Goal: Task Accomplishment & Management: Use online tool/utility

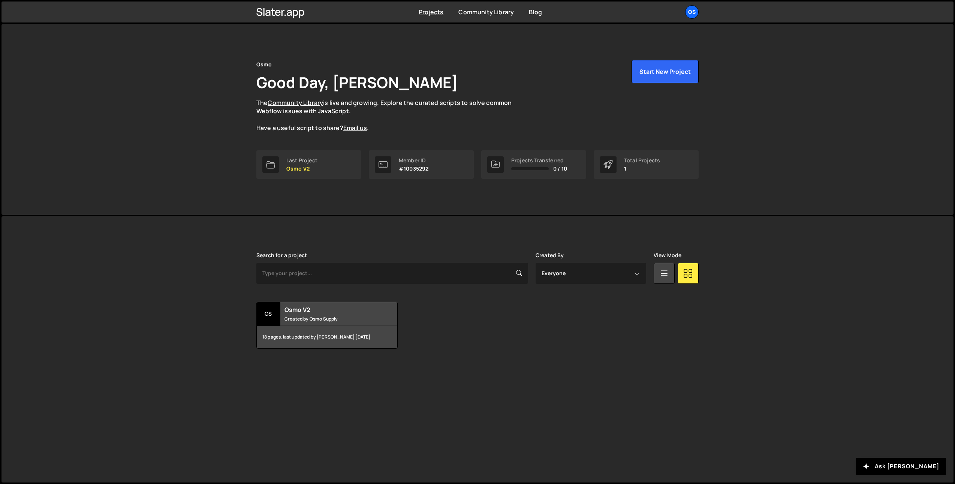
click at [287, 210] on div "Osmo Good Day, Ilja van Eck The Community Library is live and growing. Explore …" at bounding box center [477, 119] width 465 height 191
click at [699, 12] on div "Os" at bounding box center [691, 11] width 13 height 13
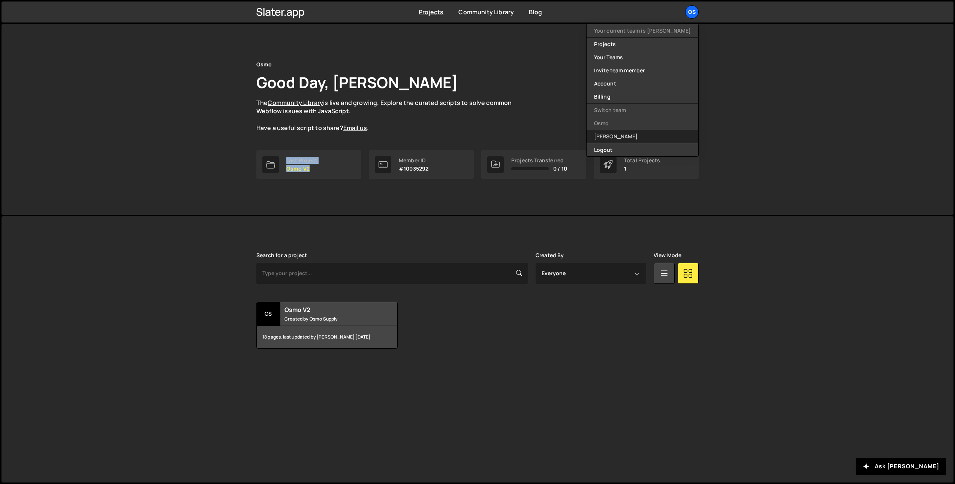
click at [646, 138] on link "[PERSON_NAME]" at bounding box center [643, 136] width 112 height 13
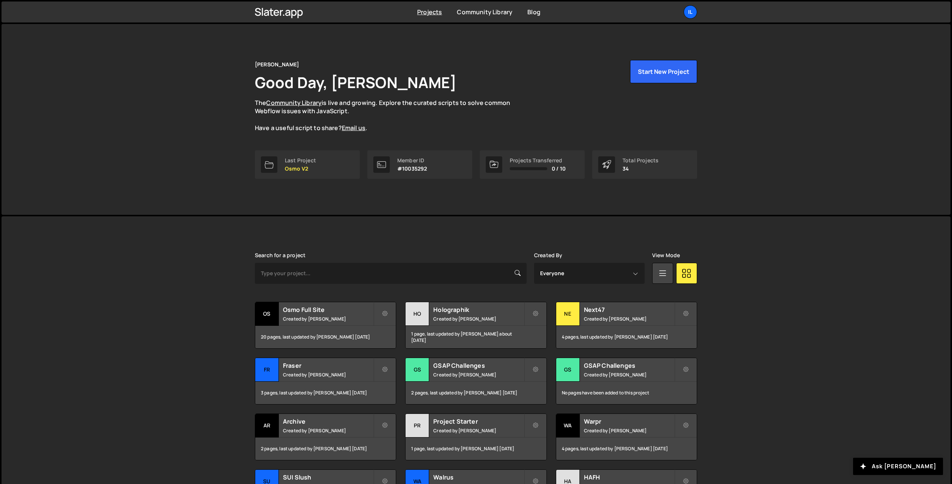
click at [153, 218] on div "Slater is designed for desktop use. Please use a larger screen to access the fu…" at bounding box center [475, 395] width 949 height 358
click at [574, 325] on div "Ne" at bounding box center [568, 314] width 24 height 24
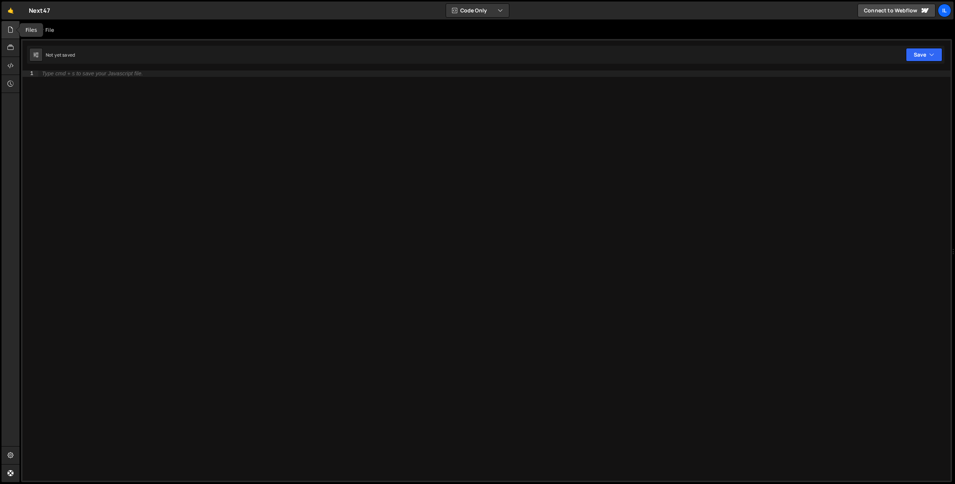
click at [14, 31] on div at bounding box center [10, 30] width 18 height 18
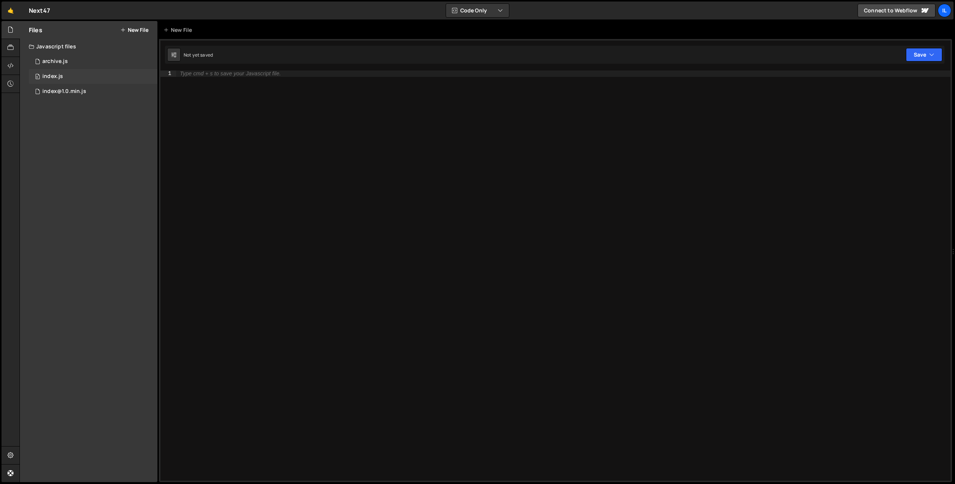
click at [59, 74] on div "index.js" at bounding box center [52, 76] width 21 height 7
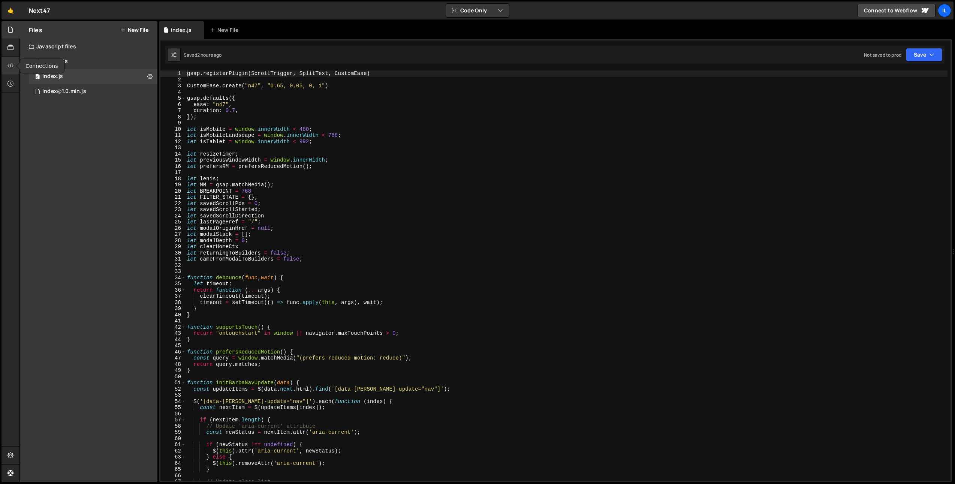
click at [14, 61] on div at bounding box center [10, 66] width 18 height 18
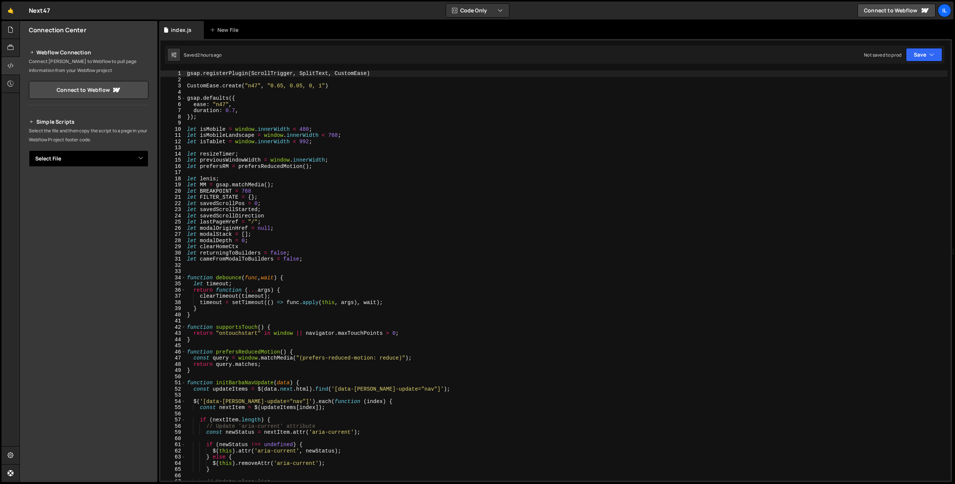
click at [134, 159] on select "Select File archive.js index.js index@1.0.min.js" at bounding box center [89, 158] width 120 height 16
select select "41420"
click at [29, 150] on select "Select File archive.js index.js index@1.0.min.js" at bounding box center [89, 158] width 120 height 16
click at [148, 183] on button "Button group with nested dropdown" at bounding box center [143, 184] width 10 height 16
click at [135, 194] on link "Copy Staging Script" at bounding box center [111, 198] width 73 height 10
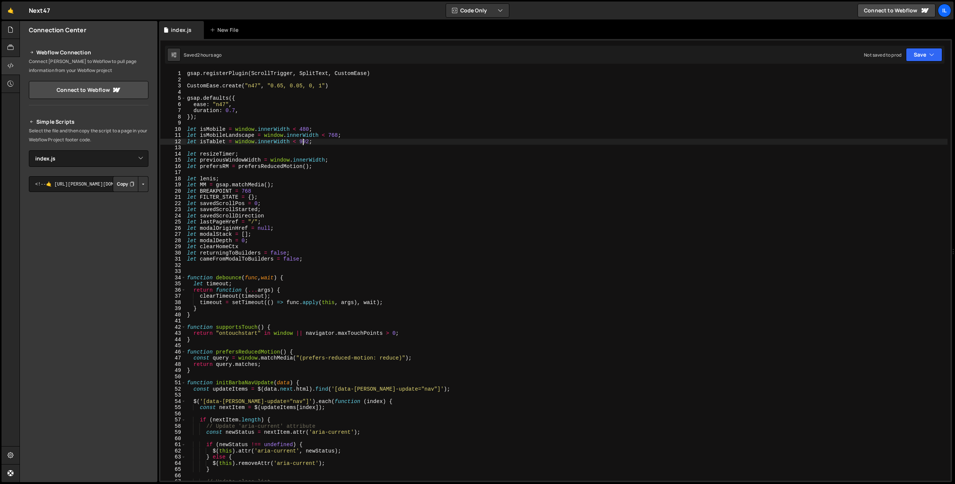
click at [303, 141] on div "gsap . registerPlugin ( ScrollTrigger , SplitText , CustomEase ) CustomEase . c…" at bounding box center [567, 281] width 762 height 423
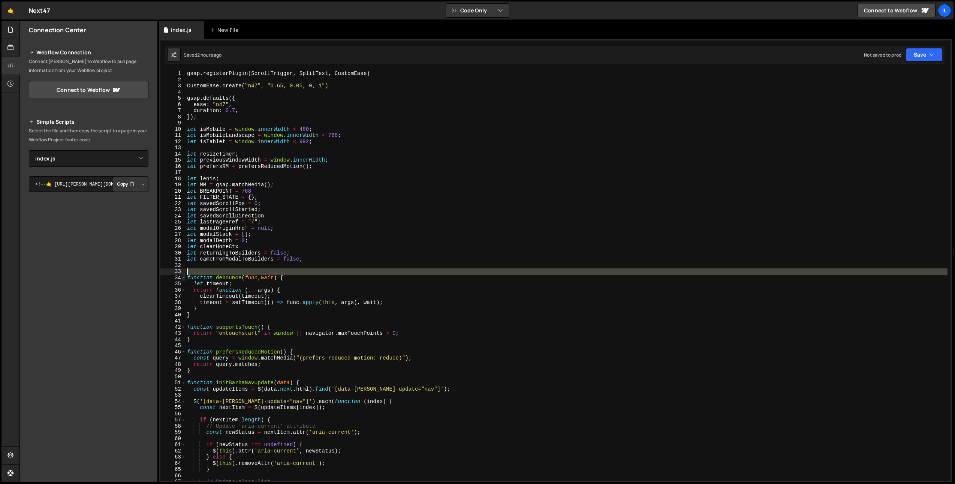
drag, startPoint x: 181, startPoint y: 274, endPoint x: 184, endPoint y: 279, distance: 5.7
click at [184, 279] on span at bounding box center [183, 278] width 4 height 6
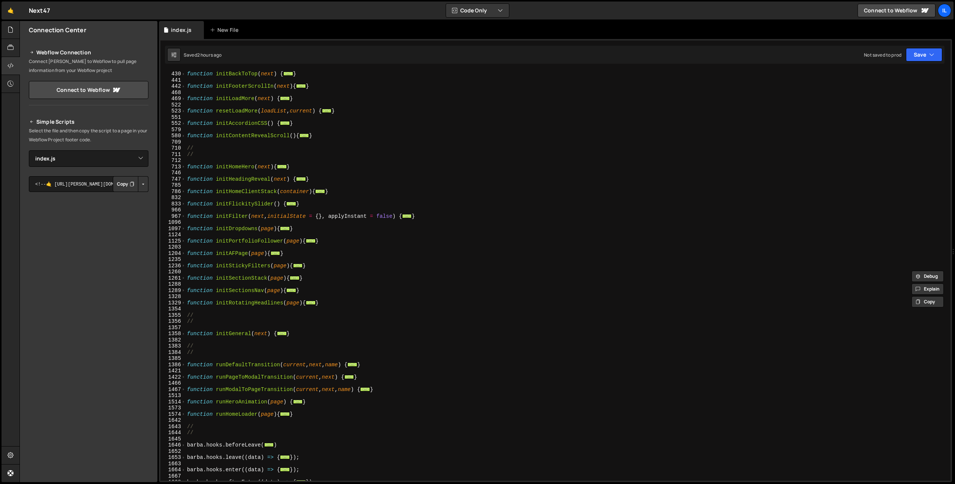
scroll to position [309, 0]
click at [183, 388] on span at bounding box center [183, 390] width 4 height 6
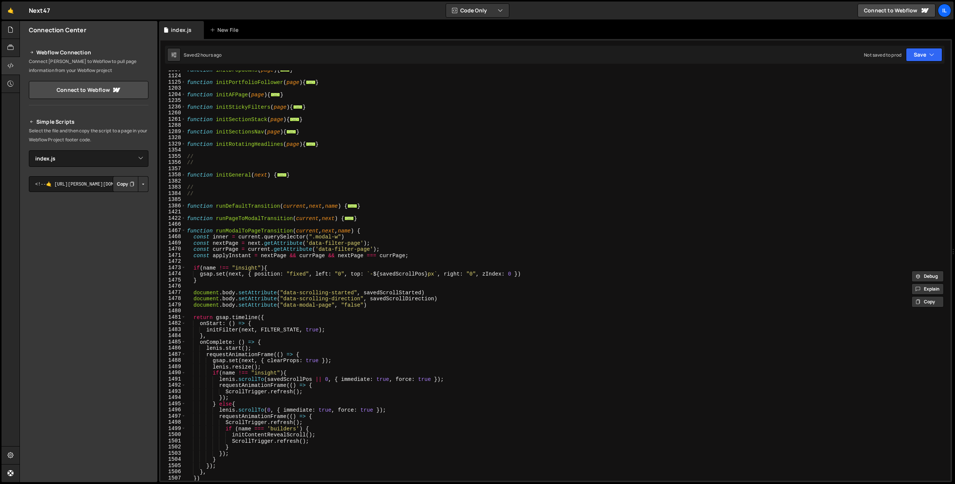
scroll to position [468, 0]
click at [220, 330] on div "function initDropdowns ( page ) { ... } function initPortfolioFollower ( page )…" at bounding box center [567, 278] width 762 height 423
click at [378, 327] on div "function initDropdowns ( page ) { ... } function initPortfolioFollower ( page )…" at bounding box center [567, 278] width 762 height 423
click at [228, 373] on div "function initDropdowns ( page ) { ... } function initPortfolioFollower ( page )…" at bounding box center [567, 278] width 762 height 423
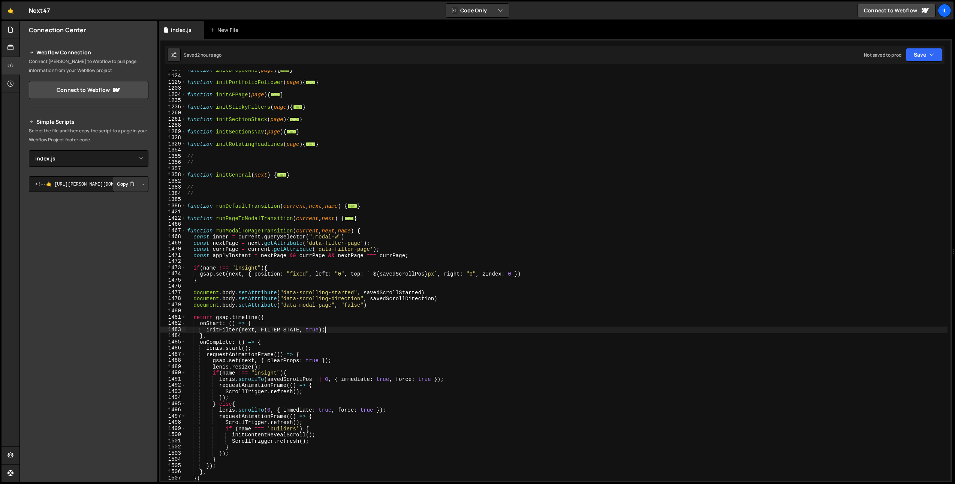
click at [228, 373] on div "function initDropdowns ( page ) { ... } function initPortfolioFollower ( page )…" at bounding box center [567, 278] width 762 height 423
click at [342, 329] on div "function initDropdowns ( page ) { ... } function initPortfolioFollower ( page )…" at bounding box center [567, 278] width 762 height 423
type textarea "initFilter(next, FILTER_STATE, true);"
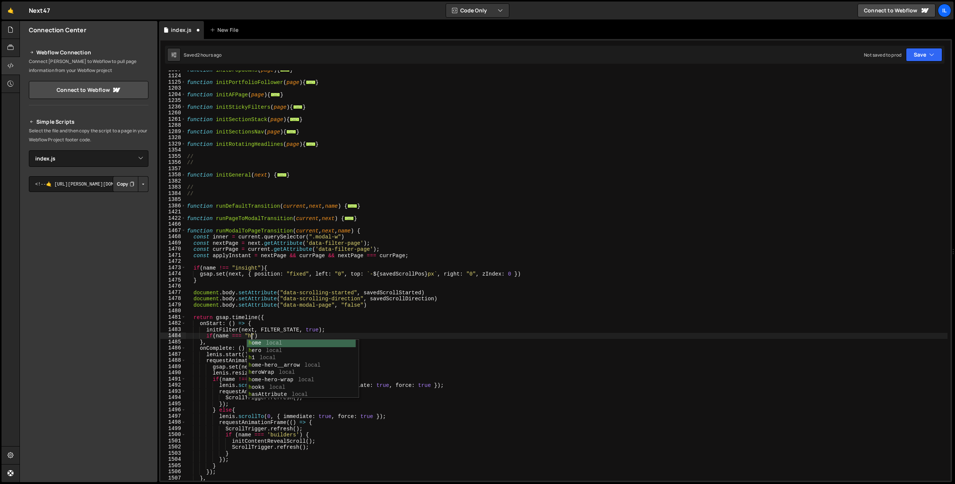
scroll to position [0, 5]
type textarea "if(name === "home"){"
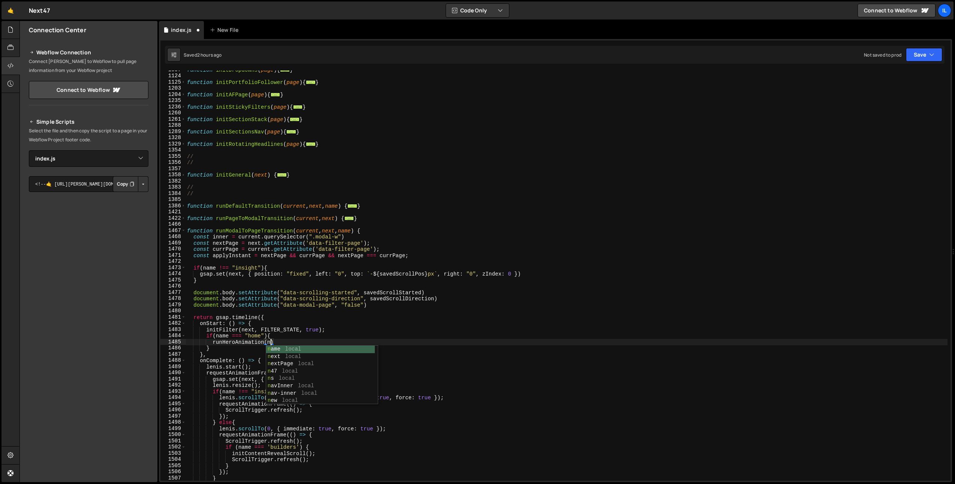
scroll to position [0, 6]
click at [225, 359] on div "function initDropdowns ( page ) { ... } function initPortfolioFollower ( page )…" at bounding box center [567, 278] width 762 height 423
click at [295, 340] on div "function initDropdowns ( page ) { ... } function initPortfolioFollower ( page )…" at bounding box center [567, 278] width 762 height 423
type textarea "runHeroAnimation(next)"
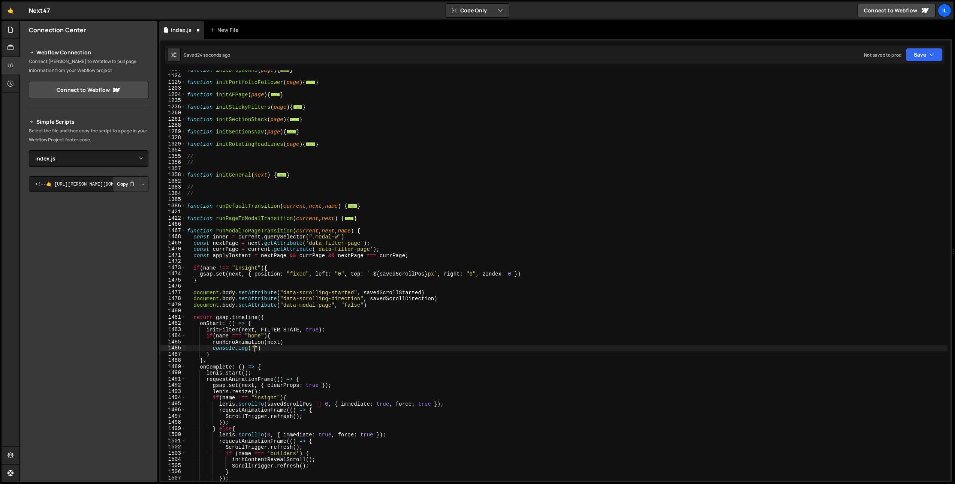
scroll to position [0, 5]
click at [265, 300] on div "function initDropdowns ( page ) { ... } function initPortfolioFollower ( page )…" at bounding box center [567, 278] width 762 height 423
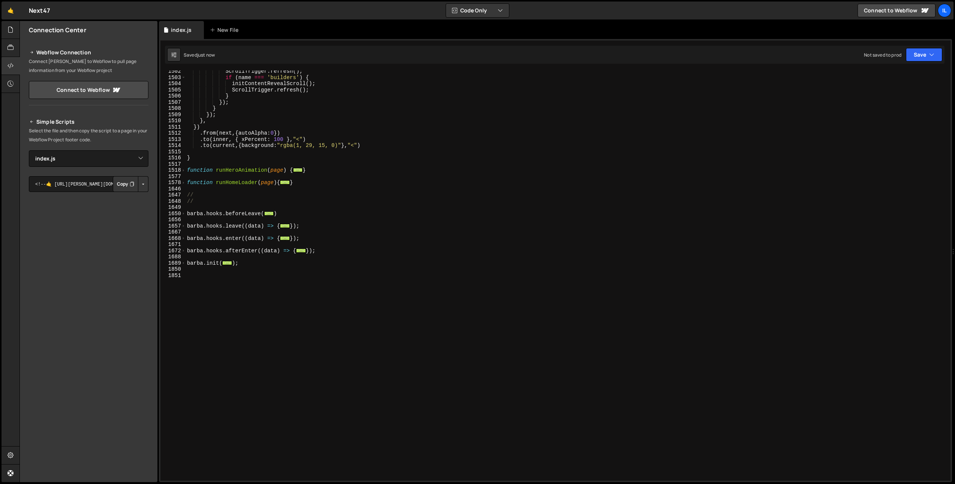
scroll to position [844, 0]
click at [185, 263] on span at bounding box center [183, 263] width 4 height 6
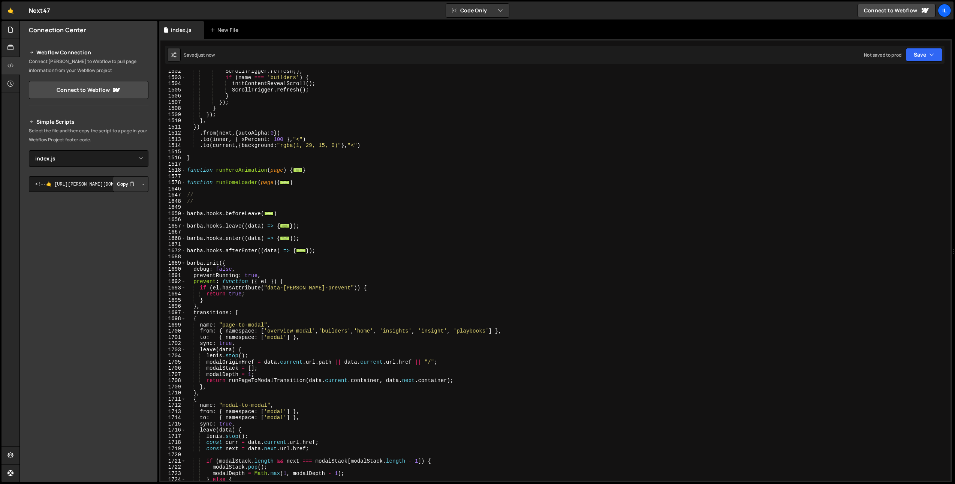
click at [225, 271] on div "ScrollTrigger . refresh ( ) ; if ( name === 'builders' ) { initContentRevealScr…" at bounding box center [567, 279] width 762 height 423
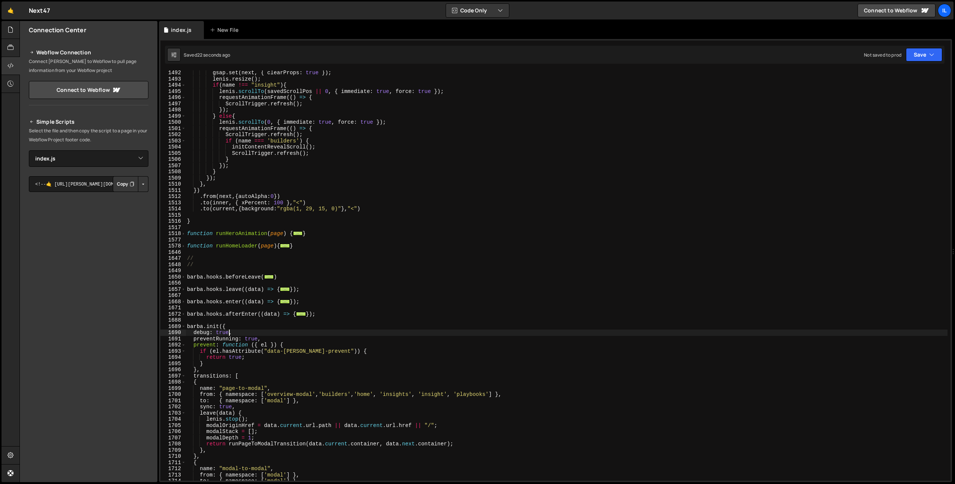
scroll to position [780, 0]
click at [181, 230] on div "1517" at bounding box center [172, 228] width 25 height 6
click at [182, 234] on span at bounding box center [183, 234] width 4 height 6
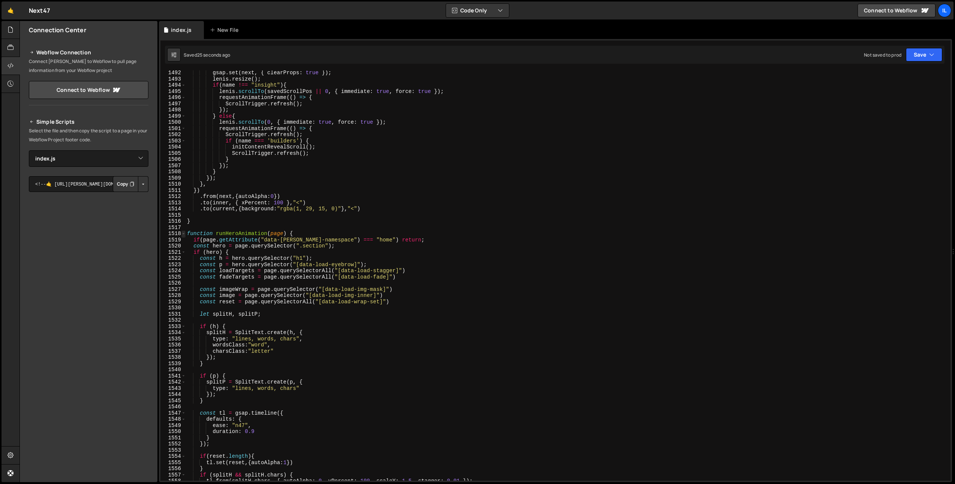
click at [184, 233] on span at bounding box center [183, 234] width 4 height 6
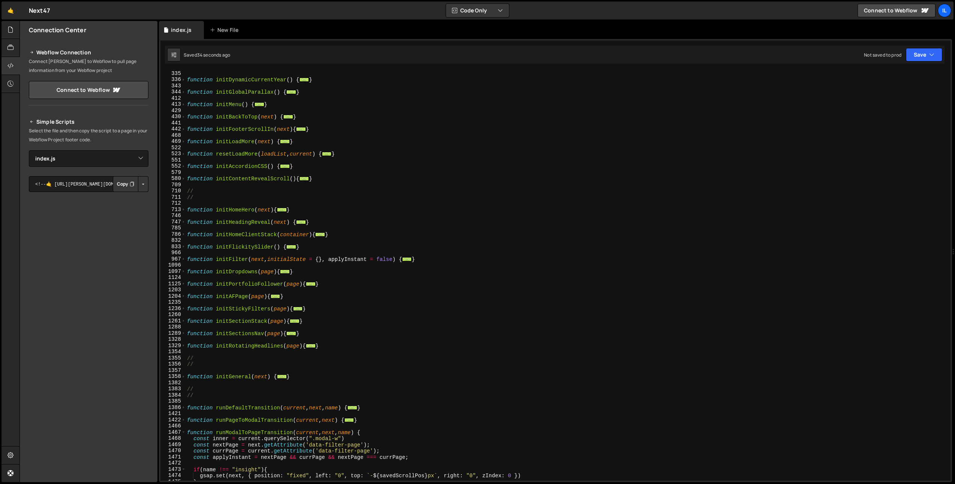
scroll to position [266, 0]
click at [182, 210] on span at bounding box center [183, 210] width 4 height 6
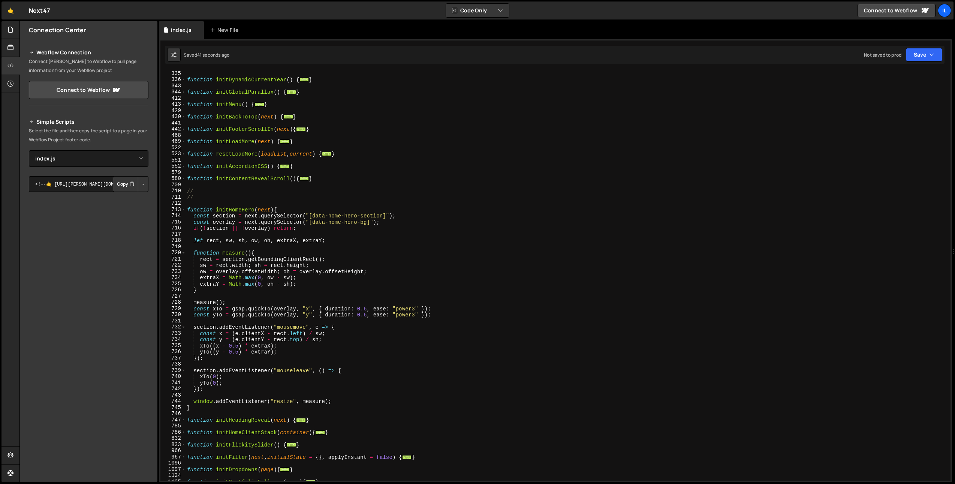
click at [223, 209] on div "function initDynamicCurrentYear ( ) { ... } function initGlobalParallax ( ) { .…" at bounding box center [567, 281] width 762 height 423
click at [248, 325] on div "function initDynamicCurrentYear ( ) { ... } function initGlobalParallax ( ) { .…" at bounding box center [567, 281] width 762 height 423
click at [253, 308] on div "function initDynamicCurrentYear ( ) { ... } function initGlobalParallax ( ) { .…" at bounding box center [567, 281] width 762 height 423
click at [207, 327] on div "function initDynamicCurrentYear ( ) { ... } function initGlobalParallax ( ) { .…" at bounding box center [567, 281] width 762 height 423
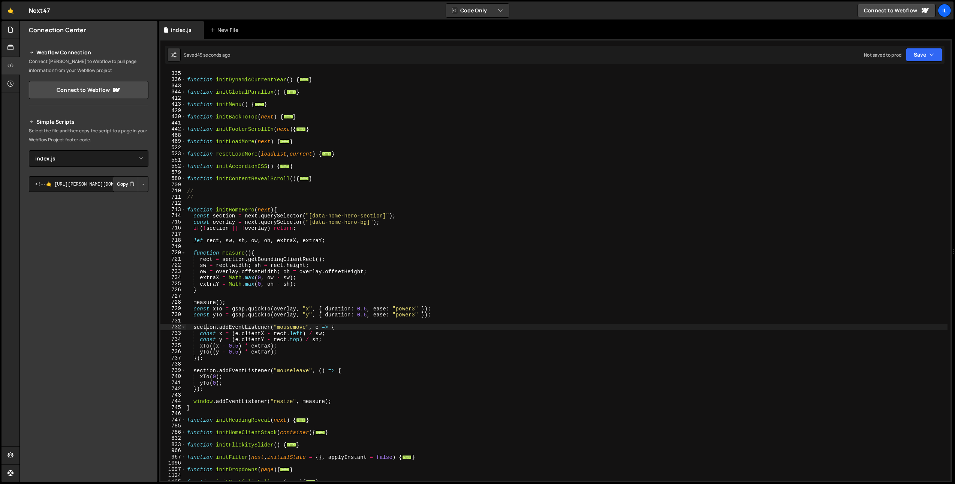
click at [207, 327] on div "function initDynamicCurrentYear ( ) { ... } function initGlobalParallax ( ) { .…" at bounding box center [567, 281] width 762 height 423
click at [242, 325] on div "function initDynamicCurrentYear ( ) { ... } function initGlobalParallax ( ) { .…" at bounding box center [567, 281] width 762 height 423
click at [252, 337] on div "function initDynamicCurrentYear ( ) { ... } function initGlobalParallax ( ) { .…" at bounding box center [567, 281] width 762 height 423
click at [211, 391] on div "function initDynamicCurrentYear ( ) { ... } function initGlobalParallax ( ) { .…" at bounding box center [567, 281] width 762 height 423
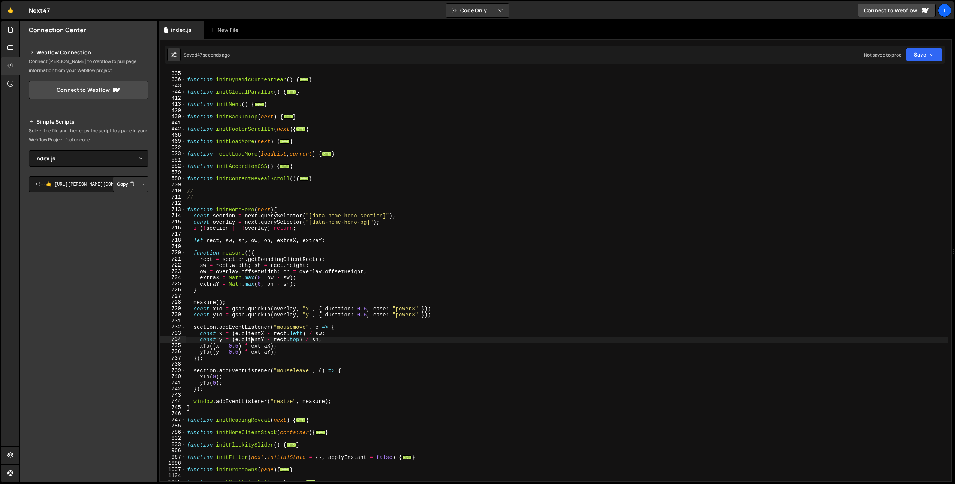
scroll to position [0, 1]
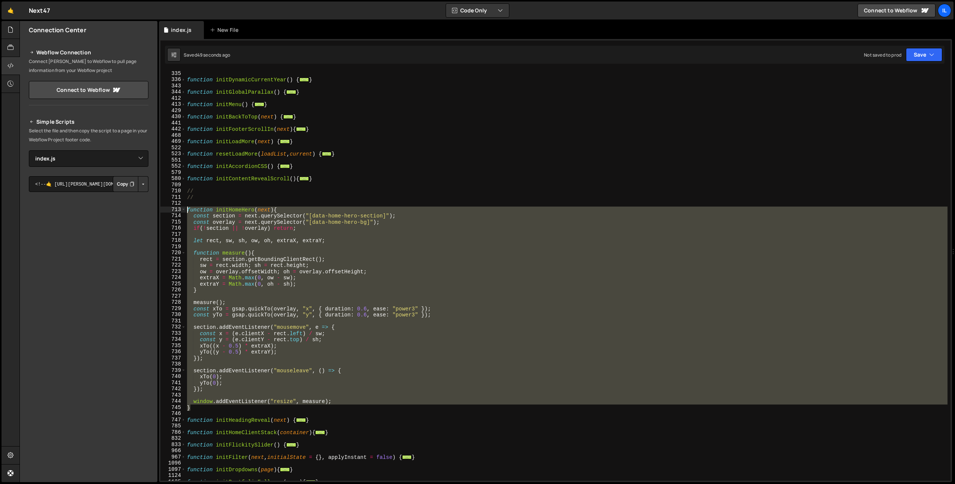
drag, startPoint x: 194, startPoint y: 406, endPoint x: 187, endPoint y: 208, distance: 197.3
click at [187, 208] on div "function initDynamicCurrentYear ( ) { ... } function initGlobalParallax ( ) { .…" at bounding box center [567, 281] width 762 height 423
type textarea "function initHomeHero(next){ const section = next.querySelector("[data-home-her…"
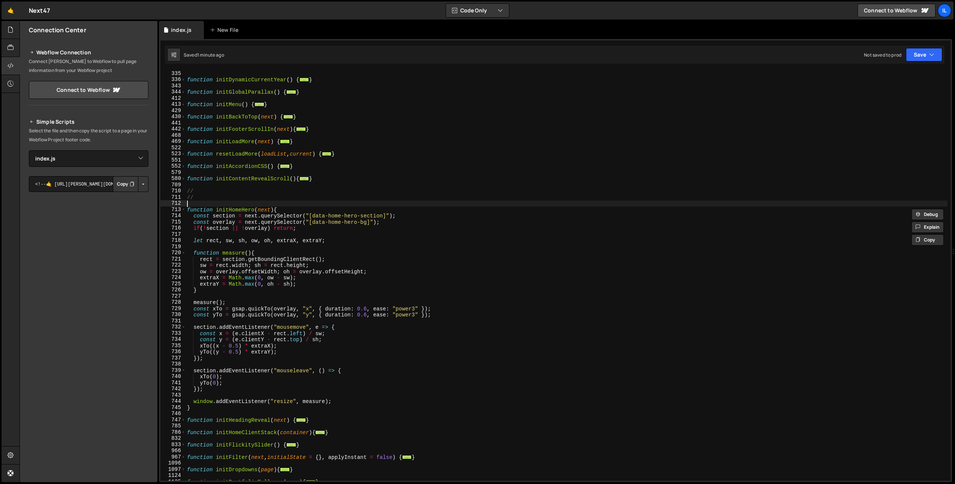
click at [302, 204] on div "function initDynamicCurrentYear ( ) { ... } function initGlobalParallax ( ) { .…" at bounding box center [567, 281] width 762 height 423
click at [321, 277] on div "function initDynamicCurrentYear ( ) { ... } function initGlobalParallax ( ) { .…" at bounding box center [567, 281] width 762 height 423
click at [251, 334] on div "function initDynamicCurrentYear ( ) { ... } function initGlobalParallax ( ) { .…" at bounding box center [567, 281] width 762 height 423
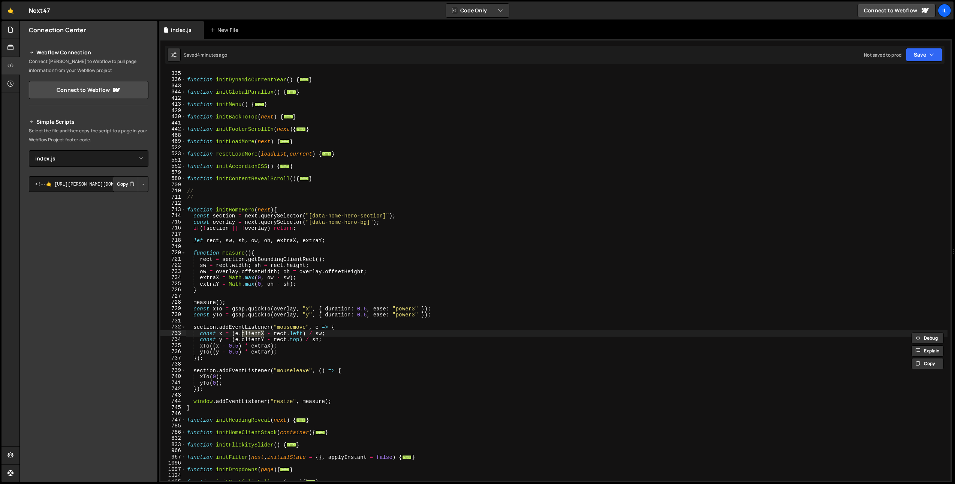
click at [409, 274] on div "function initDynamicCurrentYear ( ) { ... } function initGlobalParallax ( ) { .…" at bounding box center [567, 281] width 762 height 423
click at [247, 305] on div "function initDynamicCurrentYear ( ) { ... } function initGlobalParallax ( ) { .…" at bounding box center [567, 281] width 762 height 423
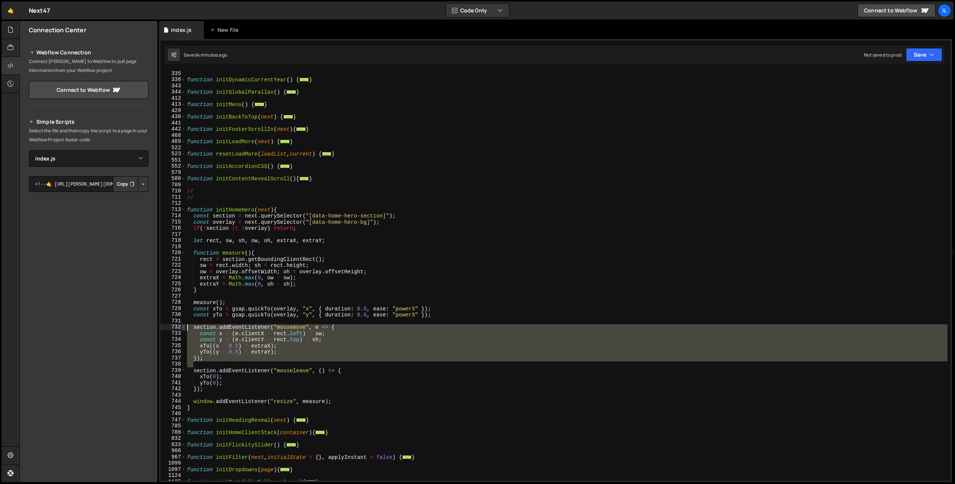
drag, startPoint x: 189, startPoint y: 342, endPoint x: 182, endPoint y: 330, distance: 14.6
click at [182, 330] on div "measure(); 335 336 343 344 412 413 429 430 441 442 468 469 522 523 551 552 579 …" at bounding box center [555, 275] width 790 height 410
click at [204, 355] on div "function initDynamicCurrentYear ( ) { ... } function initGlobalParallax ( ) { .…" at bounding box center [567, 275] width 762 height 410
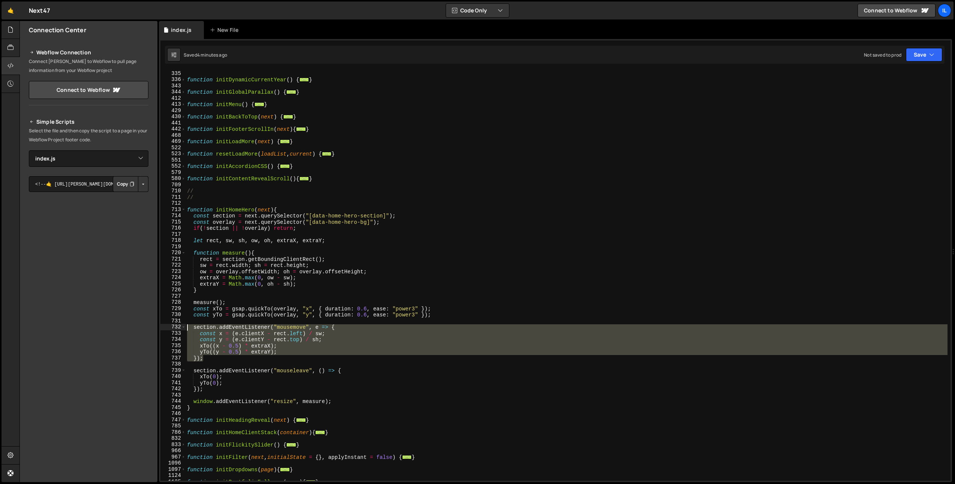
drag, startPoint x: 206, startPoint y: 360, endPoint x: 186, endPoint y: 325, distance: 39.9
click at [186, 325] on div "function initDynamicCurrentYear ( ) { ... } function initGlobalParallax ( ) { .…" at bounding box center [567, 281] width 762 height 423
paste textarea "})"
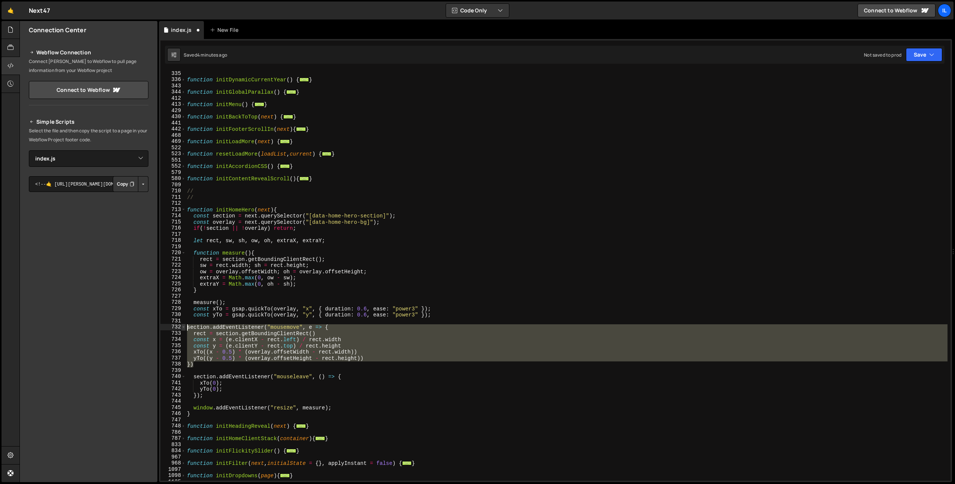
drag, startPoint x: 207, startPoint y: 367, endPoint x: 183, endPoint y: 330, distance: 43.8
click at [183, 330] on div "}) 335 336 343 344 412 413 429 430 441 442 468 469 522 523 551 552 579 580 709 …" at bounding box center [555, 275] width 790 height 410
click at [235, 333] on div "function initDynamicCurrentYear ( ) { ... } function initGlobalParallax ( ) { .…" at bounding box center [567, 275] width 762 height 410
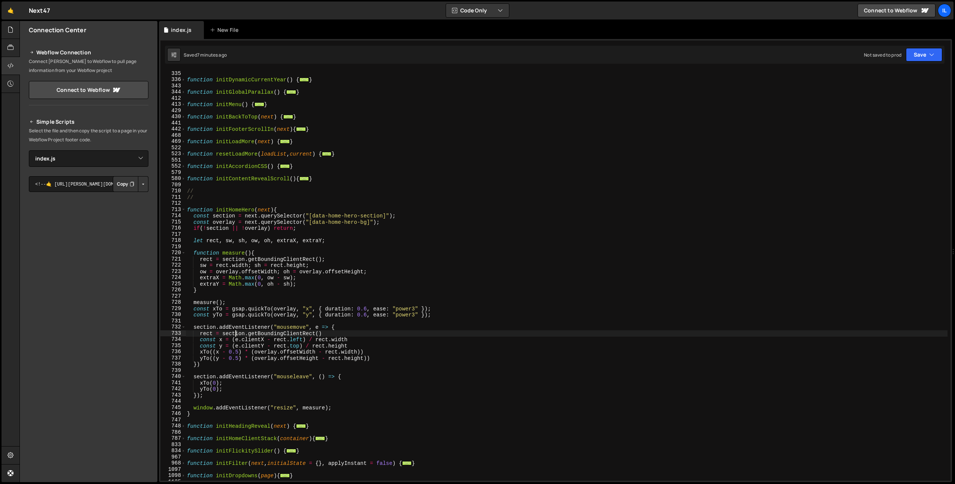
click at [230, 252] on div "function initDynamicCurrentYear ( ) { ... } function initGlobalParallax ( ) { .…" at bounding box center [567, 281] width 762 height 423
click at [228, 253] on div "function initDynamicCurrentYear ( ) { ... } function initGlobalParallax ( ) { .…" at bounding box center [567, 281] width 762 height 423
click at [184, 208] on span at bounding box center [183, 210] width 4 height 6
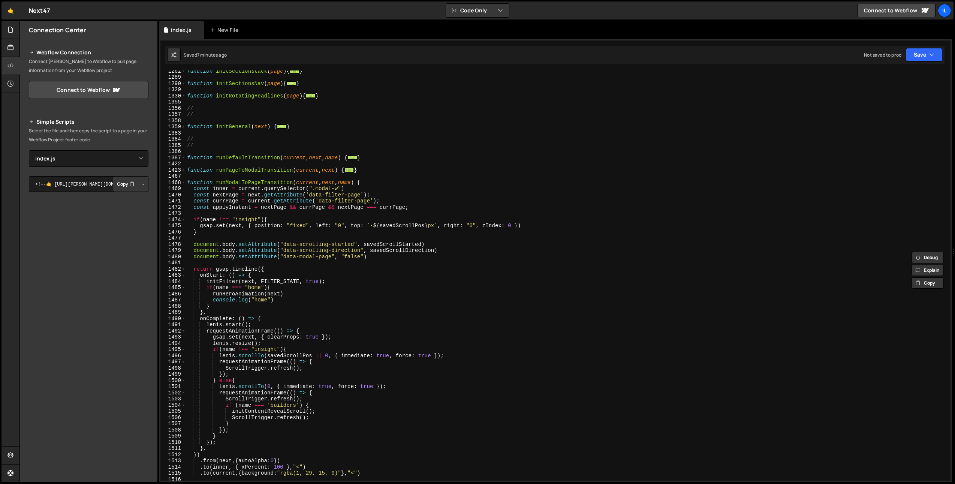
scroll to position [519, 0]
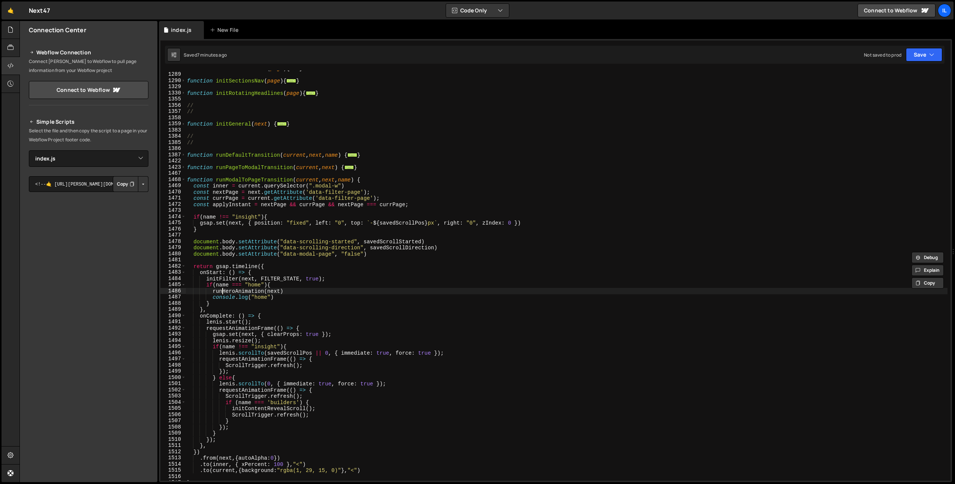
click at [223, 291] on div "function initSectionStack ( page ) { ... } function initSectionsNav ( page ) { …" at bounding box center [567, 276] width 762 height 423
type textarea "runHeroAnimation(next)"
click at [223, 291] on div "function initSectionStack ( page ) { ... } function initSectionsNav ( page ) { …" at bounding box center [567, 276] width 762 height 423
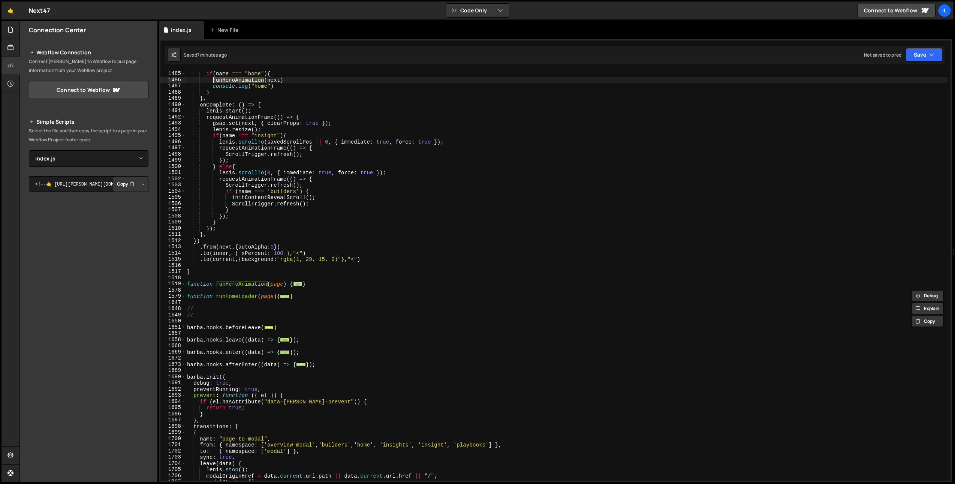
scroll to position [730, 0]
click at [189, 287] on div "initFilter ( next , FILTER_STATE , true ) ; if ( name === "home" ) { runHeroAni…" at bounding box center [567, 275] width 762 height 423
click at [186, 283] on div "initFilter ( next , FILTER_STATE , true ) ; if ( name === "home" ) { runHeroAni…" at bounding box center [567, 275] width 762 height 423
click at [186, 283] on div "1519" at bounding box center [172, 284] width 25 height 6
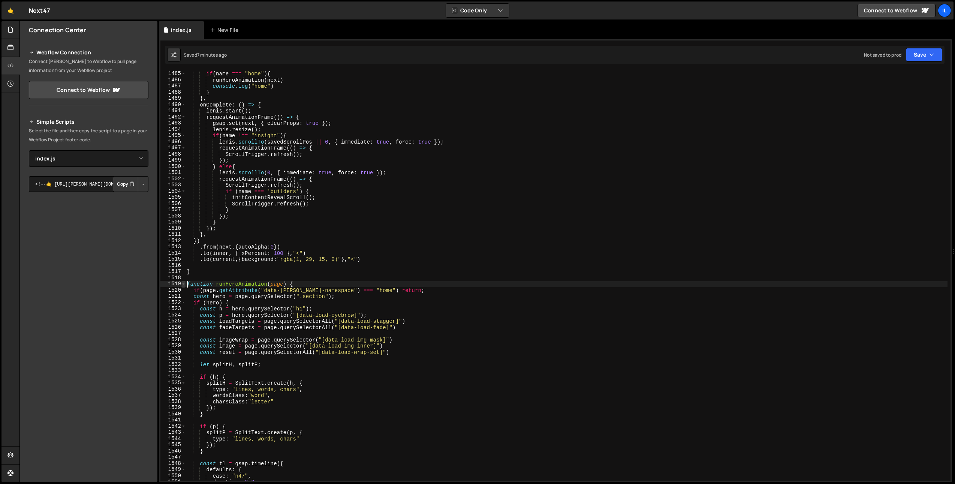
click at [185, 284] on span at bounding box center [183, 284] width 4 height 6
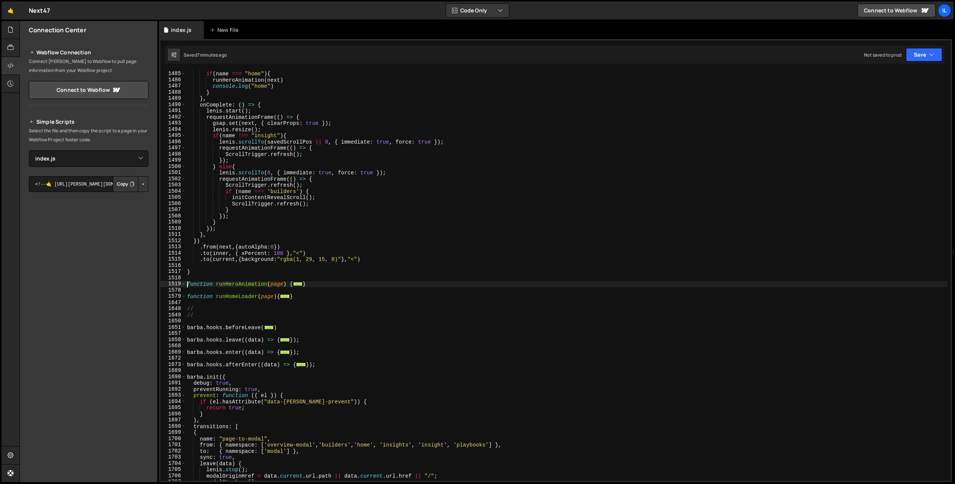
click at [232, 295] on div "initFilter ( next , FILTER_STATE , true ) ; if ( name === "home" ) { runHeroAni…" at bounding box center [567, 275] width 762 height 423
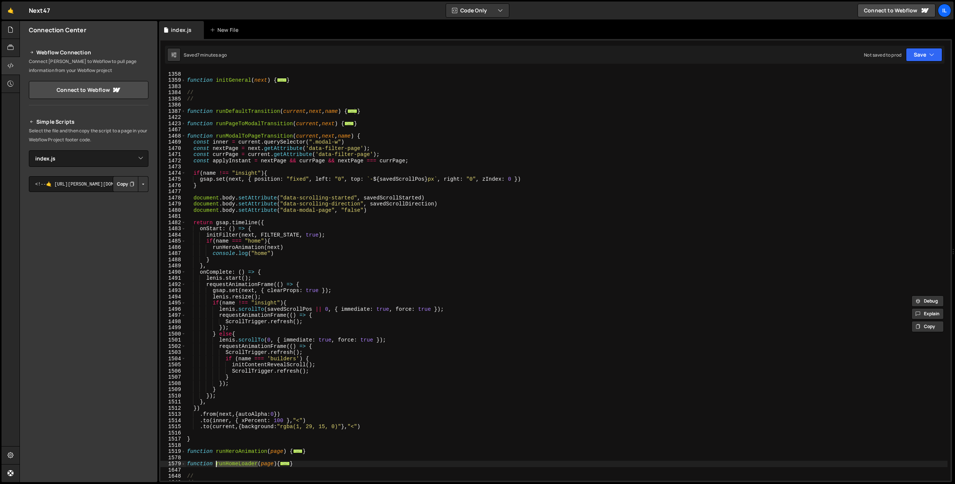
click at [245, 245] on div "// function initGeneral ( next ) { ... } // // function runDefaultTransition ( …" at bounding box center [567, 276] width 762 height 423
paste textarea "omeLoader"
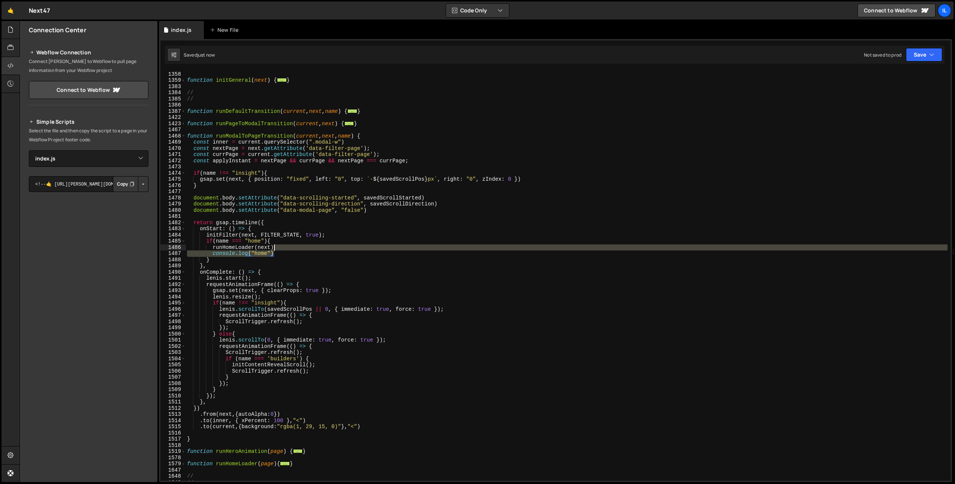
drag, startPoint x: 276, startPoint y: 253, endPoint x: 280, endPoint y: 249, distance: 5.6
click at [279, 249] on div "// function initGeneral ( next ) { ... } // // function runDefaultTransition ( …" at bounding box center [567, 276] width 762 height 423
type textarea "runHomeLoader(next)"
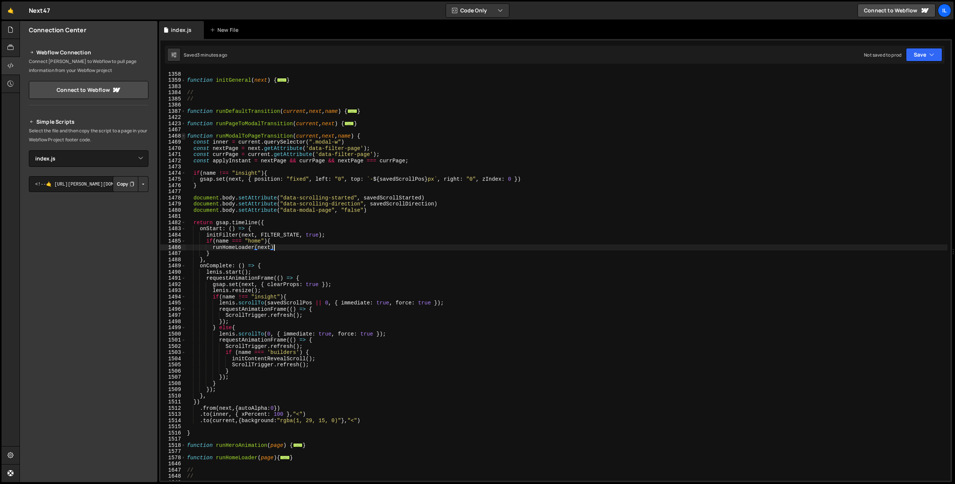
click at [183, 136] on span at bounding box center [183, 136] width 4 height 6
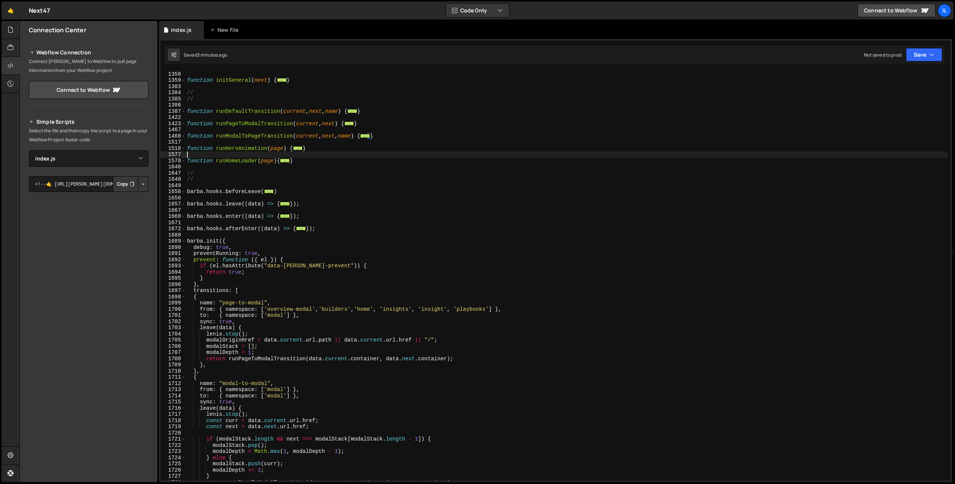
click at [301, 152] on div "// function initGeneral ( next ) { ... } // // function runDefaultTransition ( …" at bounding box center [567, 276] width 762 height 423
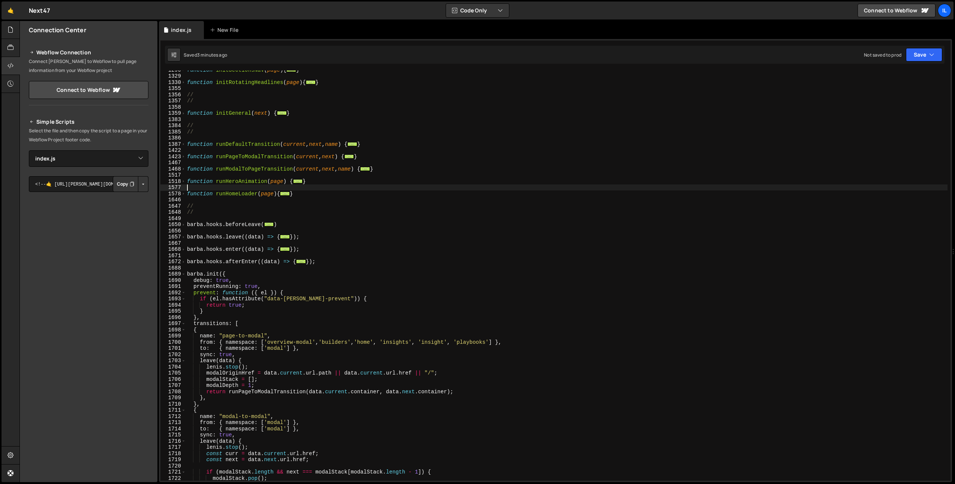
scroll to position [506, 0]
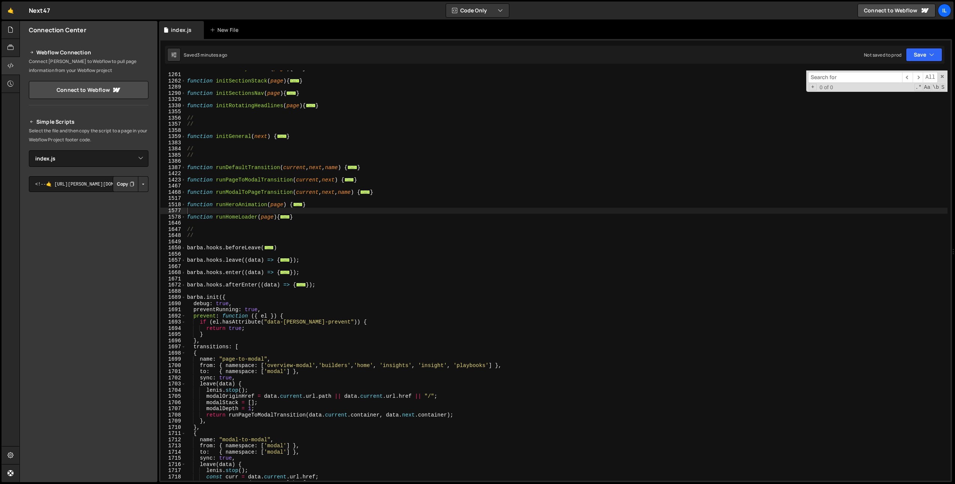
type input "l"
type textarea "function runHomeLoader(page){"
type input "le"
type textarea "const hero = page.querySelector(".section")"
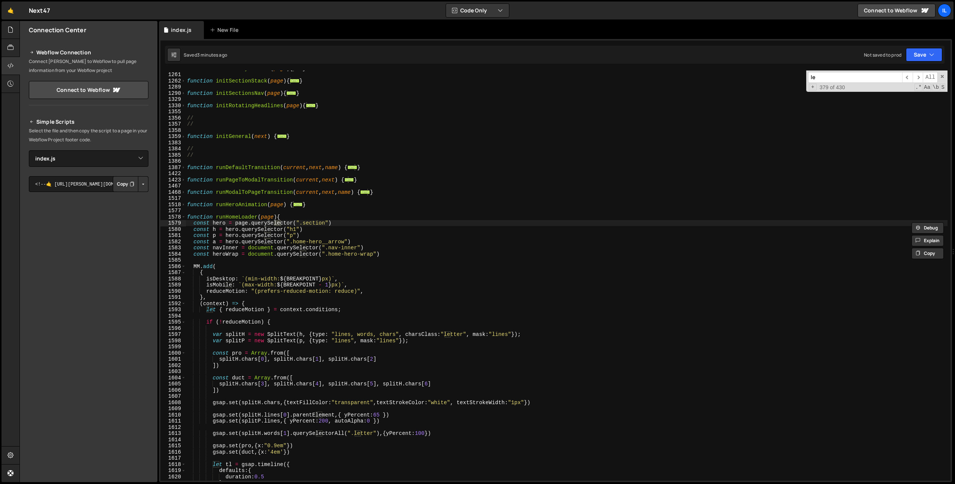
type input "len"
type textarea "lenis.destroy();"
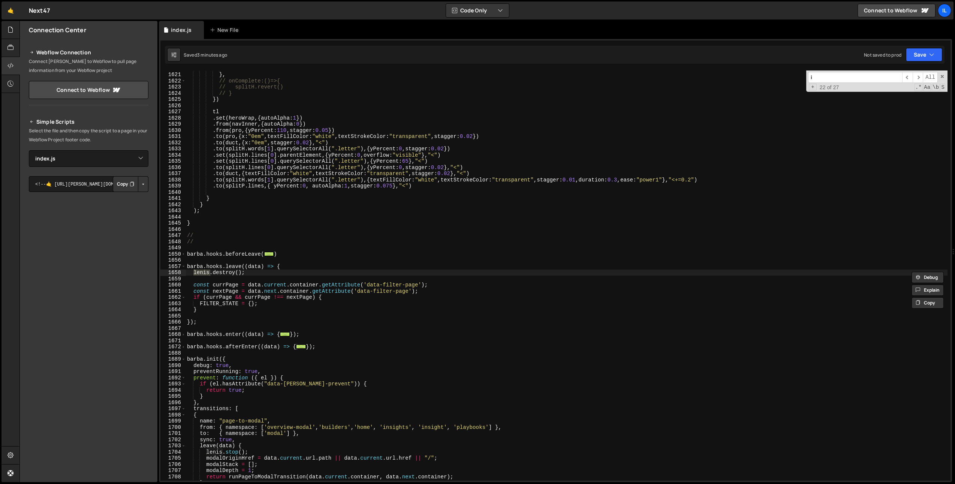
type input "in"
type textarea "const currPage = data.current.container.getAttribute('data-filter-page');"
type input "ini"
type textarea "initBarbaNavUpdate(data)"
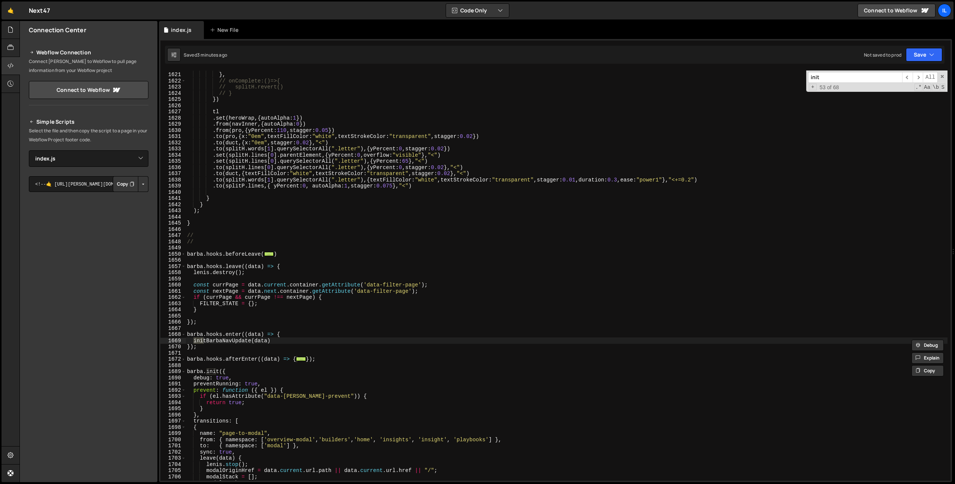
type input "initL"
type textarea "initLenis()"
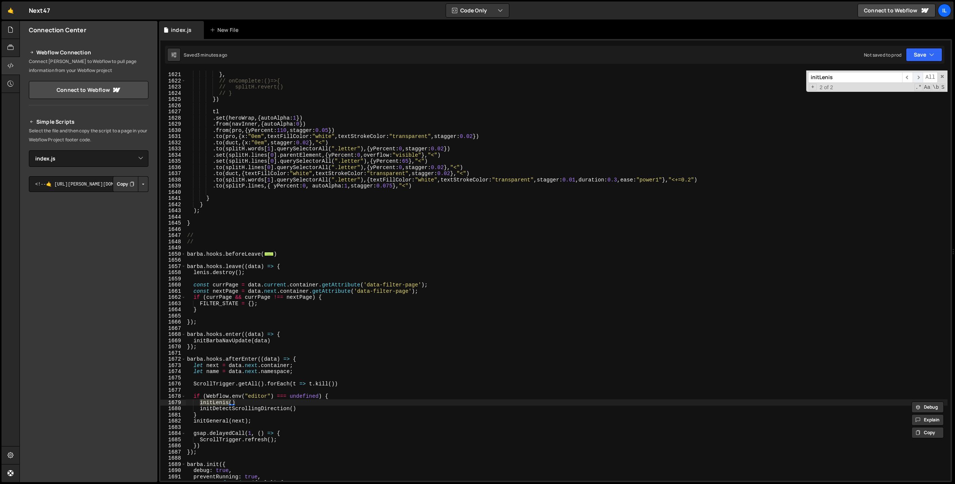
type input "initLenis"
click at [919, 76] on span "​" at bounding box center [918, 77] width 10 height 11
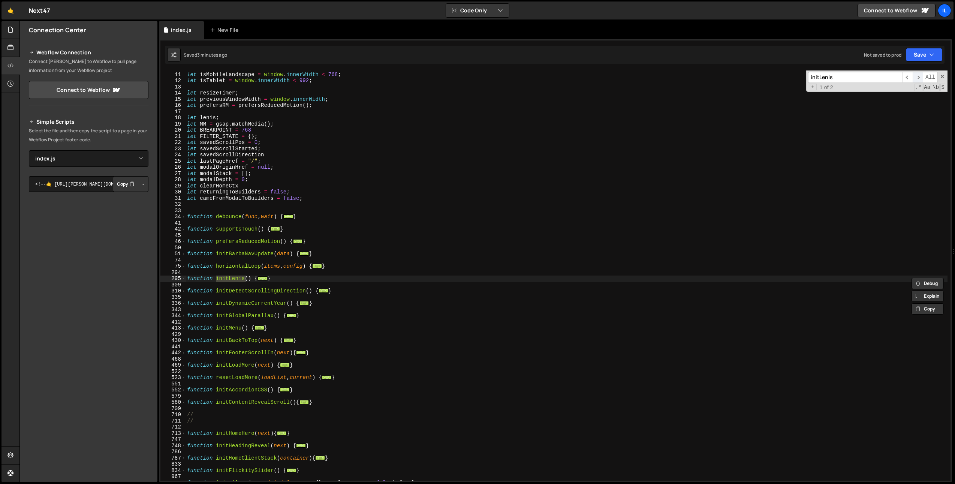
scroll to position [42, 0]
click at [184, 279] on span at bounding box center [183, 279] width 4 height 6
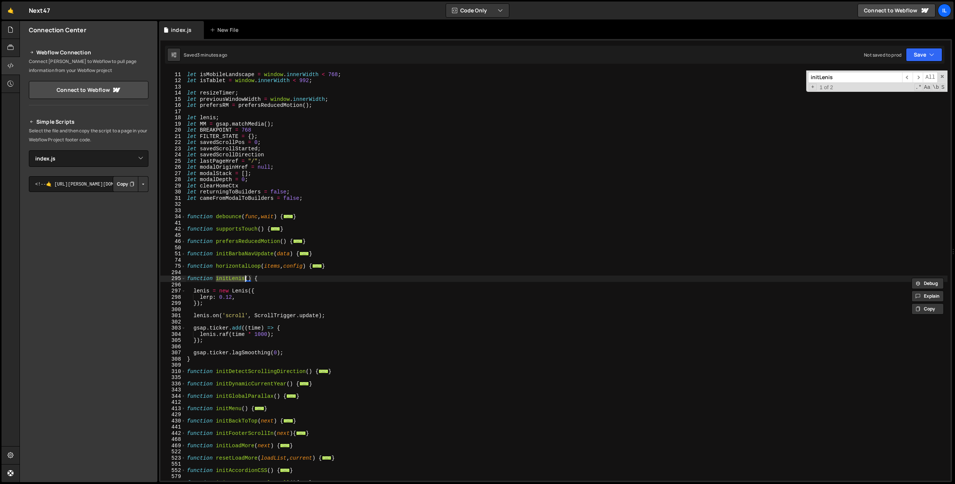
click at [302, 297] on div "let isMobile = window . innerWidth < 480 ; let isMobileLandscape = window . inn…" at bounding box center [567, 276] width 762 height 423
click at [272, 304] on div "let isMobile = window . innerWidth < 480 ; let isMobileLandscape = window . inn…" at bounding box center [567, 276] width 762 height 423
click at [456, 147] on div "let isMobile = window . innerWidth < 480 ; let isMobileLandscape = window . inn…" at bounding box center [567, 276] width 762 height 423
click at [231, 298] on div "let isMobile = window . innerWidth < 480 ; let isMobileLandscape = window . inn…" at bounding box center [567, 276] width 762 height 423
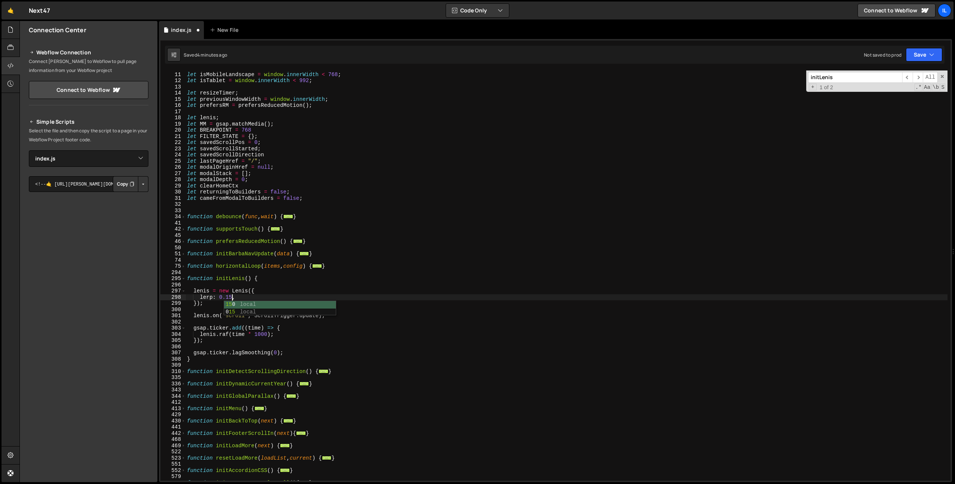
click at [282, 298] on div "let isMobile = window . innerWidth < 480 ; let isMobileLandscape = window . inn…" at bounding box center [567, 276] width 762 height 423
type textarea "lerp: 0.15,"
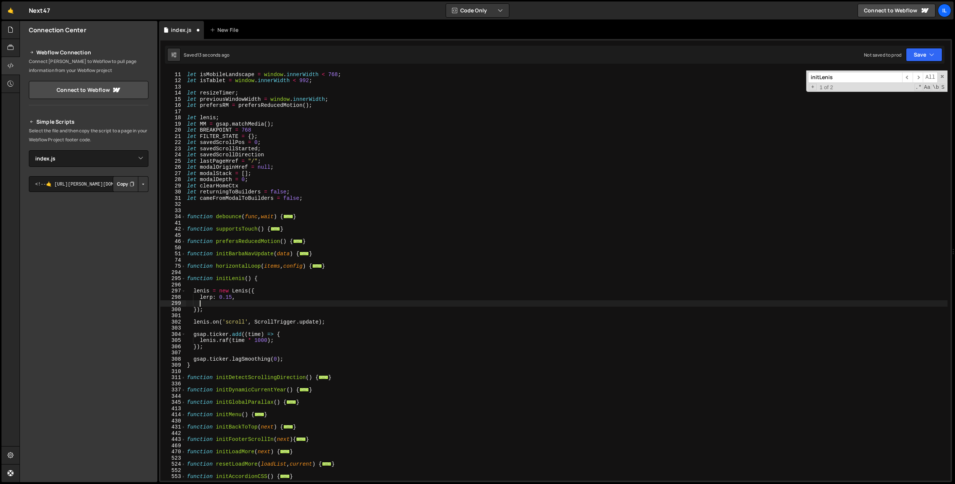
paste textarea "syncTouch"
click at [400, 309] on div "let isMobile = window . innerWidth < 480 ; let isMobileLandscape = window . inn…" at bounding box center [567, 276] width 762 height 423
click at [352, 300] on div "let isMobile = window . innerWidth < 480 ; let isMobileLandscape = window . inn…" at bounding box center [567, 276] width 762 height 423
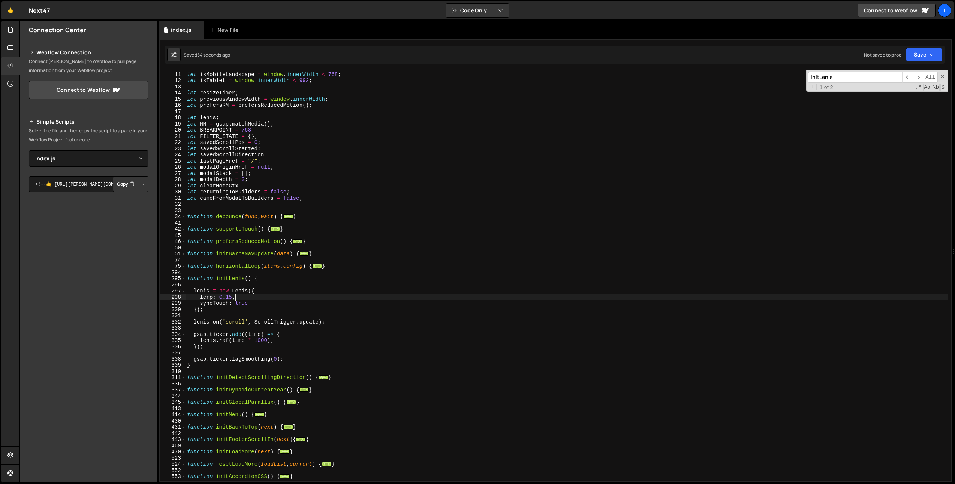
click at [257, 325] on div "let isMobile = window . innerWidth < 480 ; let isMobileLandscape = window . inn…" at bounding box center [567, 276] width 762 height 423
click at [260, 304] on div "let isMobile = window . innerWidth < 480 ; let isMobileLandscape = window . inn…" at bounding box center [567, 276] width 762 height 423
click at [219, 299] on div "let isMobile = window . innerWidth < 480 ; let isMobileLandscape = window . inn…" at bounding box center [567, 276] width 762 height 423
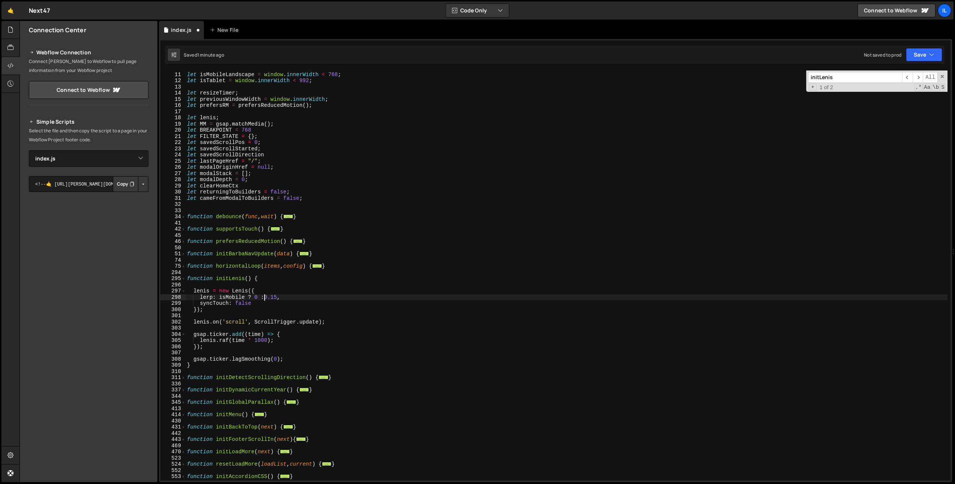
scroll to position [0, 5]
click at [202, 304] on div "let isMobile = window . innerWidth < 480 ; let isMobileLandscape = window . inn…" at bounding box center [567, 276] width 762 height 423
click at [202, 304] on div "let isMobile = window . innerWidth < 480 ; let isMobileLandscape = window . inn…" at bounding box center [567, 275] width 762 height 410
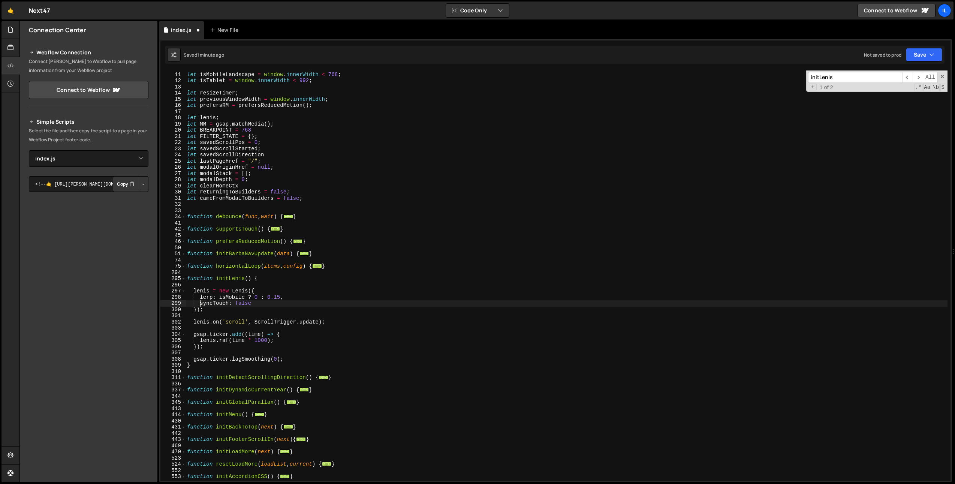
click at [202, 304] on div "let isMobile = window . innerWidth < 480 ; let isMobileLandscape = window . inn…" at bounding box center [567, 276] width 762 height 423
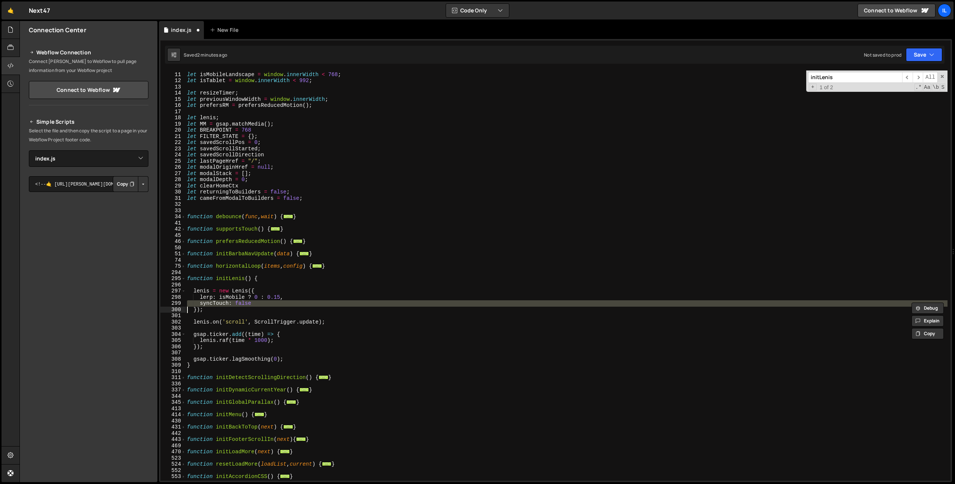
scroll to position [0, 1]
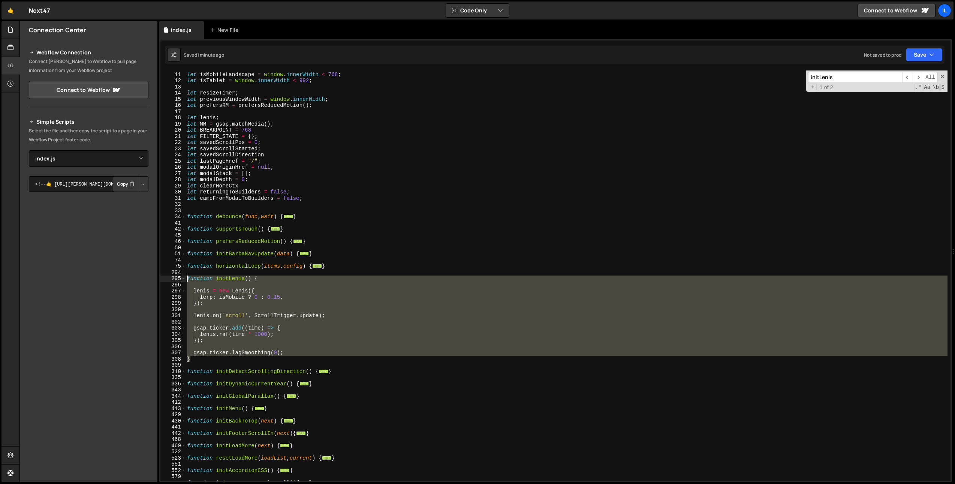
drag, startPoint x: 193, startPoint y: 360, endPoint x: 174, endPoint y: 279, distance: 83.2
click at [174, 279] on div "}); 10 11 12 13 14 15 16 17 18 19 20 21 22 23 24 25 26 27 28 29 30 31 32 33 34 …" at bounding box center [555, 275] width 790 height 410
paste textarea "}"
type textarea "}"
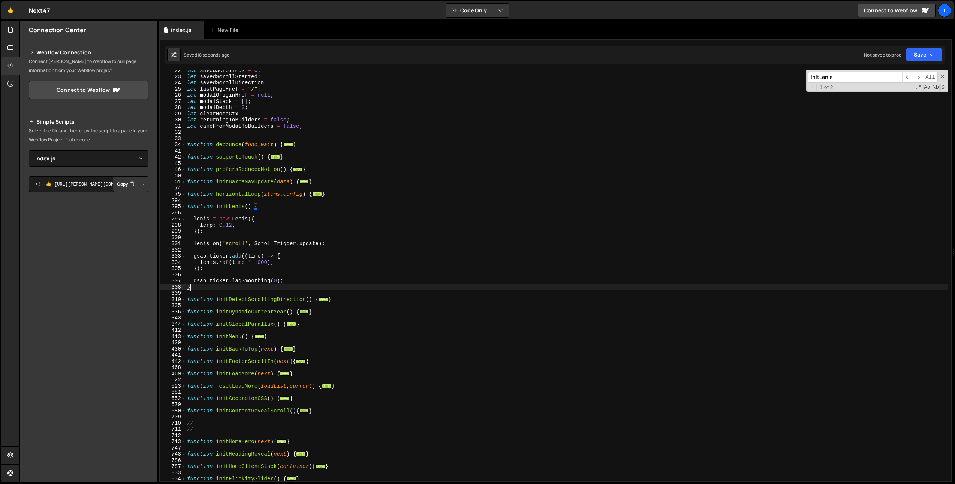
scroll to position [114, 0]
click at [183, 208] on span at bounding box center [183, 207] width 4 height 6
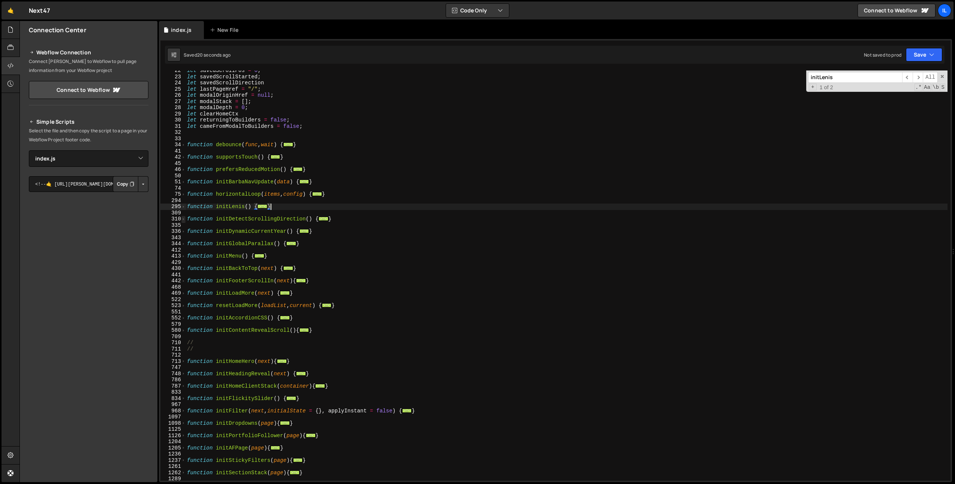
click at [184, 217] on span at bounding box center [183, 219] width 4 height 6
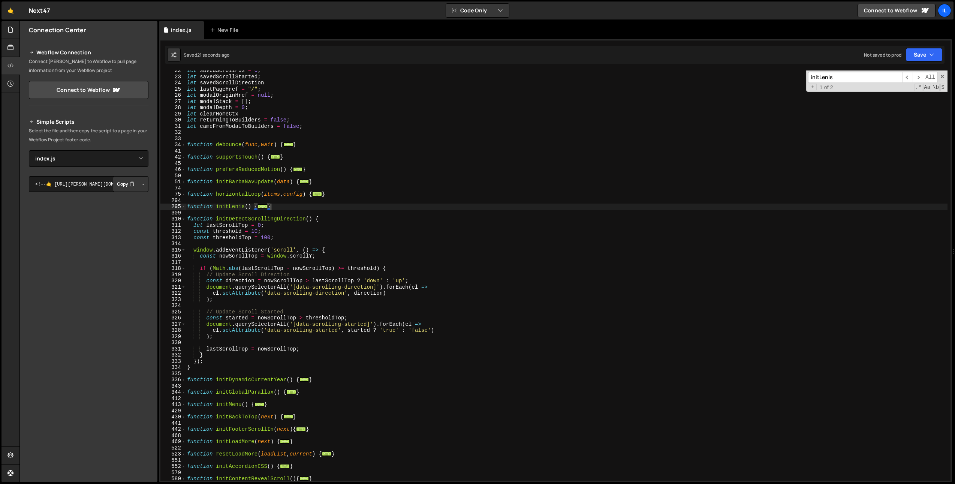
click at [240, 215] on div "let savedScrollPos = 0 ; let savedScrollStarted ; let savedScrollDirection let …" at bounding box center [567, 278] width 762 height 423
click at [241, 219] on div "let savedScrollPos = 0 ; let savedScrollStarted ; let savedScrollDirection let …" at bounding box center [567, 278] width 762 height 423
click at [308, 254] on div "let savedScrollPos = 0 ; let savedScrollStarted ; let savedScrollDirection let …" at bounding box center [567, 278] width 762 height 423
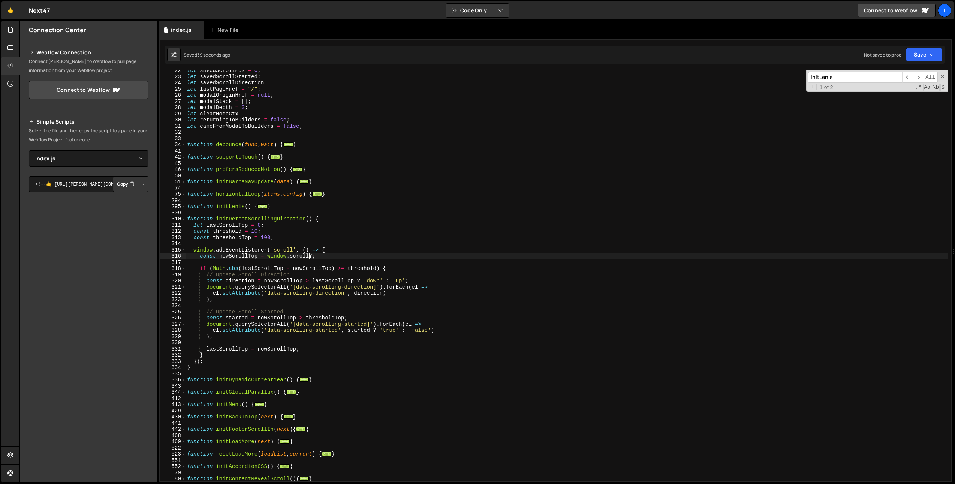
click at [294, 207] on div "let savedScrollPos = 0 ; let savedScrollStarted ; let savedScrollDirection let …" at bounding box center [567, 278] width 762 height 423
type textarea "}"
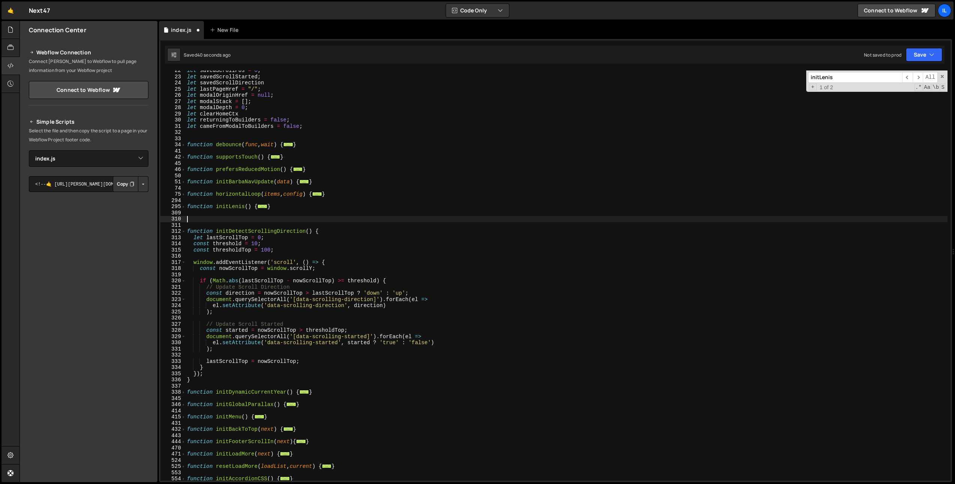
paste textarea "}"
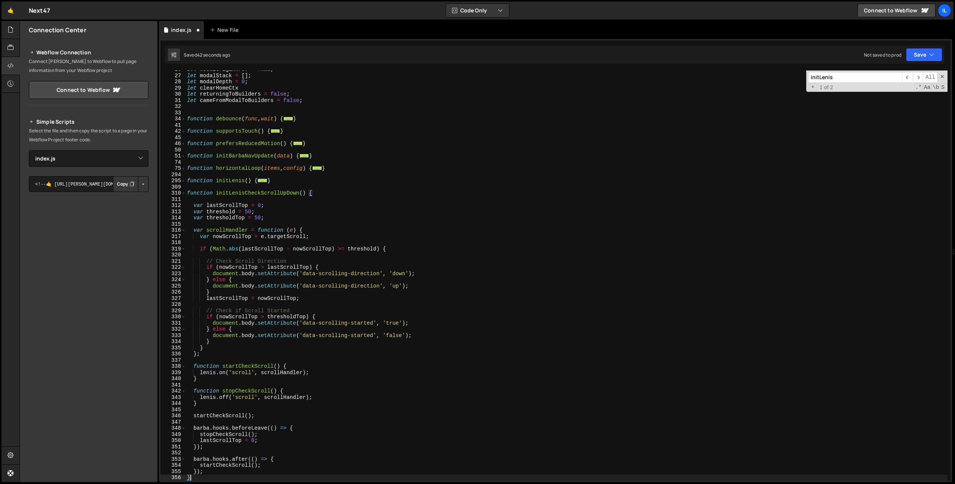
click at [241, 191] on div "let modalOriginHref = null ; let modalStack = [ ] ; let modalDepth = 0 ; let cl…" at bounding box center [567, 277] width 762 height 423
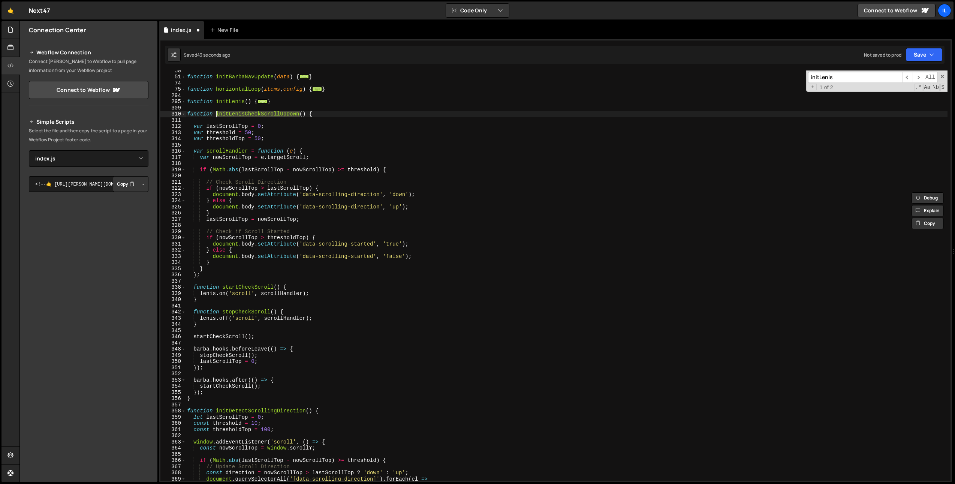
click at [252, 410] on div "function initBarbaNavUpdate ( data ) { ... } function horizontalLoop ( items , …" at bounding box center [567, 278] width 762 height 423
type textarea "function initDetectScrollingDirection() {"
click at [838, 79] on input "initLenis" at bounding box center [855, 77] width 94 height 11
paste input "DetectScrollingDirection"
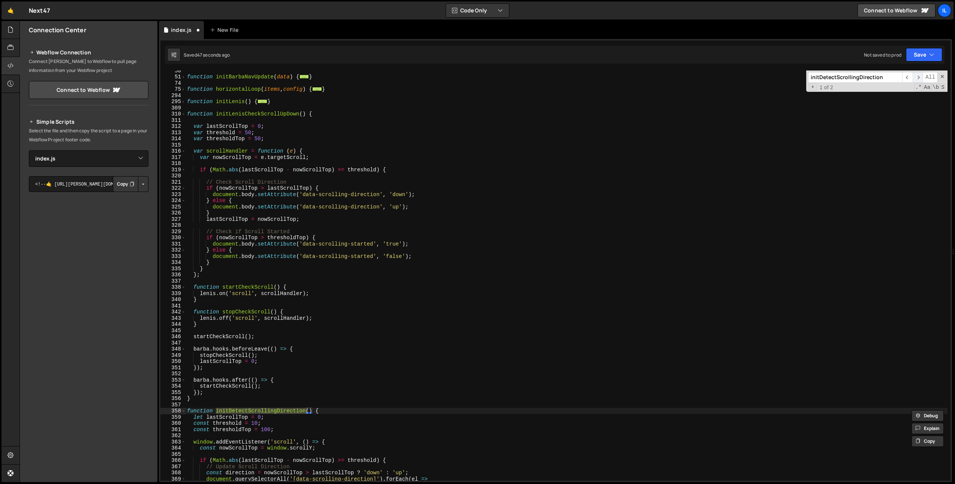
type input "initDetectScrollingDirection"
click at [918, 76] on span "​" at bounding box center [918, 77] width 10 height 11
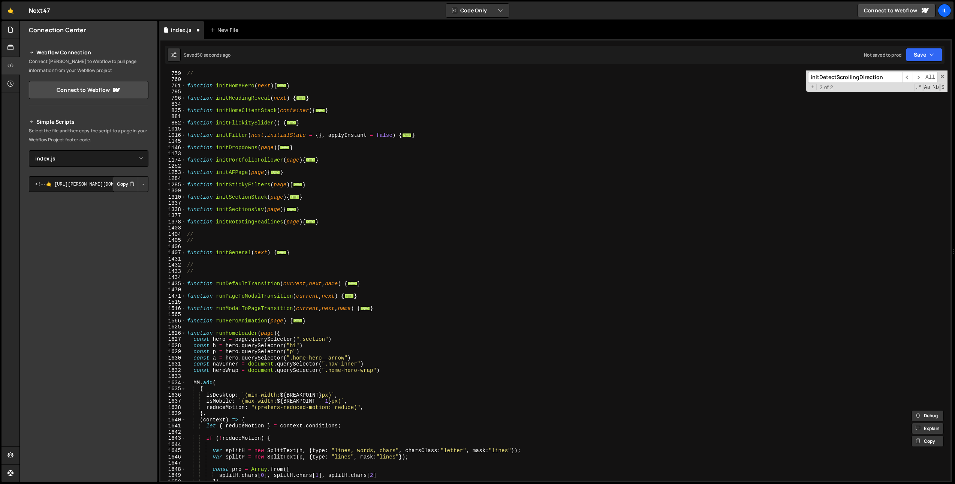
scroll to position [835, 0]
type textarea "initDetectScrollingDirection()"
click at [183, 333] on span at bounding box center [183, 333] width 4 height 6
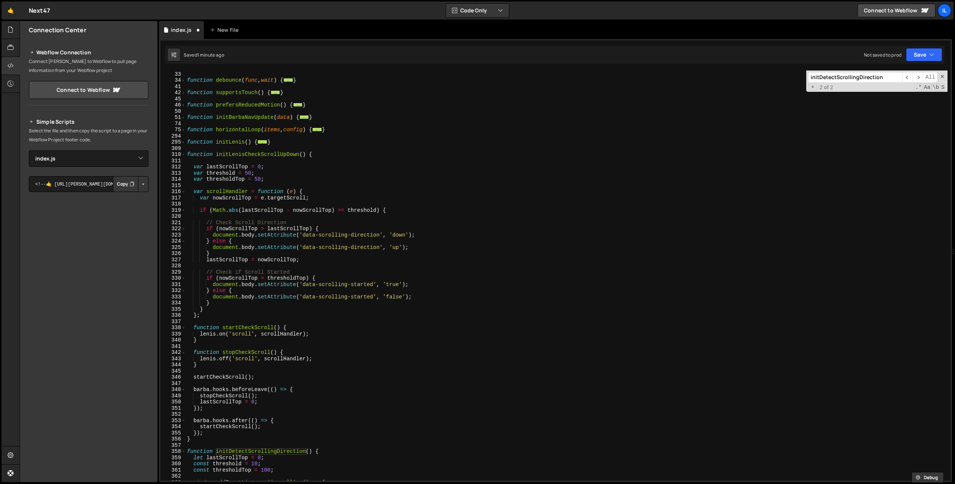
scroll to position [86, 0]
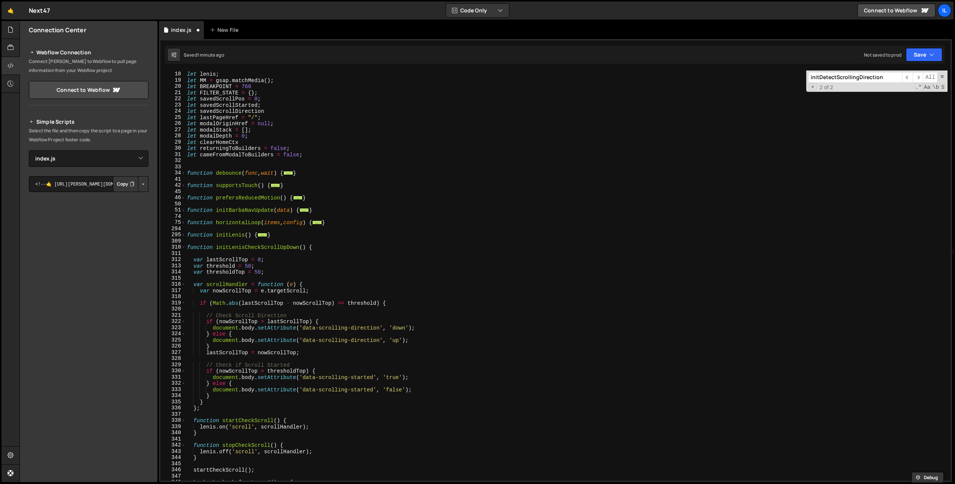
click at [241, 243] on div "let lenis ; let MM = gsap . matchMedia ( ) ; let BREAKPOINT = 768 let FILTER_ST…" at bounding box center [567, 276] width 762 height 423
click at [240, 246] on div "let lenis ; let MM = gsap . matchMedia ( ) ; let BREAKPOINT = 768 let FILTER_ST…" at bounding box center [567, 276] width 762 height 423
click at [184, 248] on span at bounding box center [183, 247] width 4 height 6
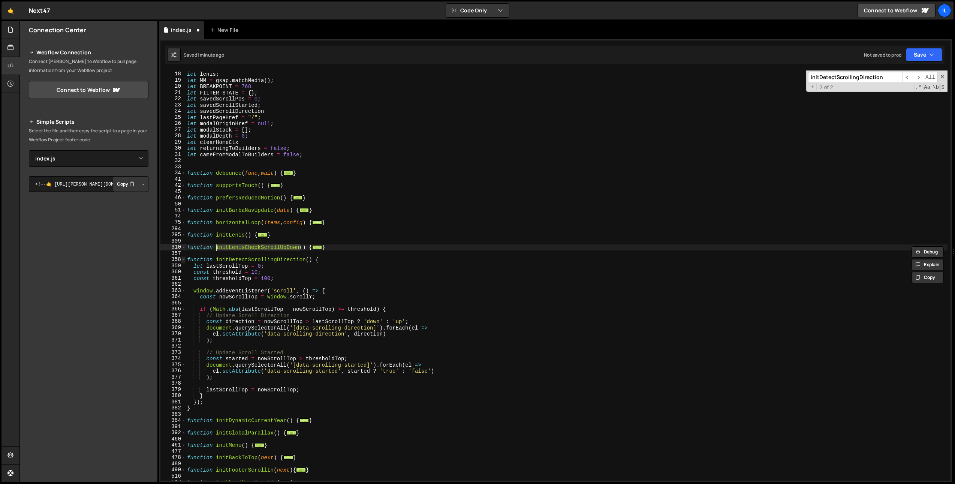
click at [183, 259] on span at bounding box center [183, 259] width 4 height 6
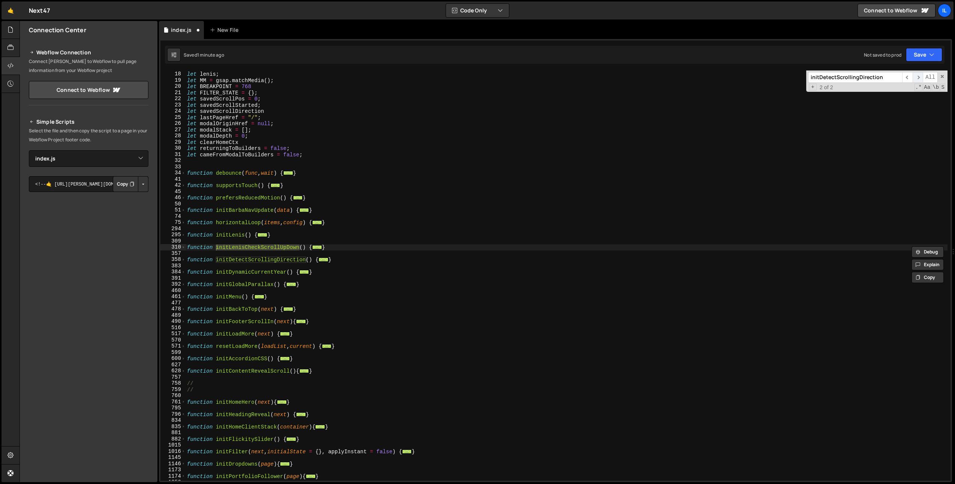
click at [917, 75] on span "​" at bounding box center [918, 77] width 10 height 11
click at [918, 77] on span "​" at bounding box center [918, 77] width 10 height 11
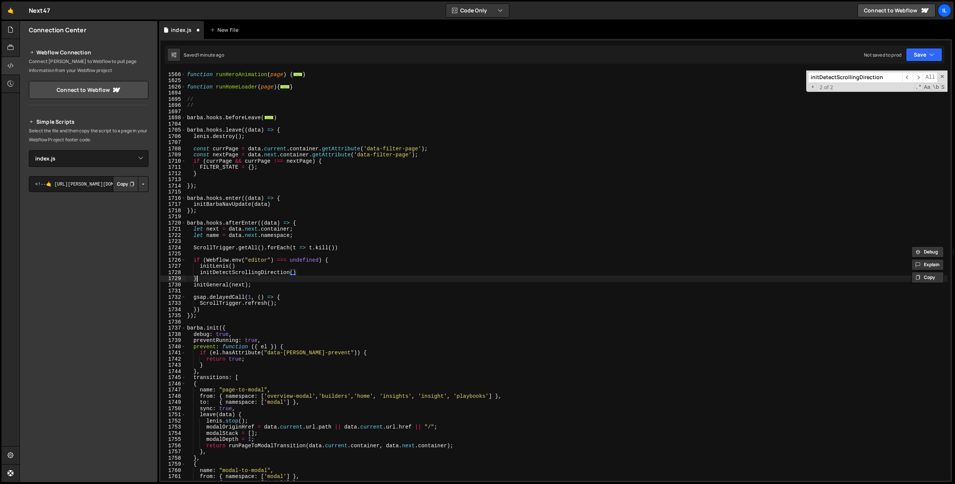
click at [267, 279] on div "function runHeroAnimation ( page ) { ... } function runHomeLoader ( page ) { ..…" at bounding box center [567, 276] width 762 height 423
drag, startPoint x: 310, startPoint y: 272, endPoint x: 199, endPoint y: 273, distance: 110.2
click at [199, 273] on div "function runHeroAnimation ( page ) { ... } function runHomeLoader ( page ) { ..…" at bounding box center [567, 276] width 762 height 423
paste textarea "LenisCheckScrollUpDown"
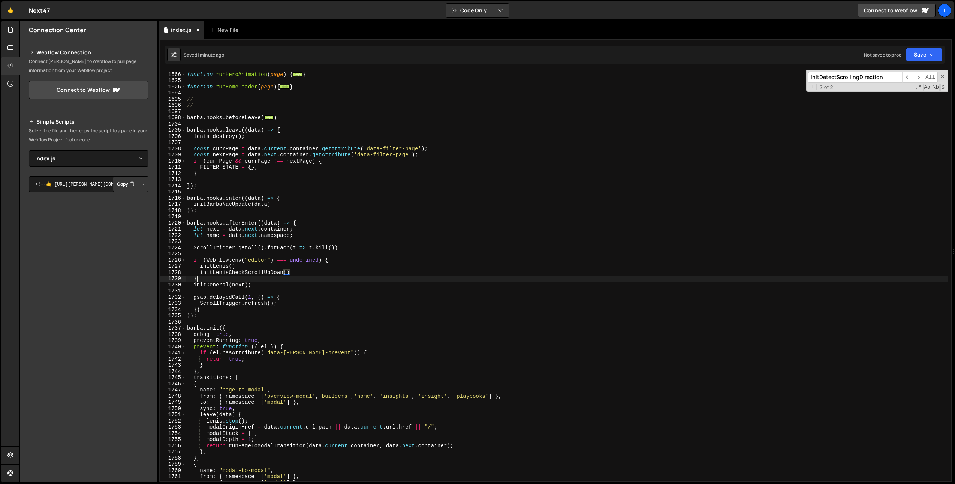
click at [315, 277] on div "function runHeroAnimation ( page ) { ... } function runHomeLoader ( page ) { ..…" at bounding box center [567, 276] width 762 height 423
type textarea "}"
click at [905, 76] on span "​" at bounding box center [907, 77] width 10 height 11
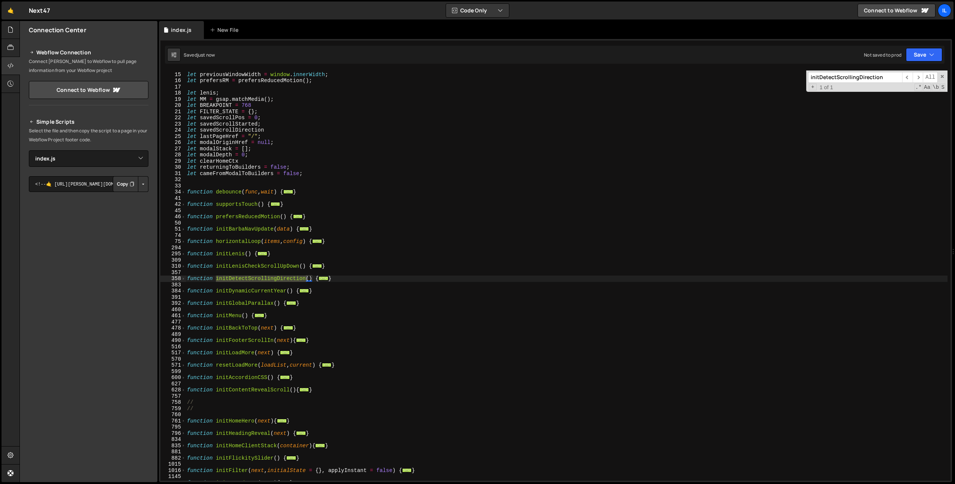
scroll to position [0, 0]
drag, startPoint x: 204, startPoint y: 285, endPoint x: 181, endPoint y: 280, distance: 22.7
click at [181, 280] on div "14 15 16 17 18 19 20 21 22 23 24 25 26 27 28 29 30 31 32 33 34 41 42 45 46 50 5…" at bounding box center [555, 275] width 790 height 410
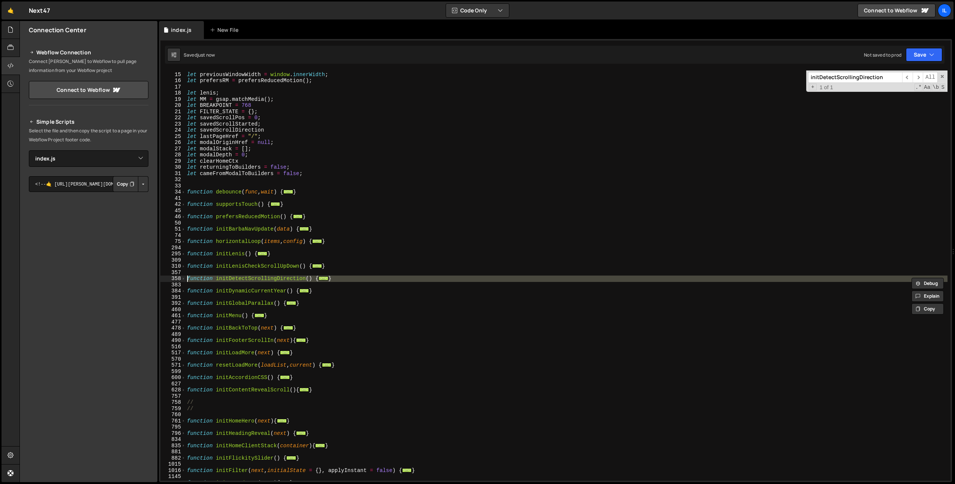
click at [244, 281] on div "let resizeTimer ; let previousWindowWidth = window . innerWidth ; let prefersRM…" at bounding box center [567, 275] width 762 height 410
click at [244, 281] on div "let resizeTimer ; let previousWindowWidth = window . innerWidth ; let prefersRM…" at bounding box center [567, 276] width 762 height 423
click at [184, 280] on span at bounding box center [183, 279] width 4 height 6
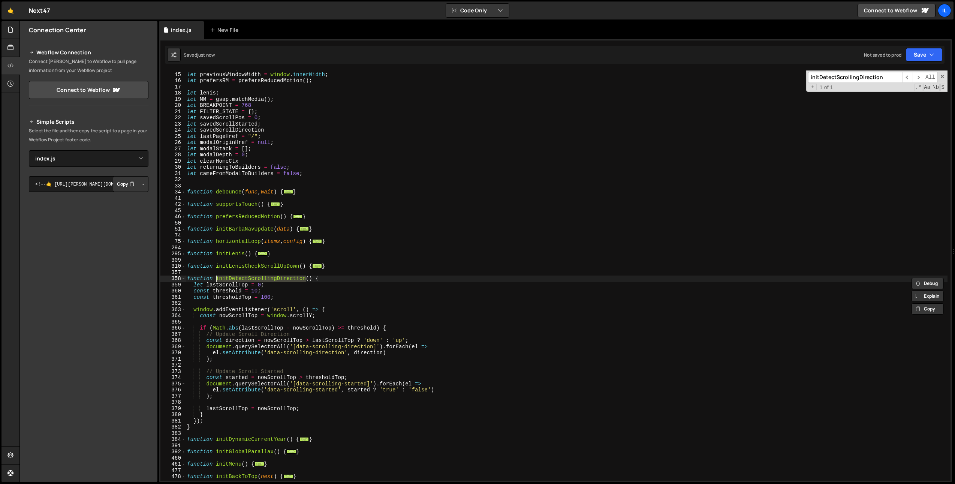
scroll to position [139, 0]
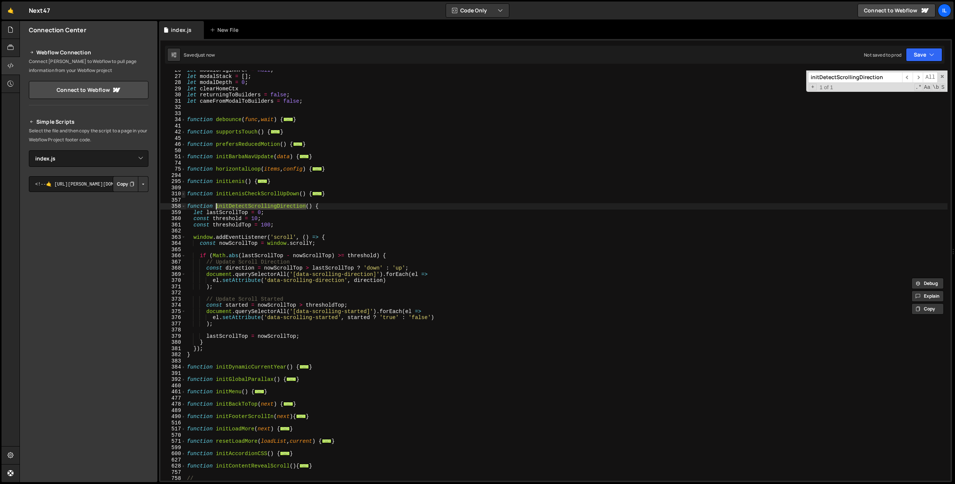
click at [185, 193] on span at bounding box center [183, 194] width 4 height 6
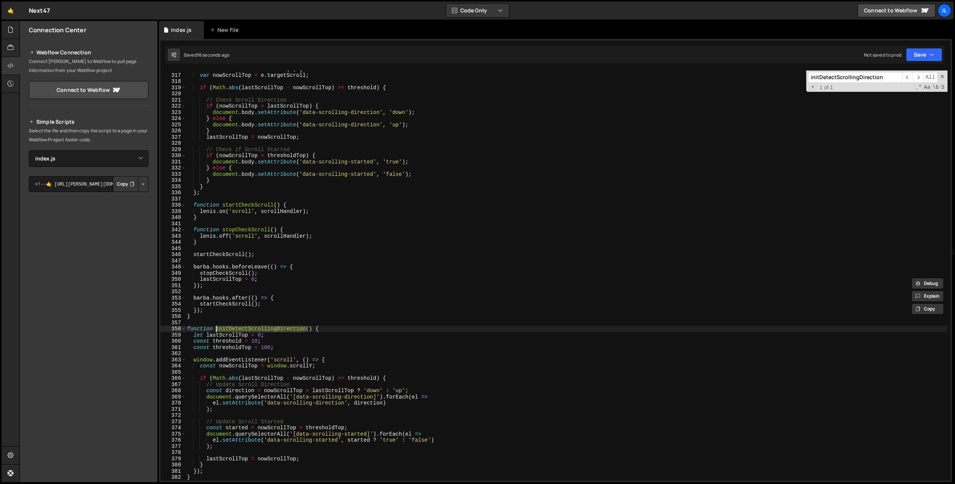
scroll to position [255, 0]
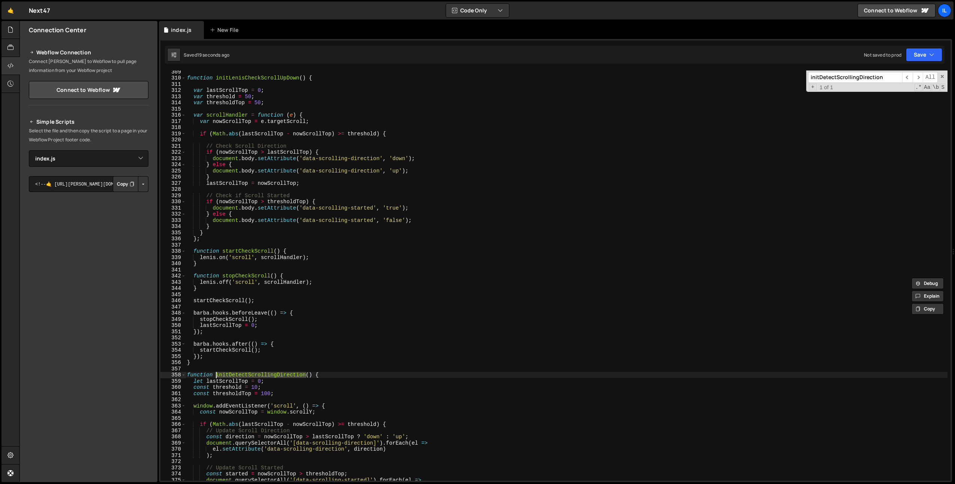
click at [249, 97] on div "function initLenisCheckScrollUpDown ( ) { var lastScrollTop = 0 ; var threshold…" at bounding box center [567, 280] width 762 height 423
click at [257, 99] on div "function initLenisCheckScrollUpDown ( ) { var lastScrollTop = 0 ; var threshold…" at bounding box center [567, 280] width 762 height 423
click at [258, 102] on div "function initLenisCheckScrollUpDown ( ) { var lastScrollTop = 0 ; var threshold…" at bounding box center [567, 280] width 762 height 423
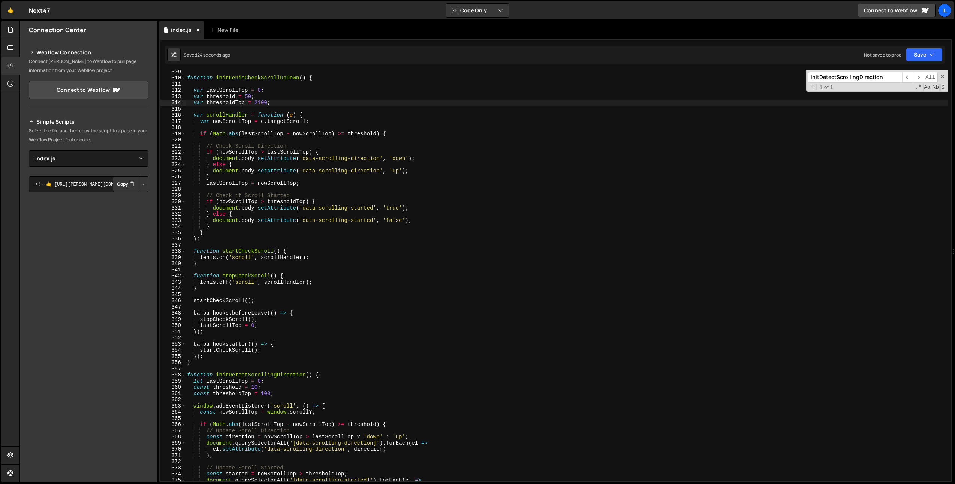
click at [258, 105] on div "function initLenisCheckScrollUpDown ( ) { var lastScrollTop = 0 ; var threshold…" at bounding box center [567, 280] width 762 height 423
click at [247, 96] on div "function initLenisCheckScrollUpDown ( ) { var lastScrollTop = 0 ; var threshold…" at bounding box center [567, 280] width 762 height 423
click at [228, 389] on div "function initLenisCheckScrollUpDown ( ) { var lastScrollTop = 0 ; var threshold…" at bounding box center [567, 280] width 762 height 423
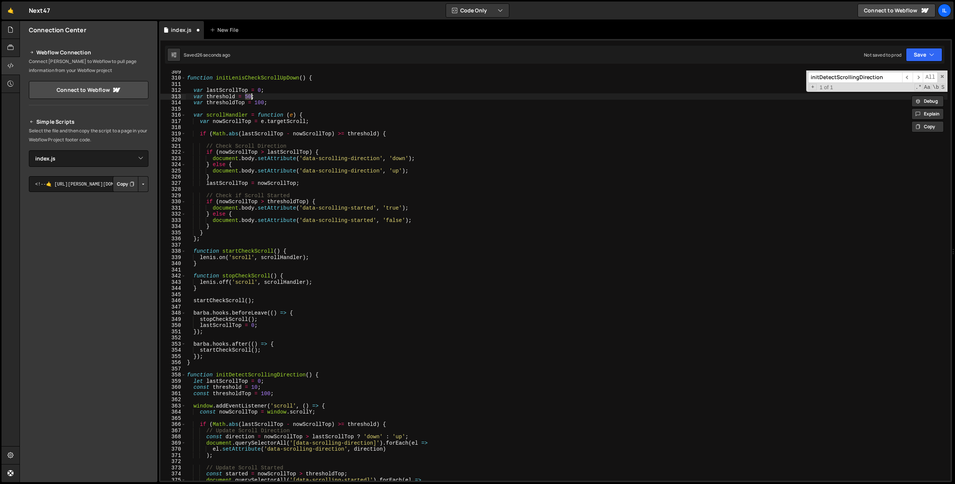
click at [228, 389] on div "function initLenisCheckScrollUpDown ( ) { var lastScrollTop = 0 ; var threshold…" at bounding box center [567, 280] width 762 height 423
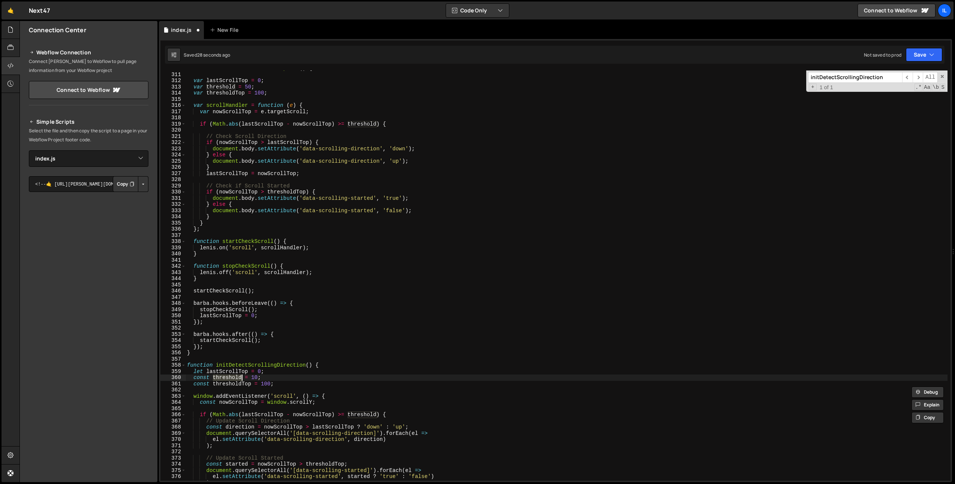
scroll to position [219, 0]
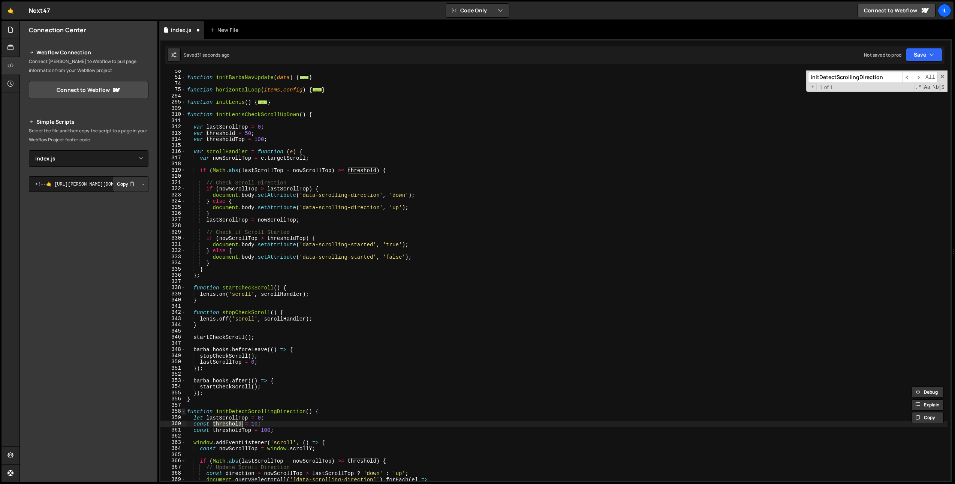
click at [184, 412] on span at bounding box center [183, 411] width 4 height 6
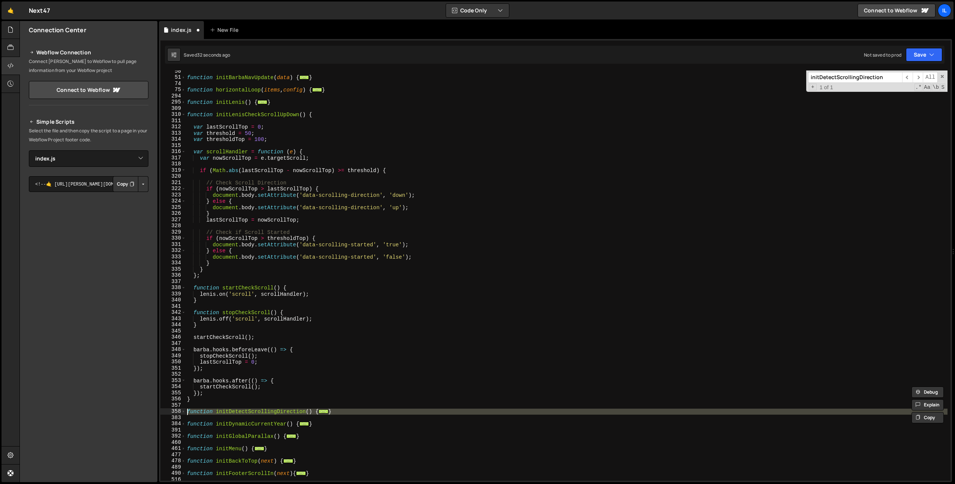
drag, startPoint x: 190, startPoint y: 417, endPoint x: 188, endPoint y: 413, distance: 4.4
click at [188, 413] on div "function initBarbaNavUpdate ( data ) { ... } function horizontalLoop ( items , …" at bounding box center [567, 279] width 762 height 423
click at [252, 384] on div "function initBarbaNavUpdate ( data ) { ... } function horizontalLoop ( items , …" at bounding box center [567, 279] width 762 height 423
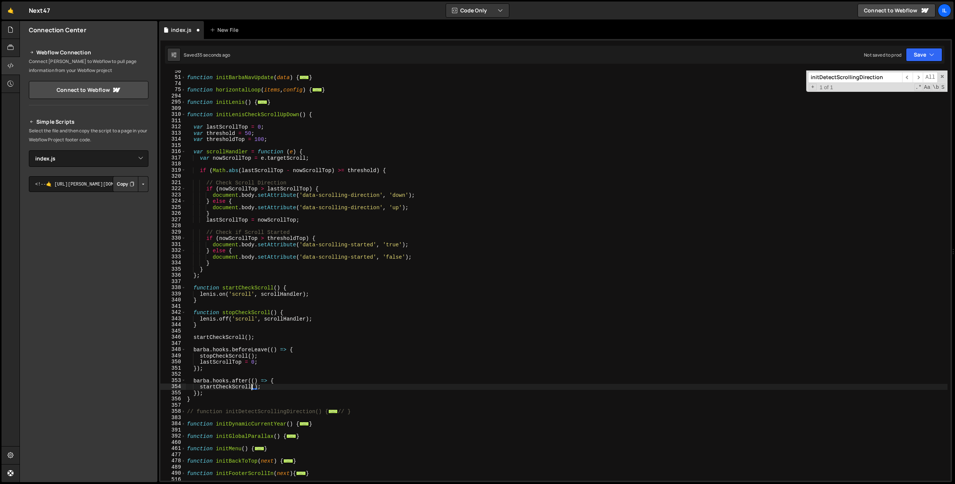
click at [225, 353] on div "function initBarbaNavUpdate ( data ) { ... } function horizontalLoop ( items , …" at bounding box center [567, 279] width 762 height 423
click at [224, 359] on div "function initBarbaNavUpdate ( data ) { ... } function horizontalLoop ( items , …" at bounding box center [567, 279] width 762 height 423
click at [223, 357] on div "function initBarbaNavUpdate ( data ) { ... } function horizontalLoop ( items , …" at bounding box center [567, 279] width 762 height 423
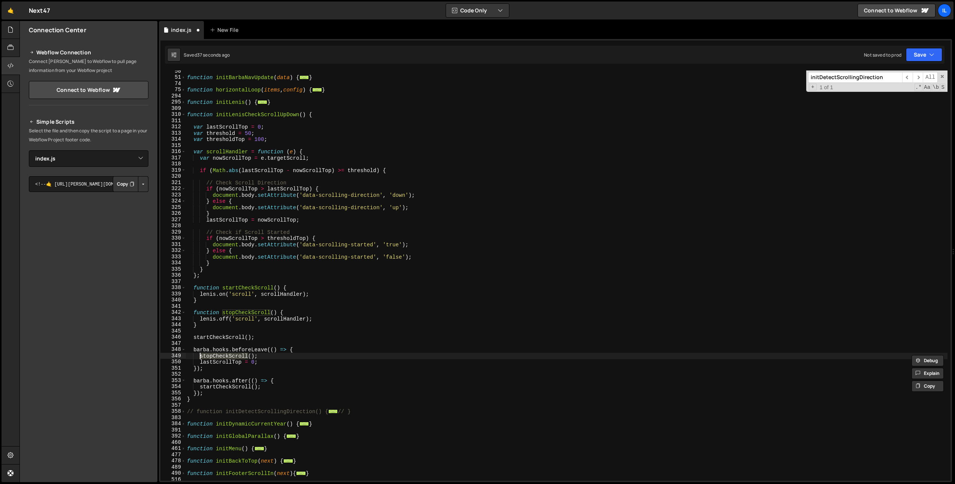
click at [310, 360] on div "function initBarbaNavUpdate ( data ) { ... } function horizontalLoop ( items , …" at bounding box center [567, 279] width 762 height 423
type textarea "}"
click at [408, 272] on div "function initBarbaNavUpdate ( data ) { ... } function horizontalLoop ( items , …" at bounding box center [567, 279] width 762 height 423
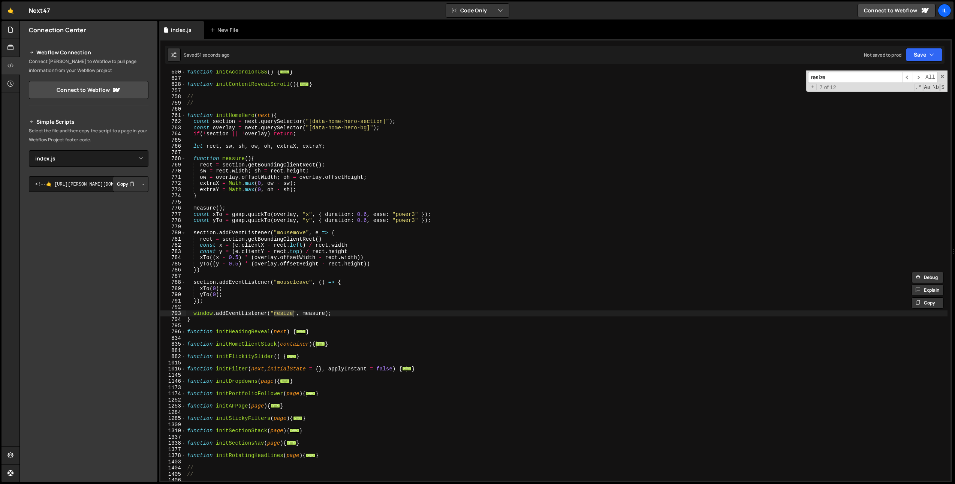
scroll to position [806, 0]
type input "resize"
click at [281, 312] on div "function initAccordionCSS ( ) { ... } function initContentRevealScroll ( ) { ..…" at bounding box center [567, 275] width 762 height 410
click at [281, 313] on div "function initAccordionCSS ( ) { ... } function initContentRevealScroll ( ) { ..…" at bounding box center [567, 280] width 762 height 423
click at [920, 76] on span "​" at bounding box center [918, 77] width 10 height 11
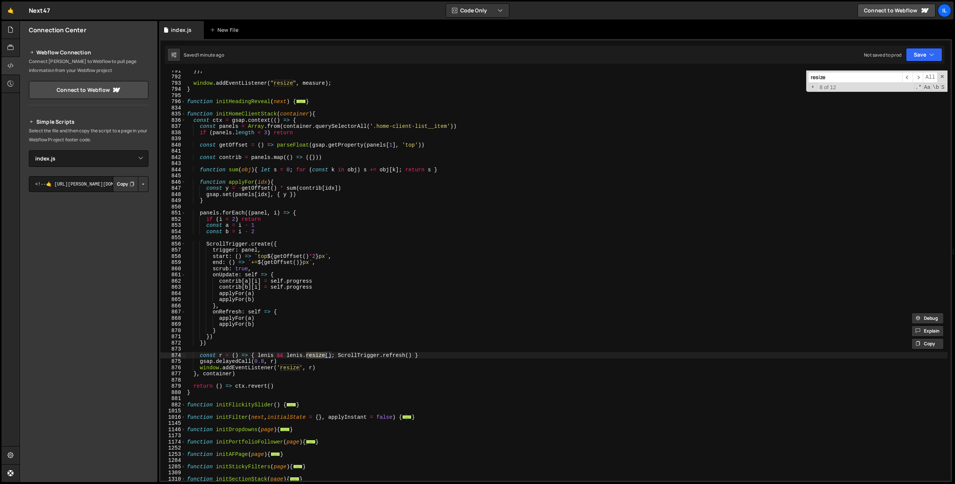
scroll to position [1013, 0]
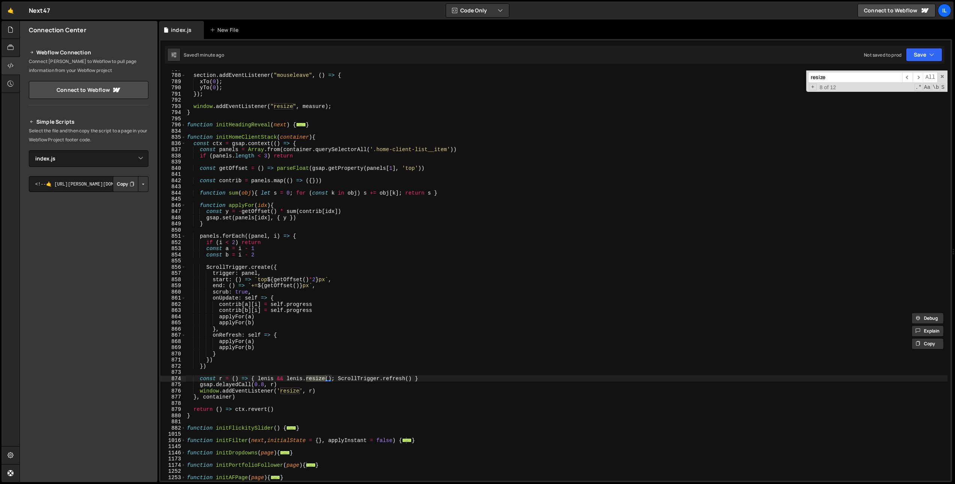
click at [250, 379] on div "section . addEventListener ( "mouseleave" , ( ) => { xTo ( 0 ) ; yTo ( 0 ) ; })…" at bounding box center [567, 277] width 762 height 423
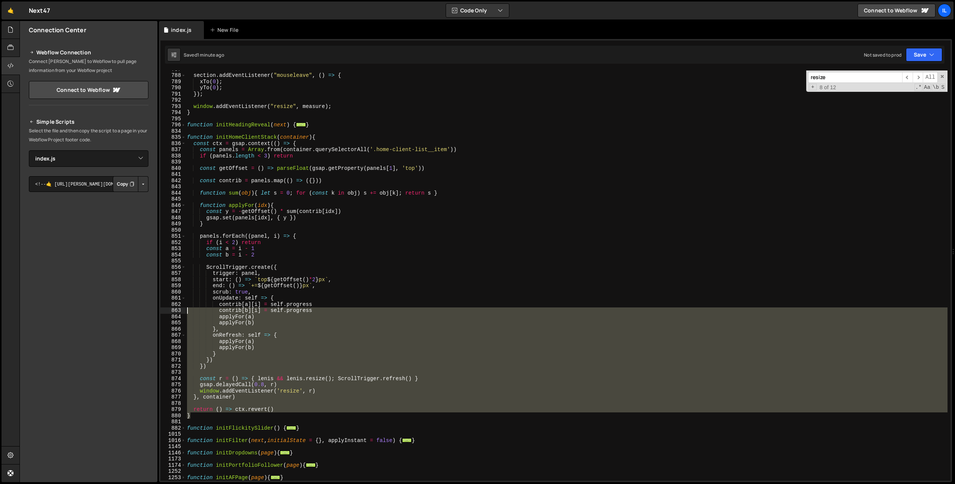
scroll to position [1010, 0]
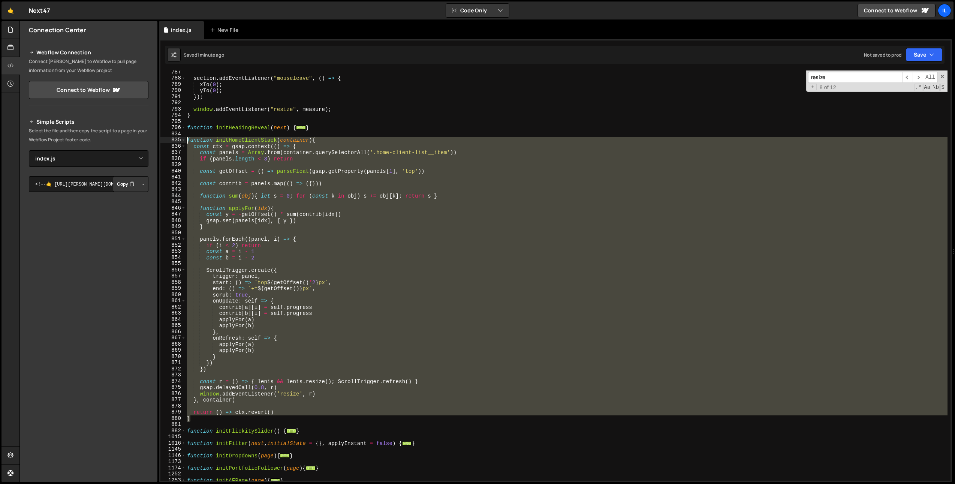
drag, startPoint x: 205, startPoint y: 418, endPoint x: 168, endPoint y: 139, distance: 280.9
click at [168, 139] on div "const r = () => { lenis && lenis.resize(); ScrollTrigger.refresh() } 787 788 78…" at bounding box center [555, 275] width 790 height 410
click at [909, 76] on span "​" at bounding box center [907, 77] width 10 height 11
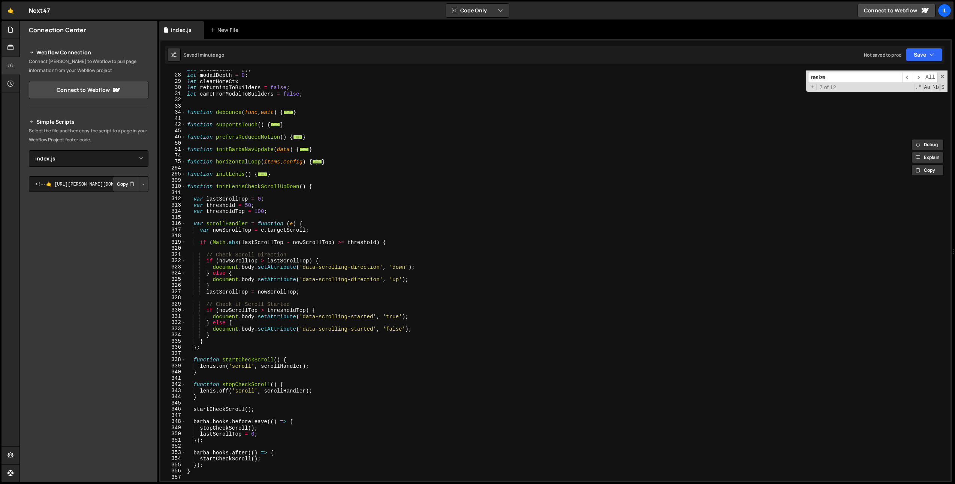
scroll to position [124, 0]
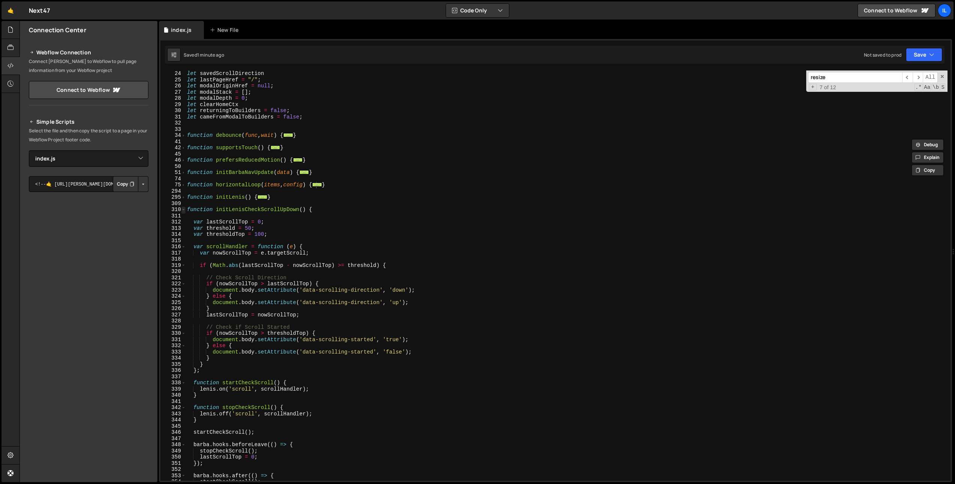
click at [184, 211] on span at bounding box center [183, 210] width 4 height 6
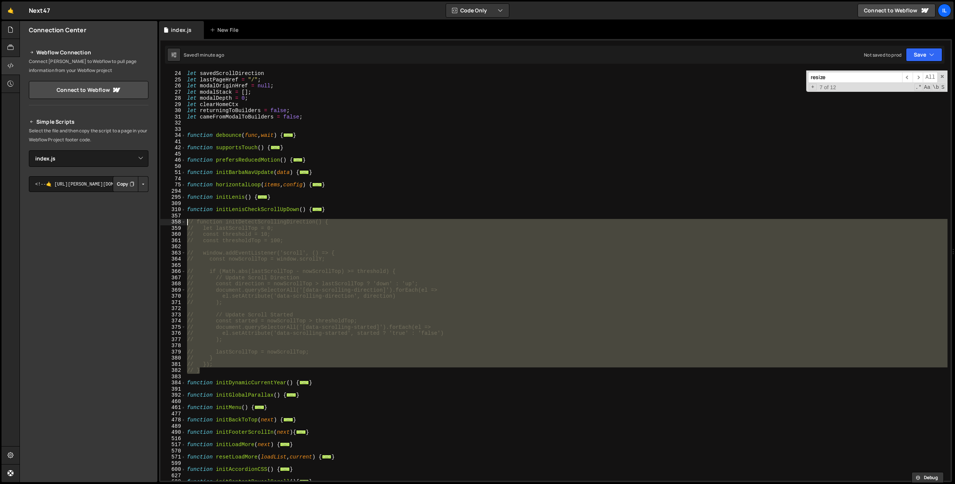
drag, startPoint x: 211, startPoint y: 373, endPoint x: 171, endPoint y: 220, distance: 157.7
click at [171, 220] on div "window.addEventListener("resize", measure); 24 25 26 27 28 29 30 31 32 33 34 41…" at bounding box center [555, 275] width 790 height 410
type textarea "// function initDetectScrollingDirection() { // let lastScrollTop = 0;"
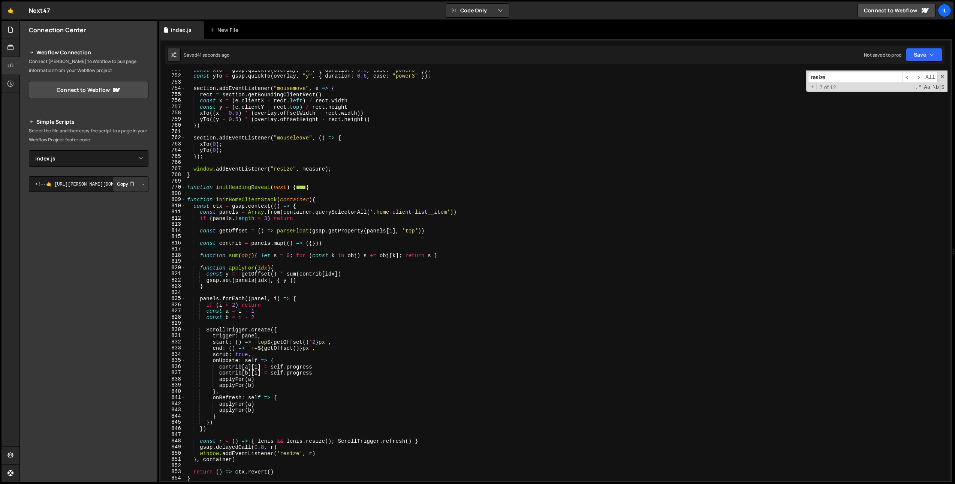
scroll to position [508, 0]
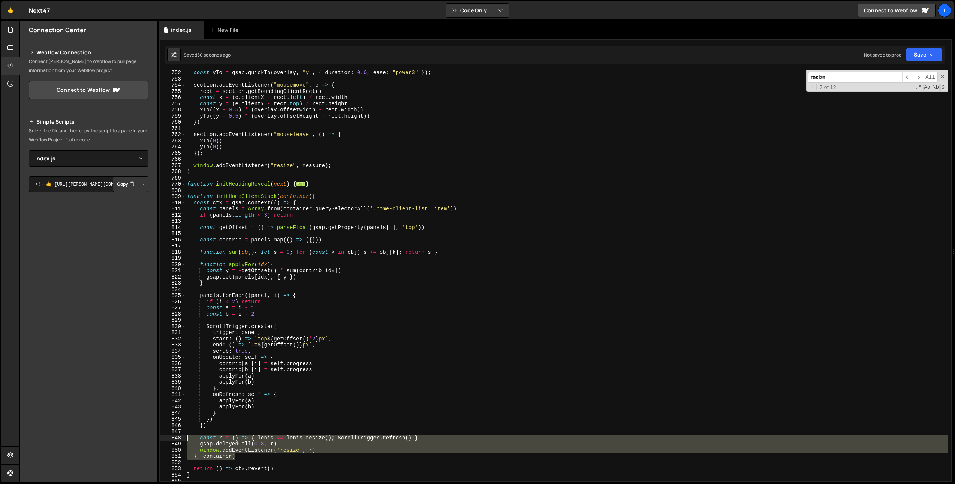
drag, startPoint x: 242, startPoint y: 455, endPoint x: 171, endPoint y: 439, distance: 72.6
click at [171, 439] on div "} 752 753 754 755 756 757 758 759 760 761 762 763 764 765 766 767 768 769 770 8…" at bounding box center [555, 275] width 790 height 410
type textarea "const r = () => { lenis && lenis.resize(); ScrollTrigger.refresh() } gsap.delay…"
paste textarea
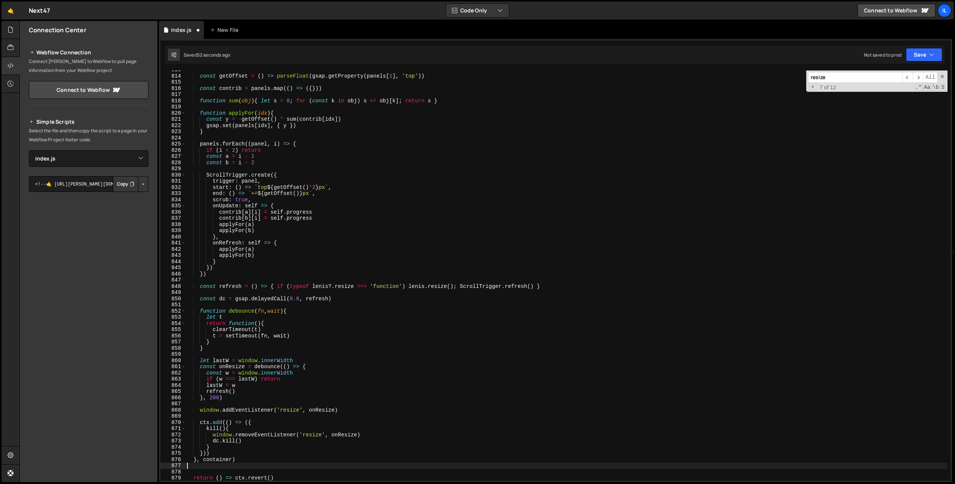
scroll to position [663, 0]
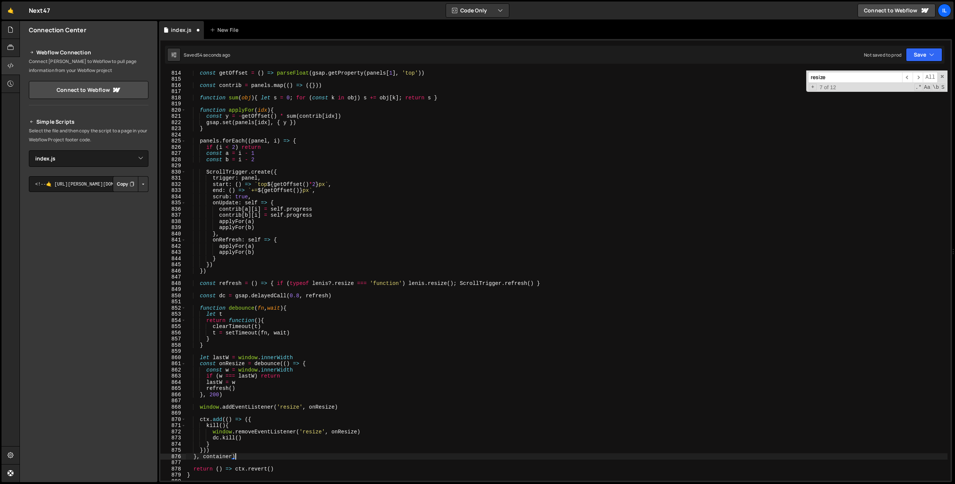
click at [256, 451] on div "const getOffset = ( ) => parseFloat ( gsap . getProperty ( panels [ 1 ] , 'top'…" at bounding box center [567, 281] width 762 height 423
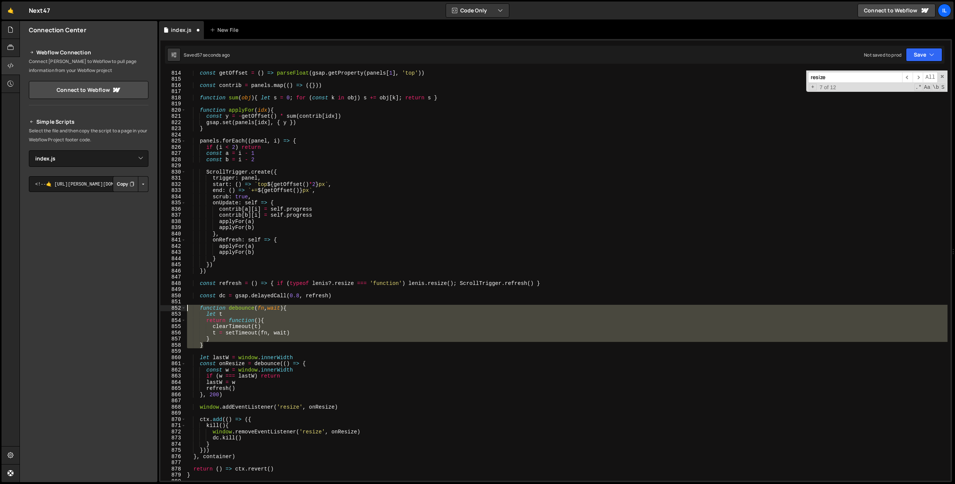
drag, startPoint x: 219, startPoint y: 345, endPoint x: 160, endPoint y: 307, distance: 70.1
click at [160, 307] on div "})) 814 815 816 817 818 819 820 821 822 823 824 825 826 827 828 829 830 831 832…" at bounding box center [555, 275] width 790 height 410
type textarea "function debounce(fn, wait){ let t"
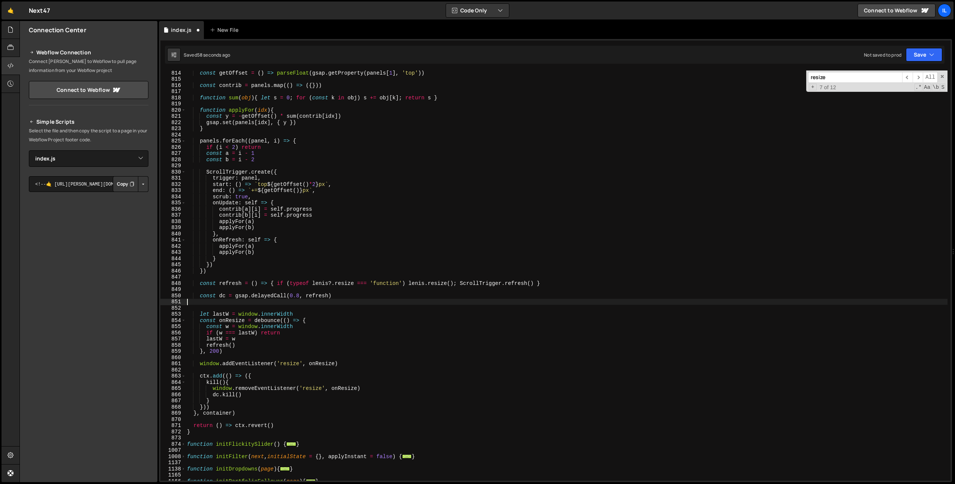
type textarea "const dc = gsap.delayedCall(0.8, refresh)"
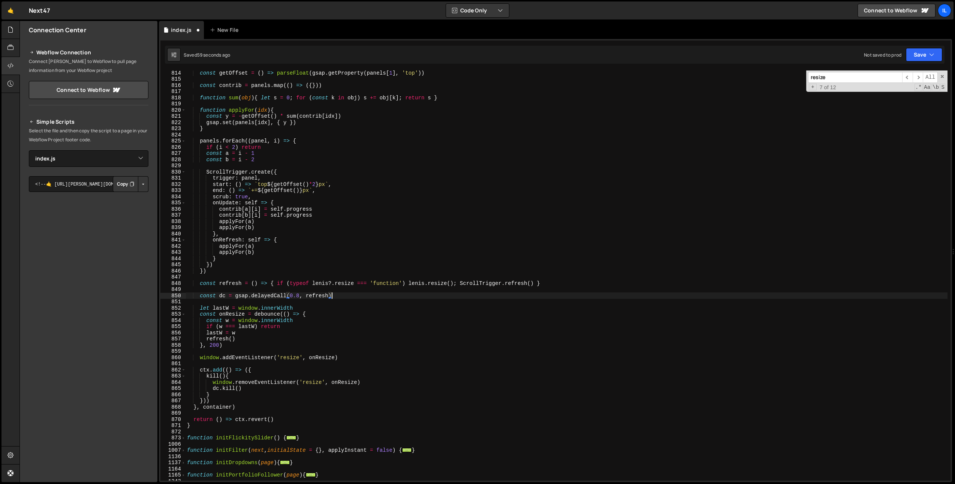
click at [255, 304] on div "const getOffset = ( ) => parseFloat ( gsap . getProperty ( panels [ 1 ] , 'top'…" at bounding box center [567, 281] width 762 height 423
click at [317, 309] on div "const getOffset = ( ) => parseFloat ( gsap . getProperty ( panels [ 1 ] , 'top'…" at bounding box center [567, 281] width 762 height 423
click at [231, 308] on div "const getOffset = ( ) => parseFloat ( gsap . getProperty ( panels [ 1 ] , 'top'…" at bounding box center [567, 281] width 762 height 423
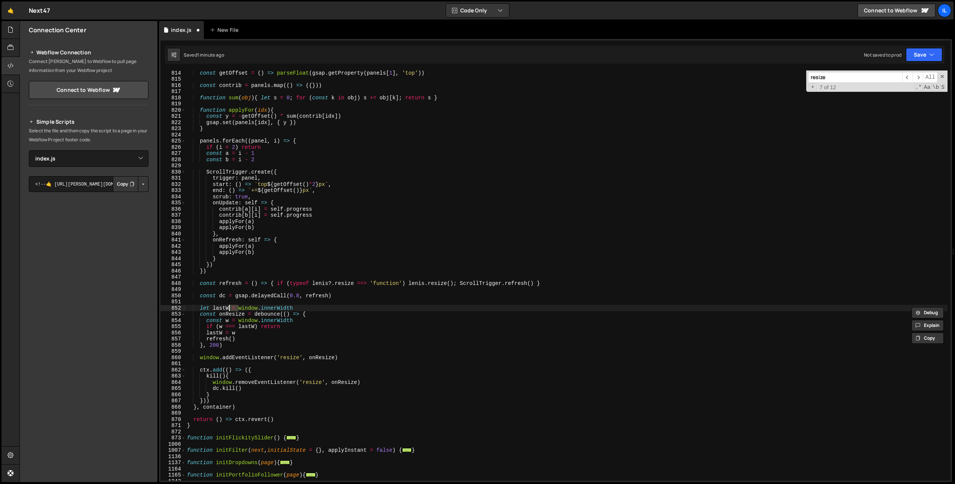
click at [291, 307] on div "const getOffset = ( ) => parseFloat ( gsap . getProperty ( panels [ 1 ] , 'top'…" at bounding box center [567, 281] width 762 height 423
click at [317, 307] on div "const getOffset = ( ) => parseFloat ( gsap . getProperty ( panels [ 1 ] , 'top'…" at bounding box center [567, 281] width 762 height 423
click at [325, 334] on div "const getOffset = ( ) => parseFloat ( gsap . getProperty ( panels [ 1 ] , 'top'…" at bounding box center [567, 281] width 762 height 423
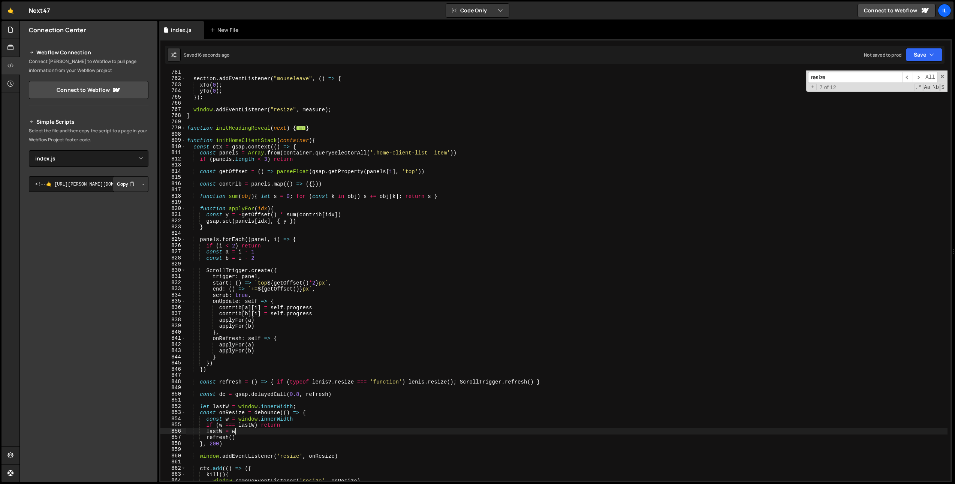
scroll to position [564, 0]
click at [316, 148] on div "section . addEventListener ( "mouseleave" , ( ) => { xTo ( 0 ) ; yTo ( 0 ) ; })…" at bounding box center [567, 280] width 762 height 423
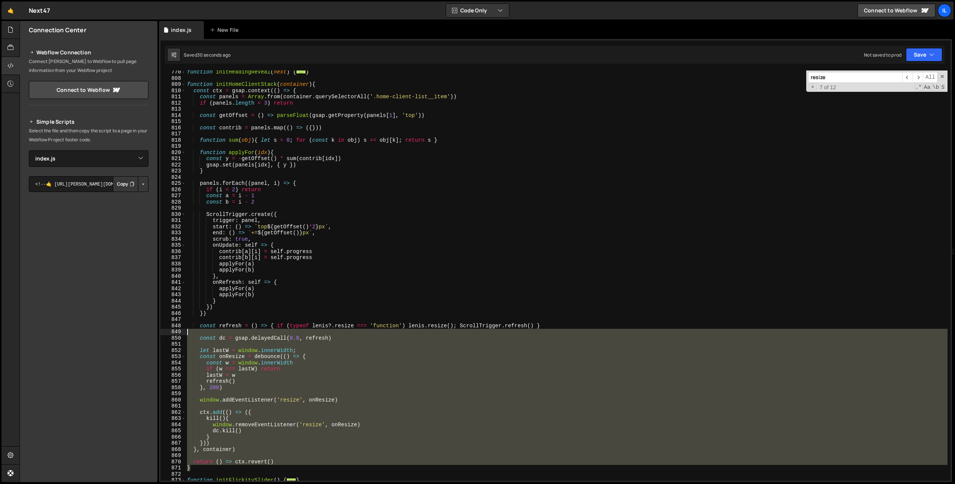
scroll to position [574, 0]
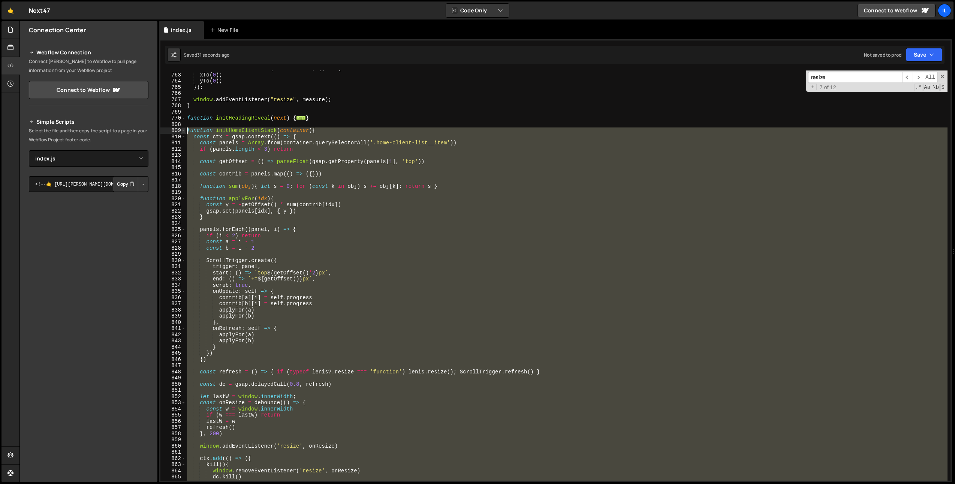
drag, startPoint x: 195, startPoint y: 458, endPoint x: 183, endPoint y: 131, distance: 326.8
click at [183, 131] on div "const ctx = gsap.context(() => { 762 763 764 765 766 767 768 769 770 808 809 81…" at bounding box center [555, 275] width 790 height 410
paste textarea "}"
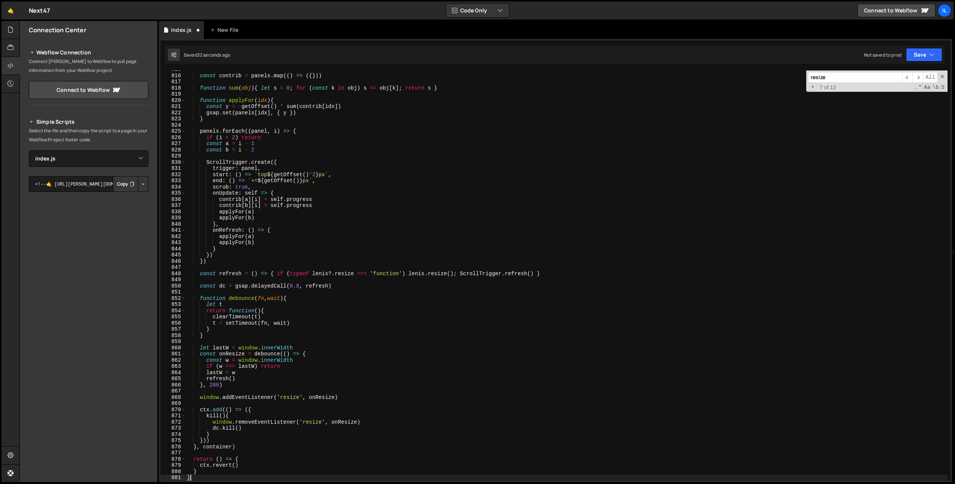
scroll to position [672, 0]
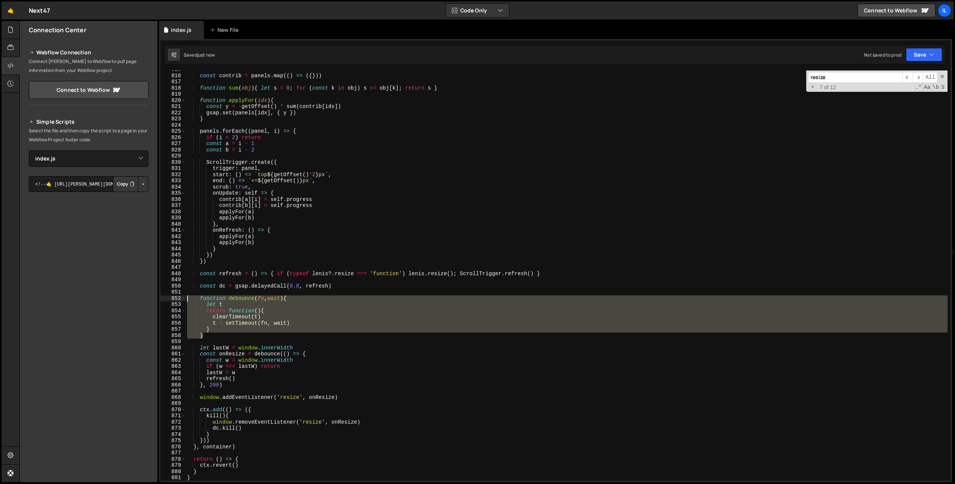
drag, startPoint x: 211, startPoint y: 334, endPoint x: 158, endPoint y: 298, distance: 64.1
click at [158, 298] on div "Files New File Javascript files 0 archive.js 0 0 index.js 0 0 index@1.0.min.js 0" at bounding box center [487, 252] width 936 height 462
type textarea "function debounce(fn, wait){ let t"
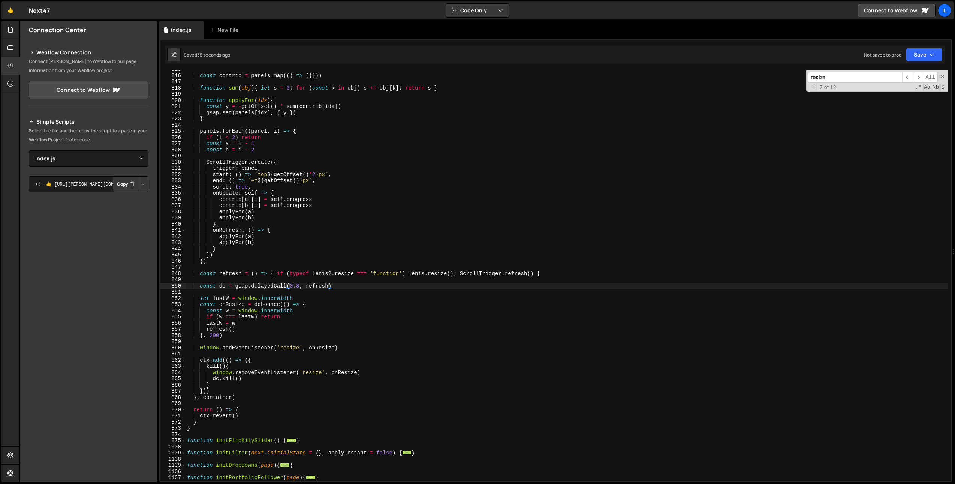
scroll to position [621, 0]
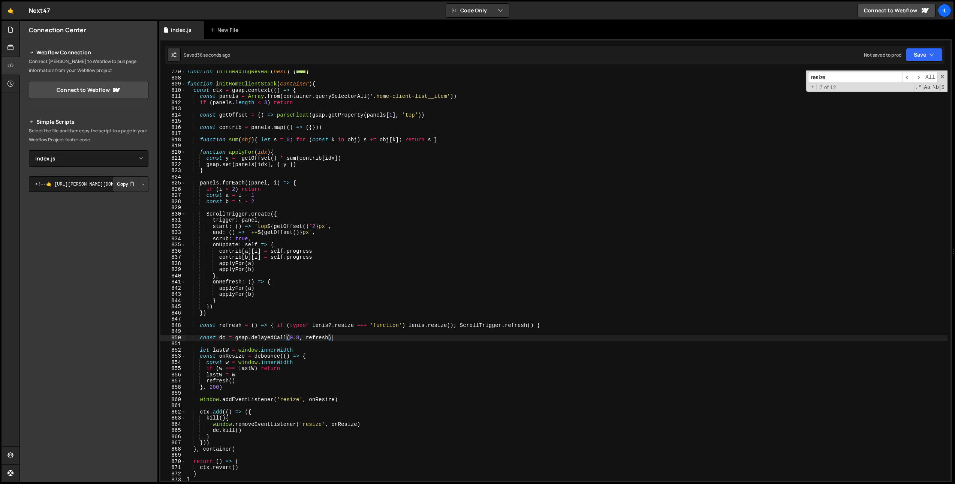
click at [304, 369] on div "function initHeadingReveal ( next ) { ... } function initHomeClientStack ( cont…" at bounding box center [567, 280] width 762 height 423
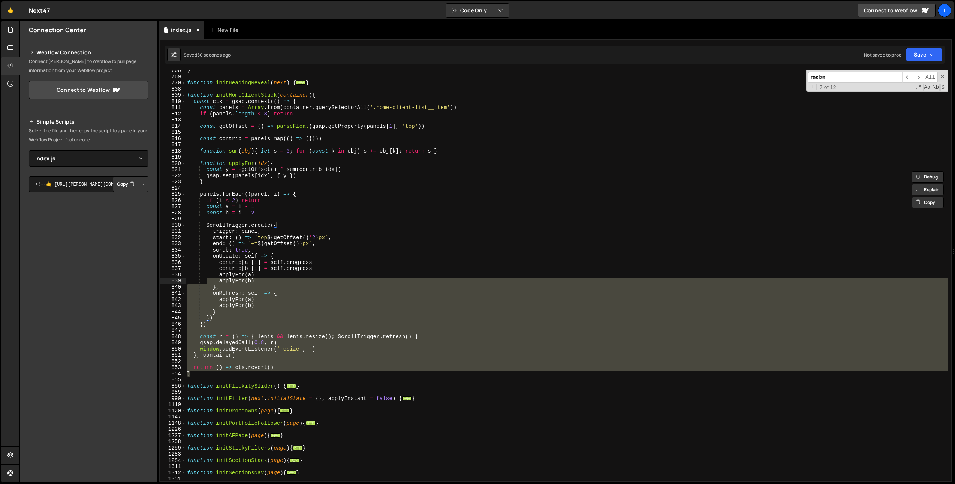
scroll to position [493, 0]
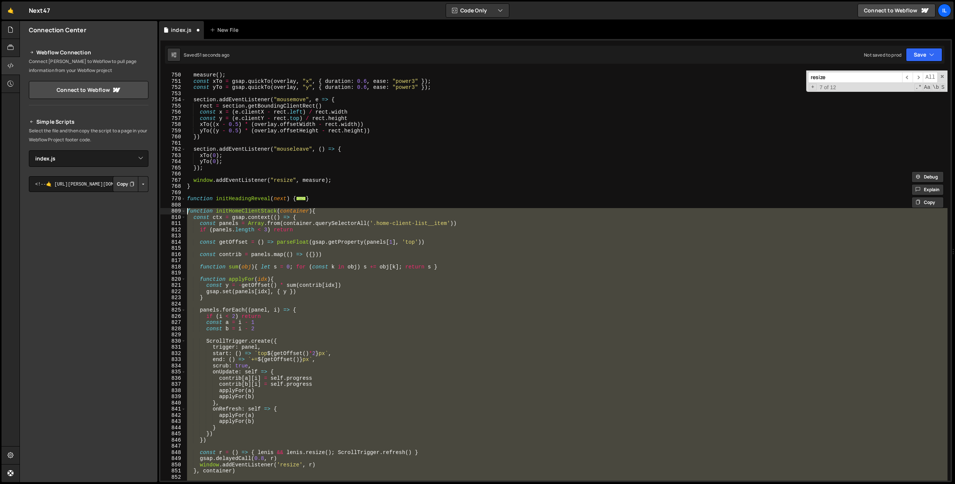
drag, startPoint x: 203, startPoint y: 309, endPoint x: 180, endPoint y: 208, distance: 103.5
click at [180, 208] on div "window.addEventListener('resize', r) }, container) 749 750 751 752 753 754 755 …" at bounding box center [555, 275] width 790 height 410
paste textarea "}"
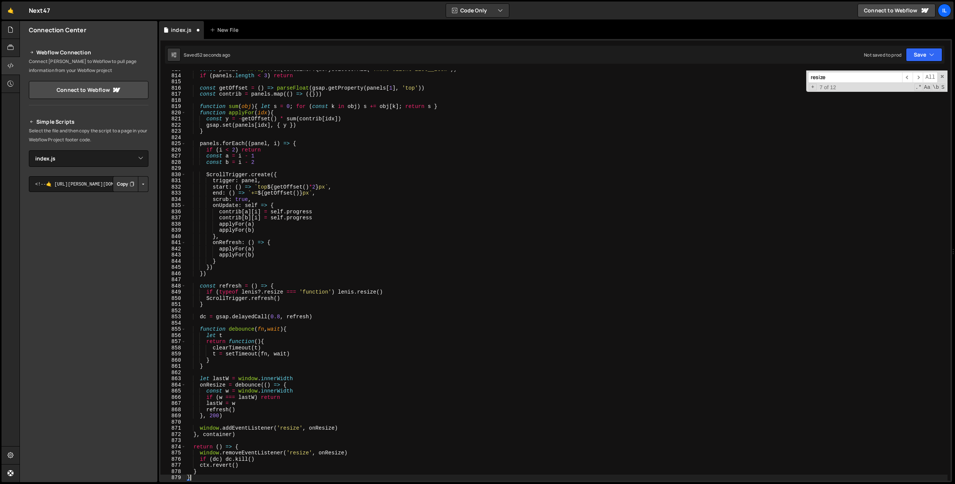
scroll to position [692, 0]
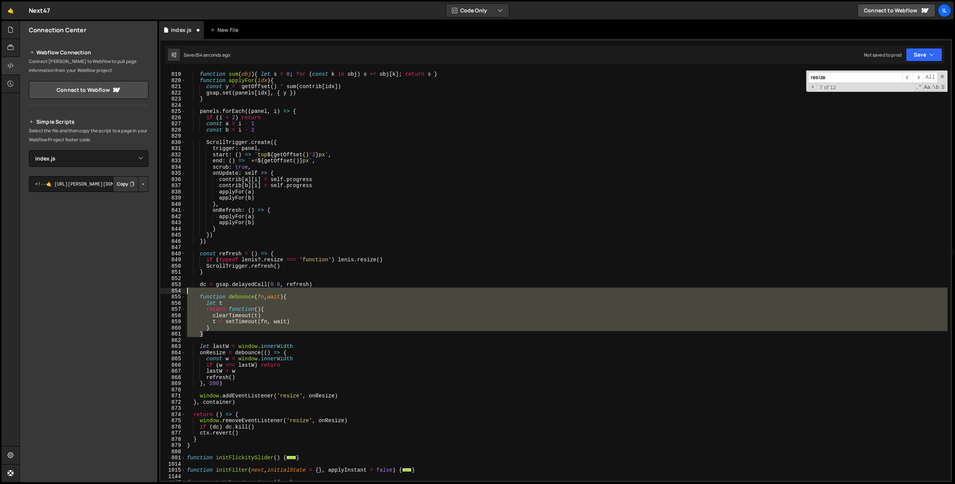
drag, startPoint x: 204, startPoint y: 334, endPoint x: 172, endPoint y: 291, distance: 53.3
click at [172, 291] on div "} 818 819 820 821 822 823 824 825 826 827 828 829 830 831 832 833 834 835 836 8…" at bounding box center [555, 275] width 790 height 410
type textarea "function debounce(fn, wait){"
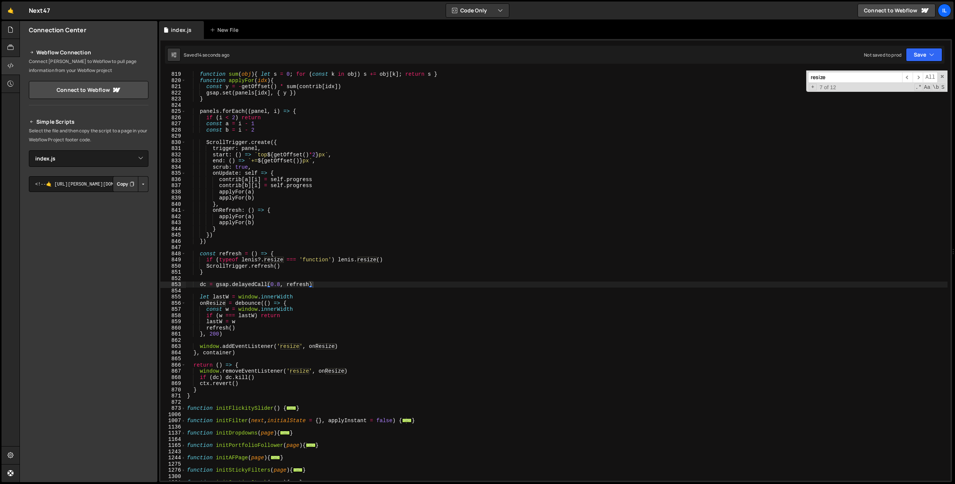
click at [888, 78] on input "resize" at bounding box center [855, 77] width 94 height 11
click at [919, 79] on span "​" at bounding box center [918, 77] width 10 height 11
click at [919, 78] on span "​" at bounding box center [918, 77] width 10 height 11
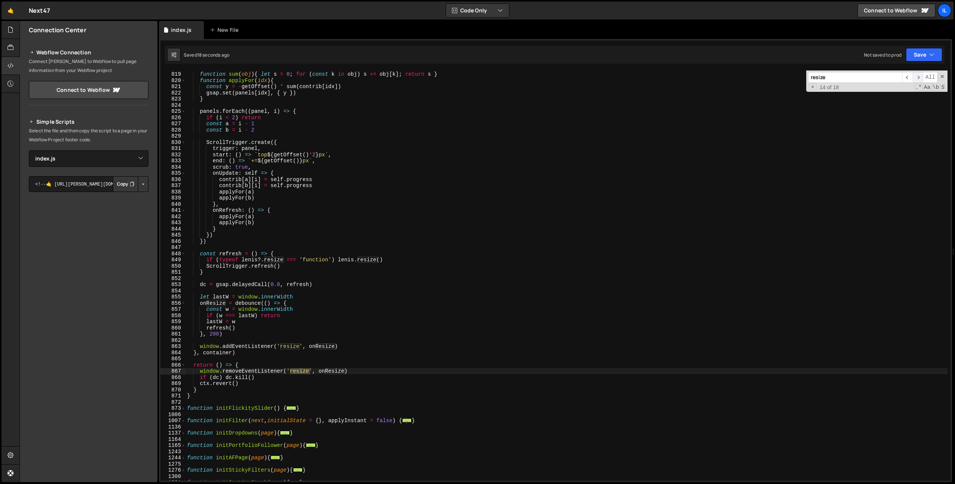
click at [919, 78] on span "​" at bounding box center [918, 77] width 10 height 11
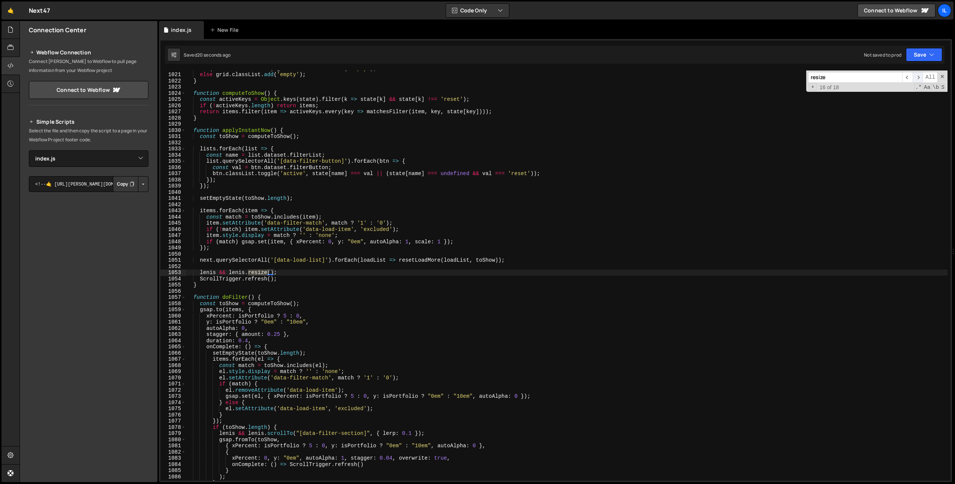
click at [919, 78] on span "​" at bounding box center [918, 77] width 10 height 11
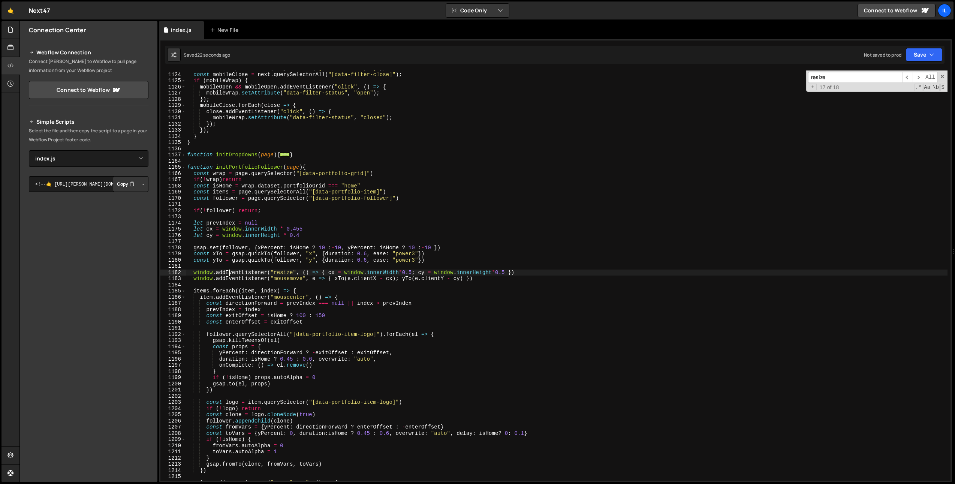
click at [231, 270] on div "const mobileOpen = next . querySelector ( "[data-filter-open]" ) ; const mobile…" at bounding box center [567, 276] width 762 height 423
click at [240, 168] on div "const mobileOpen = next . querySelector ( "[data-filter-open]" ) ; const mobile…" at bounding box center [567, 276] width 762 height 423
click at [257, 276] on div "const mobileOpen = next . querySelector ( "[data-filter-open]" ) ; const mobile…" at bounding box center [567, 276] width 762 height 423
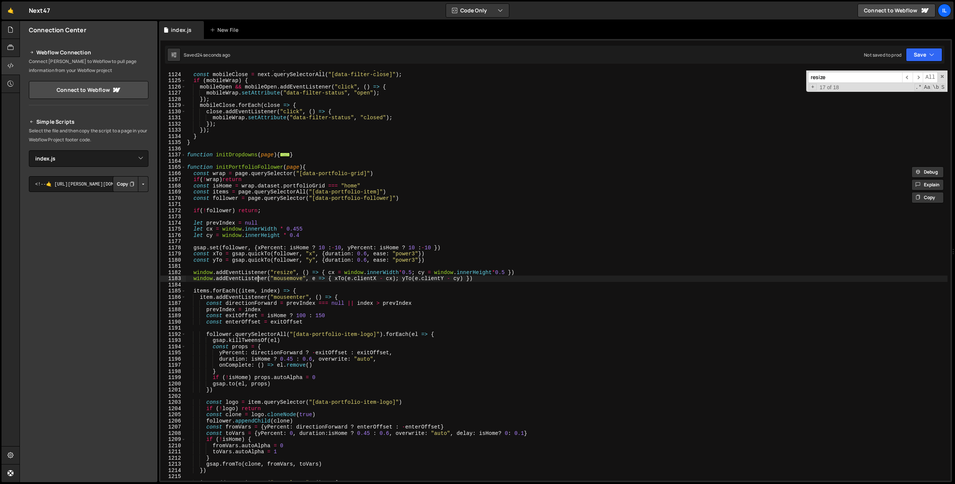
type textarea "window.addEventListener("mousemove", e => { xTo(e.clientX - cx); yTo(e.clientY …"
click at [251, 268] on div "const mobileOpen = next . querySelector ( "[data-filter-open]" ) ; const mobile…" at bounding box center [567, 276] width 762 height 423
click at [249, 271] on div "const mobileOpen = next . querySelector ( "[data-filter-open]" ) ; const mobile…" at bounding box center [567, 276] width 762 height 423
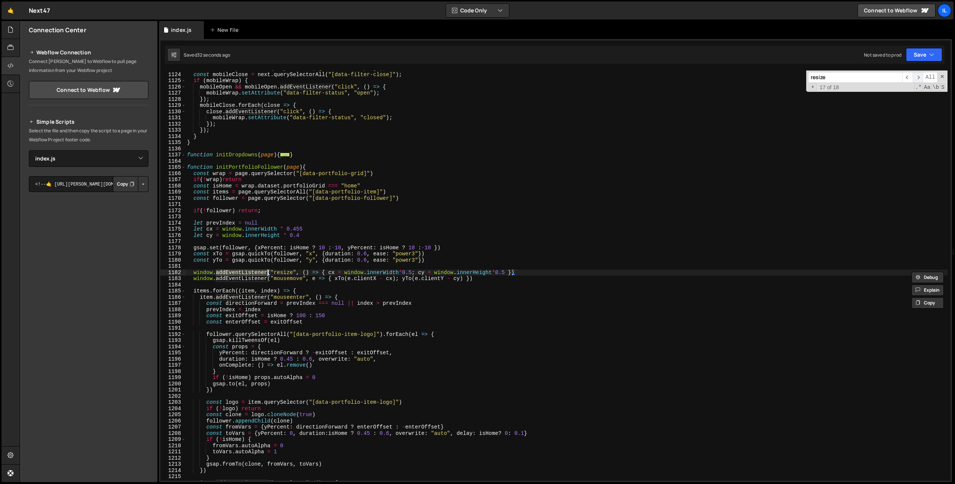
click at [917, 77] on span "​" at bounding box center [918, 77] width 10 height 11
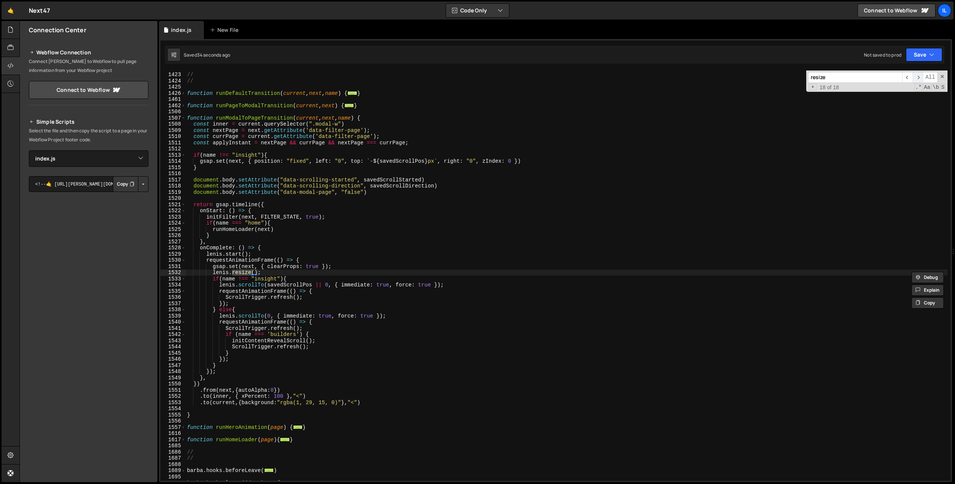
click at [917, 77] on span "​" at bounding box center [918, 77] width 10 height 11
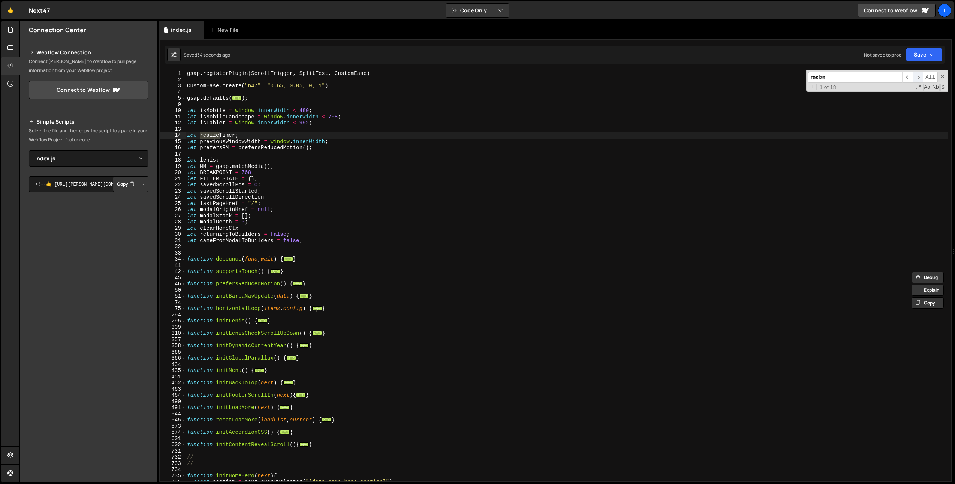
scroll to position [0, 0]
click at [917, 77] on span "​" at bounding box center [918, 77] width 10 height 11
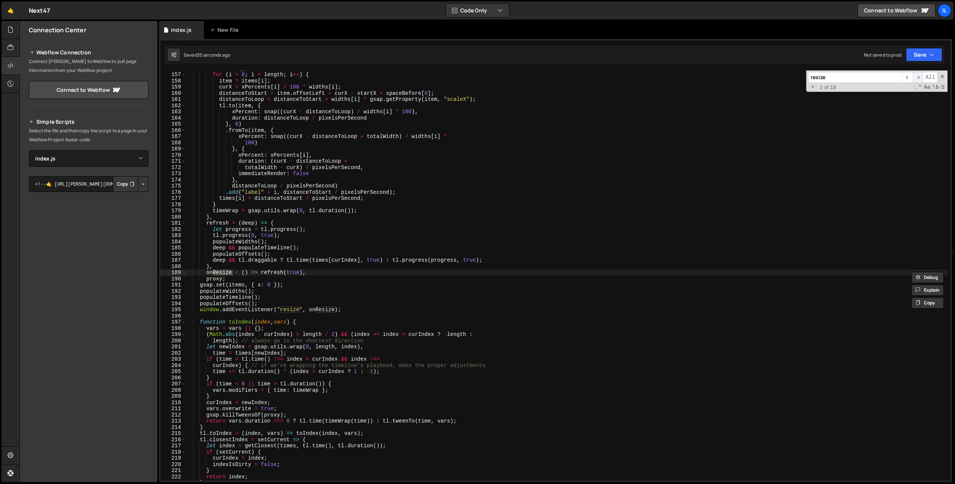
scroll to position [741, 0]
click at [917, 77] on span "​" at bounding box center [918, 77] width 10 height 11
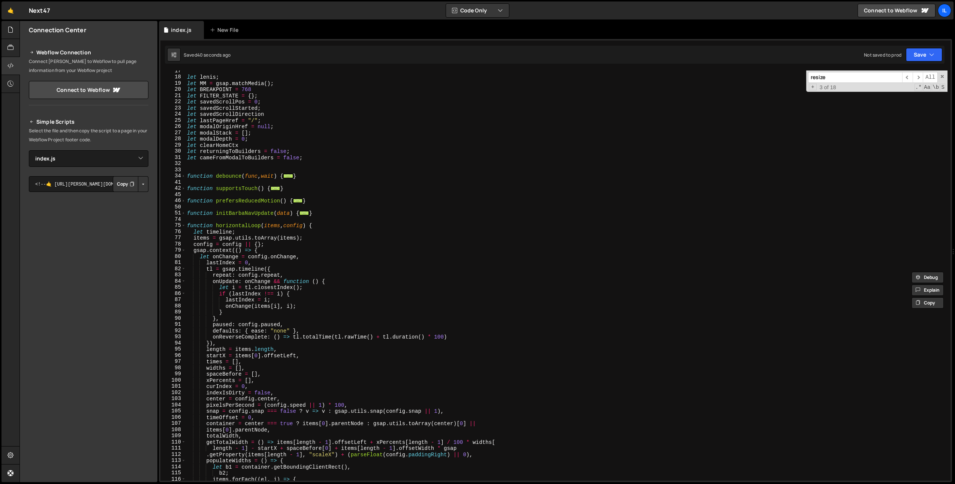
scroll to position [80, 0]
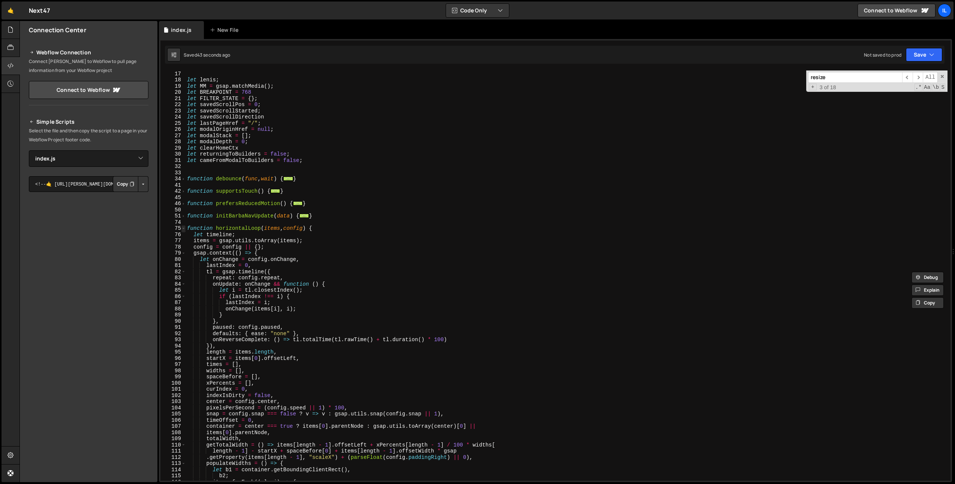
type textarea "window.addEventListener("resize", onResize);"
click at [184, 227] on span at bounding box center [183, 228] width 4 height 6
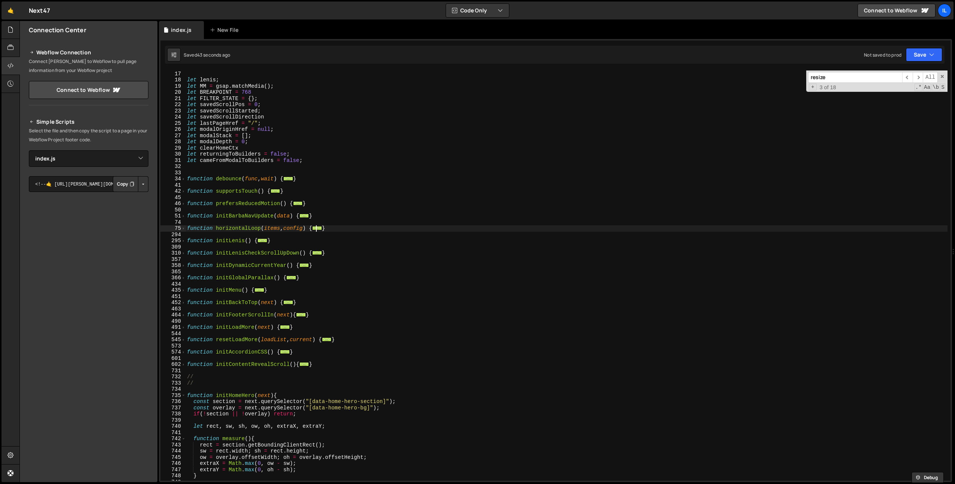
click at [236, 225] on div "let prefersRM = prefersReducedMotion ( ) ; let lenis ; let MM = gsap . matchMed…" at bounding box center [567, 275] width 762 height 423
click at [235, 229] on div "let prefersRM = prefersReducedMotion ( ) ; let lenis ; let MM = gsap . matchMed…" at bounding box center [567, 275] width 762 height 423
type textarea "function horizontalLoop(items, config) {"
click at [235, 229] on div "let prefersRM = prefersReducedMotion ( ) ; let lenis ; let MM = gsap . matchMed…" at bounding box center [567, 275] width 762 height 423
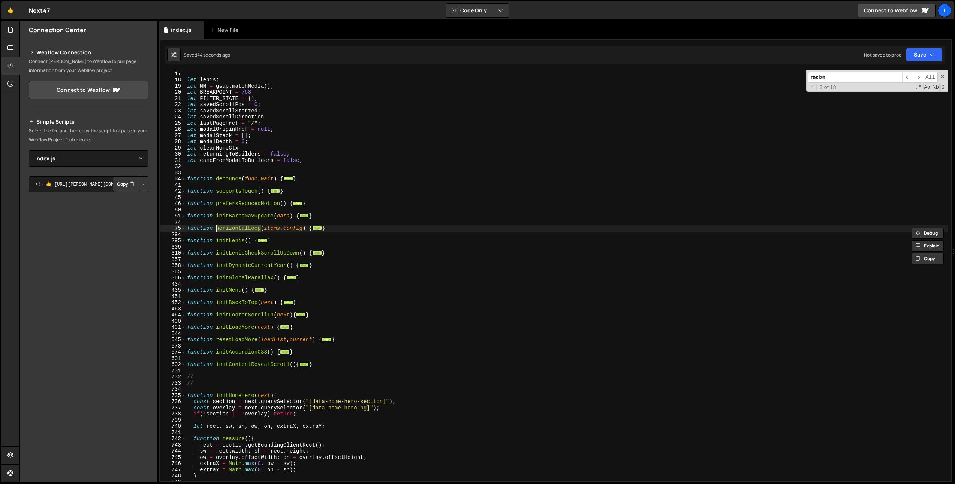
click at [847, 81] on input "resize" at bounding box center [855, 77] width 94 height 11
paste input "horizontalLoop"
type input "horizontalLoop"
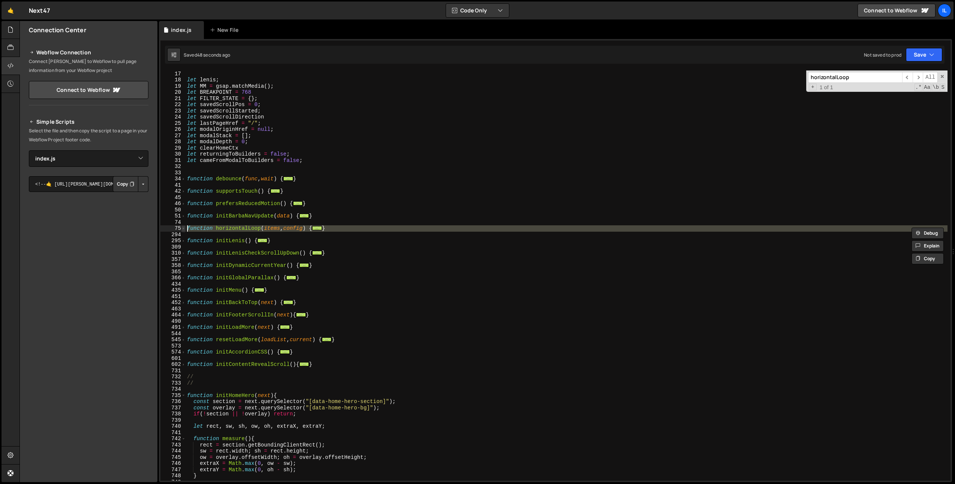
drag, startPoint x: 189, startPoint y: 234, endPoint x: 184, endPoint y: 228, distance: 7.2
click at [184, 228] on div "16 17 18 19 20 21 22 23 24 25 26 27 28 29 30 31 32 33 34 41 42 45 46 50 51 74 7…" at bounding box center [555, 275] width 790 height 410
type textarea "function horizontalLoop(items, config) { let timeline;"
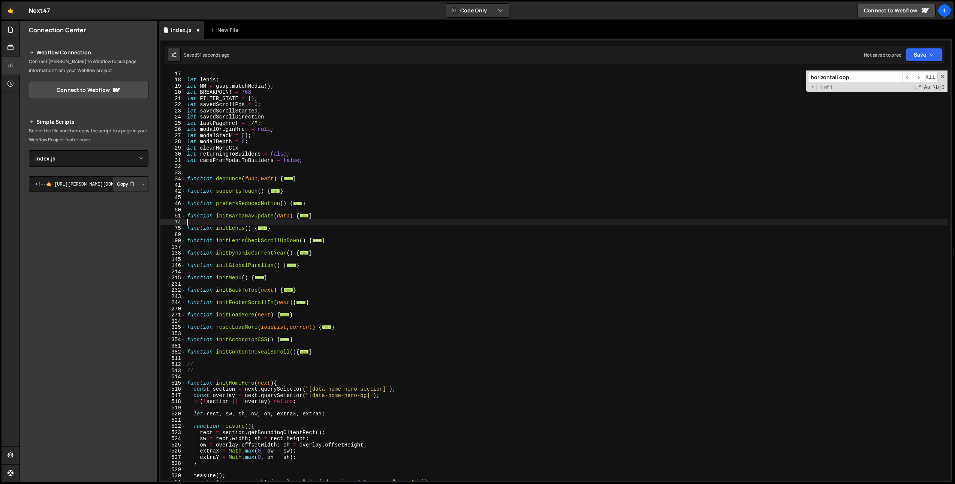
click at [868, 75] on input "horizontalLoop" at bounding box center [855, 77] width 94 height 11
click at [872, 78] on input "horizontalLoop" at bounding box center [855, 77] width 94 height 11
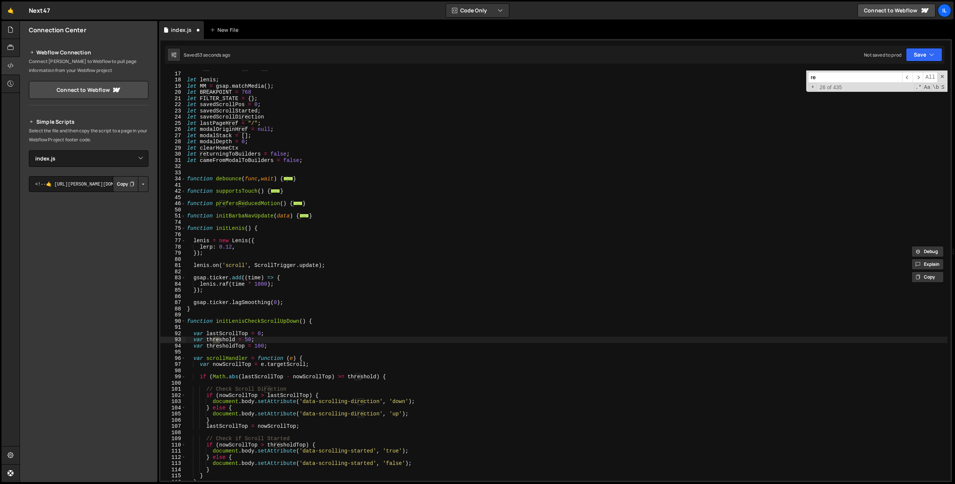
type input "r"
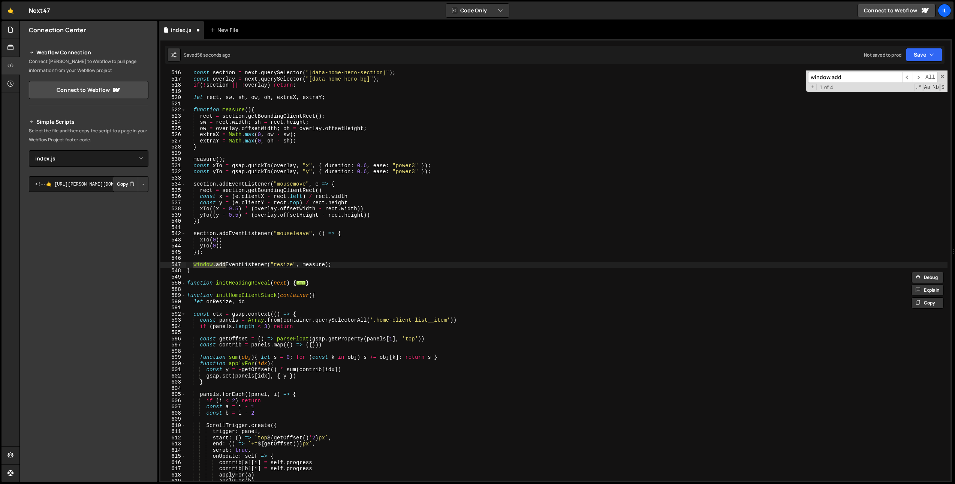
scroll to position [1918, 0]
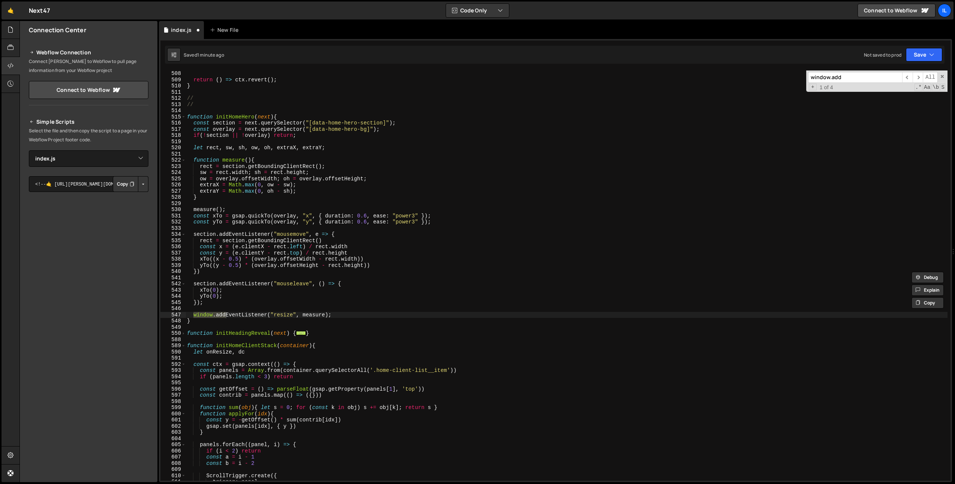
type input "window.add"
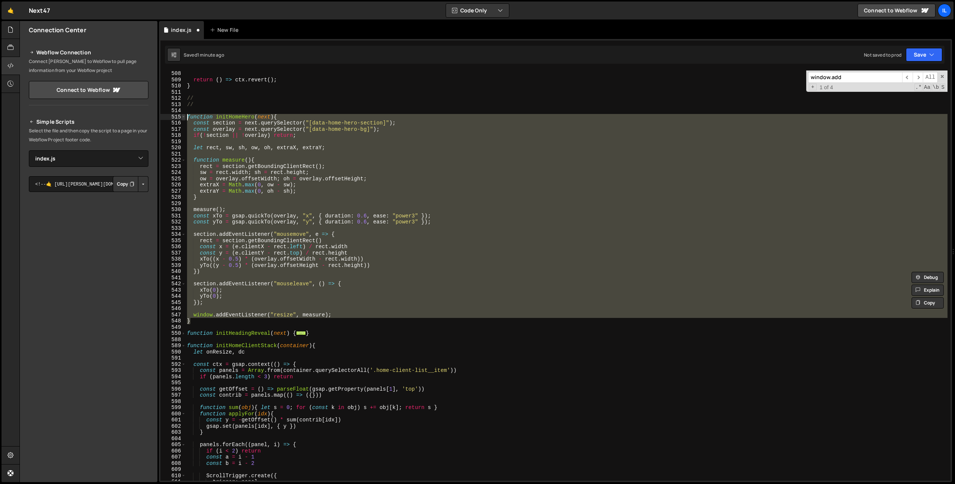
drag, startPoint x: 200, startPoint y: 319, endPoint x: 184, endPoint y: 115, distance: 203.9
click at [184, 115] on div "} 508 509 510 511 512 513 514 515 516 517 518 519 520 521 522 523 524 525 526 5…" at bounding box center [555, 275] width 790 height 410
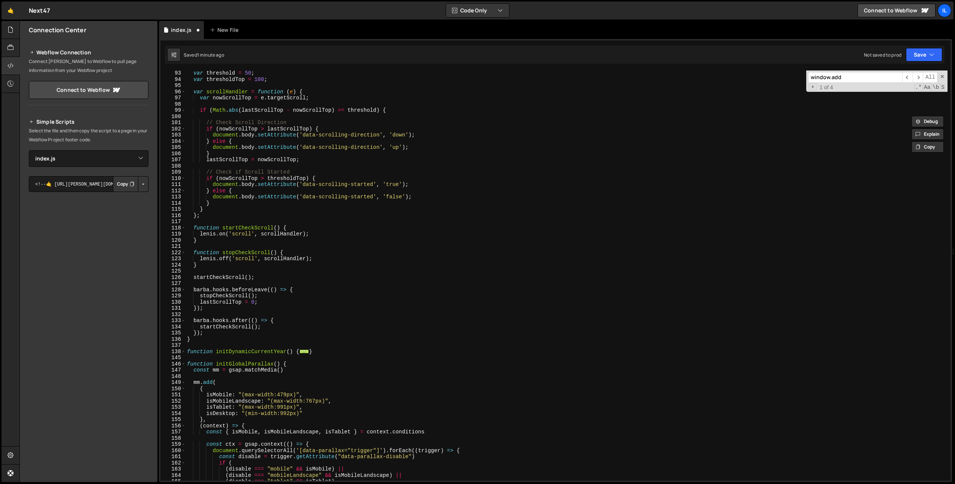
scroll to position [255, 0]
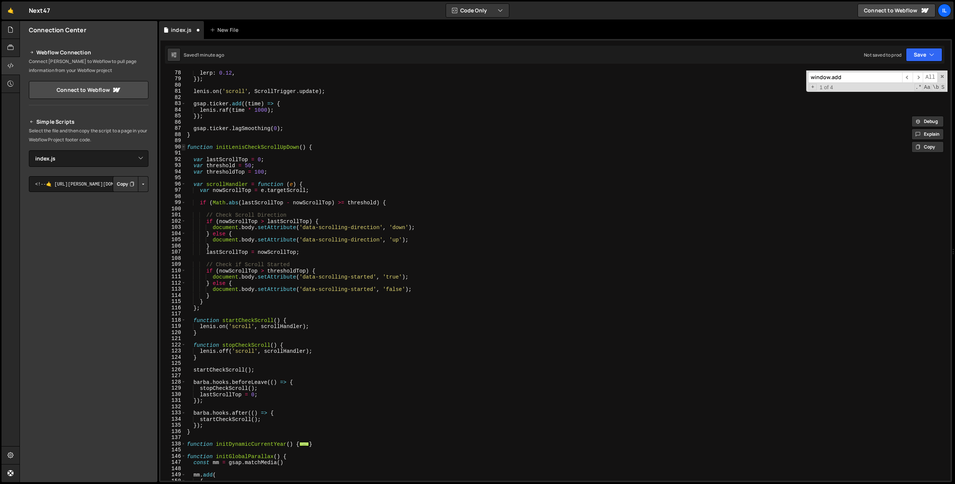
click at [183, 144] on span at bounding box center [183, 147] width 4 height 6
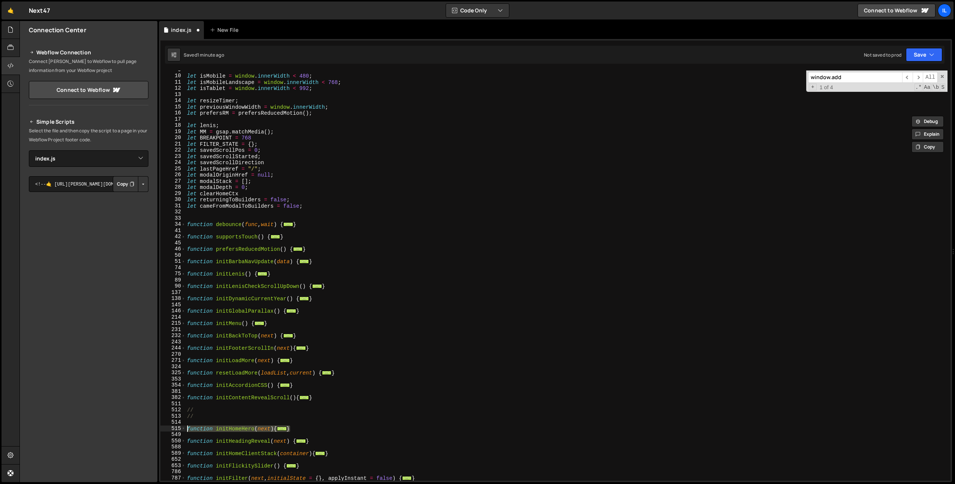
scroll to position [0, 0]
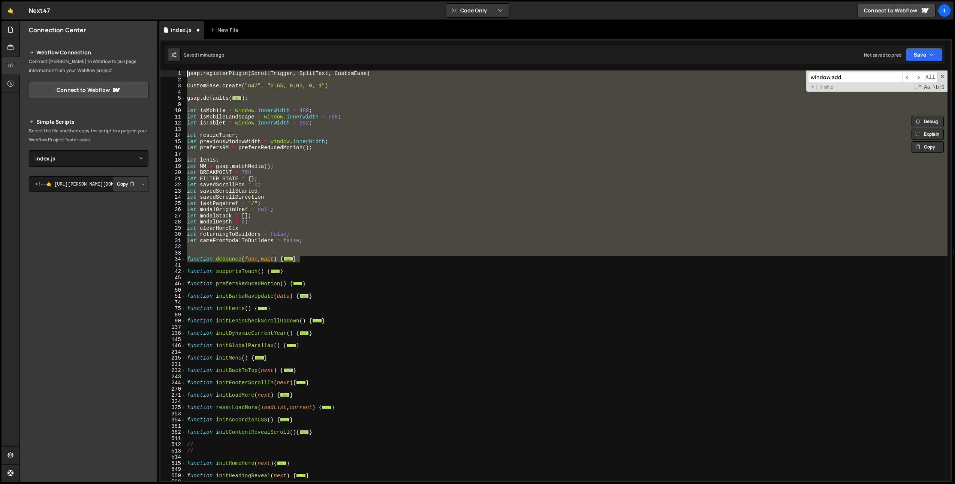
drag, startPoint x: 314, startPoint y: 258, endPoint x: 124, endPoint y: 70, distance: 267.2
click at [123, 66] on div "Files New File Javascript files 0 archive.js 0 0 index.js 0 0 index@1.0.min.js 0" at bounding box center [487, 252] width 936 height 462
drag, startPoint x: 891, startPoint y: 88, endPoint x: 916, endPoint y: 79, distance: 26.2
click at [891, 88] on div "+ 1 of 4 .* Aa \b S" at bounding box center [876, 87] width 137 height 6
click at [908, 76] on span "​" at bounding box center [907, 77] width 10 height 11
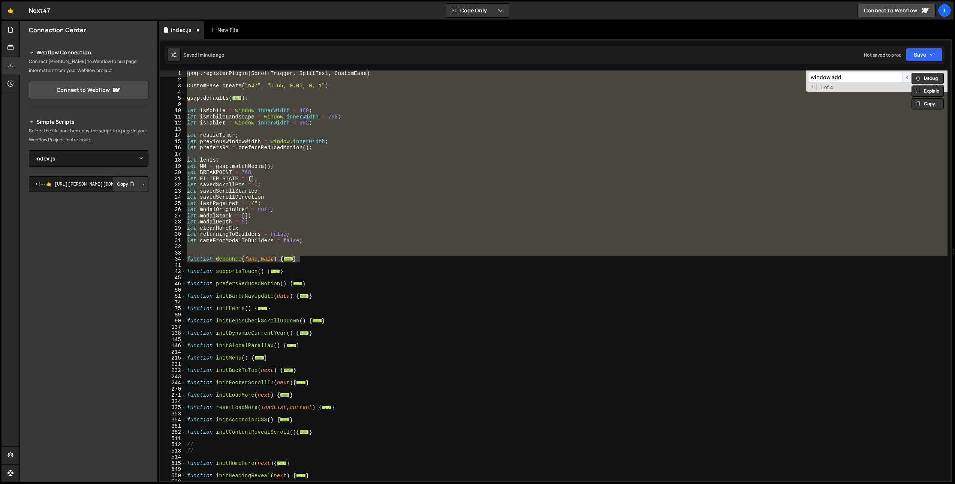
scroll to position [376, 0]
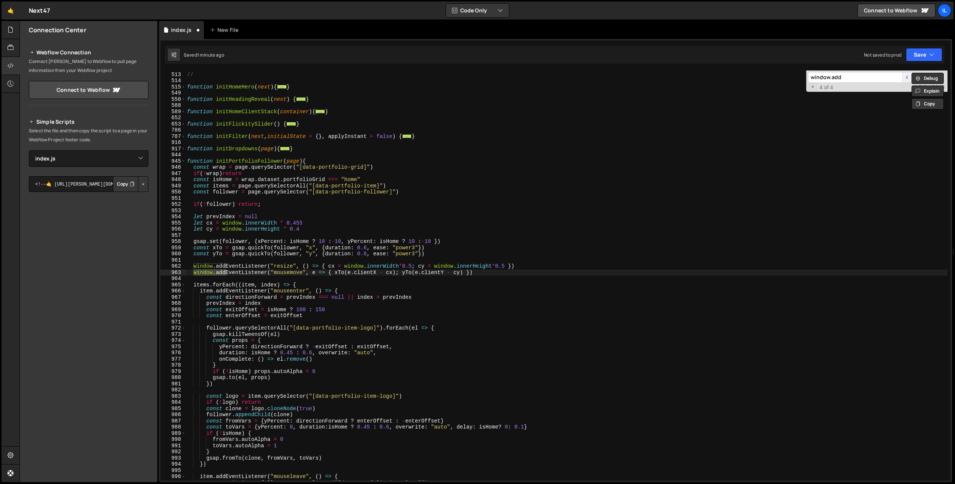
click at [908, 76] on span "​" at bounding box center [907, 77] width 10 height 11
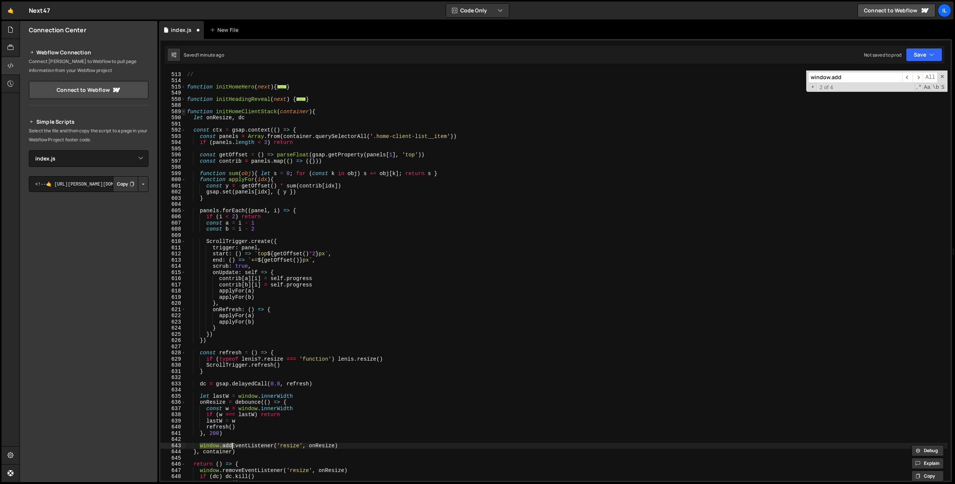
click at [184, 112] on span at bounding box center [183, 112] width 4 height 6
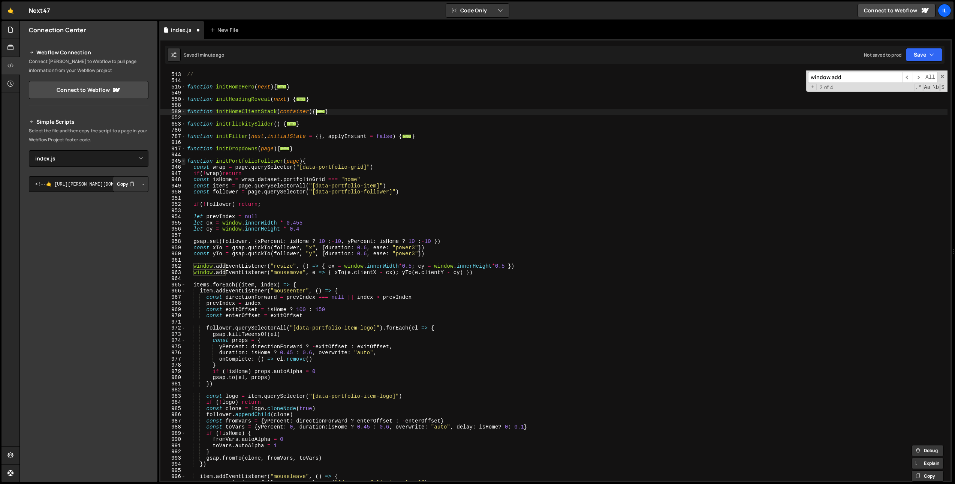
click at [182, 160] on span at bounding box center [183, 161] width 4 height 6
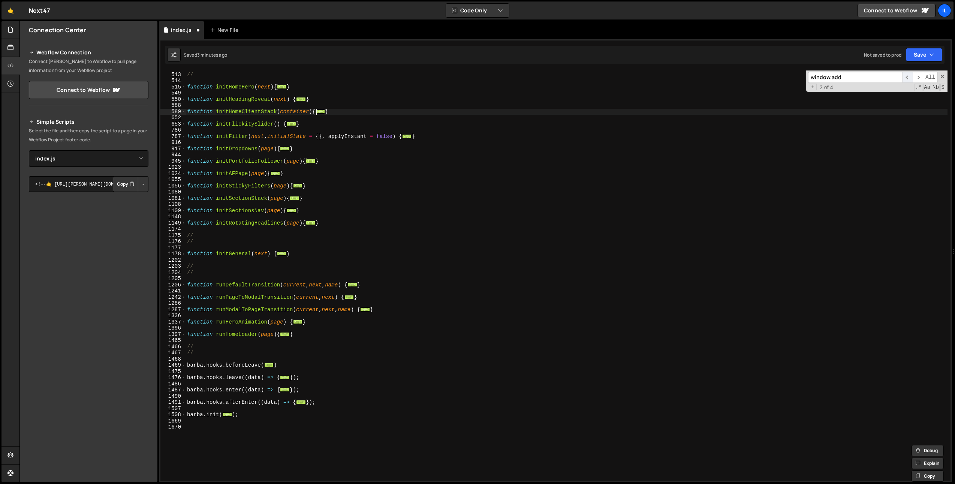
click at [910, 78] on span "​" at bounding box center [907, 77] width 10 height 11
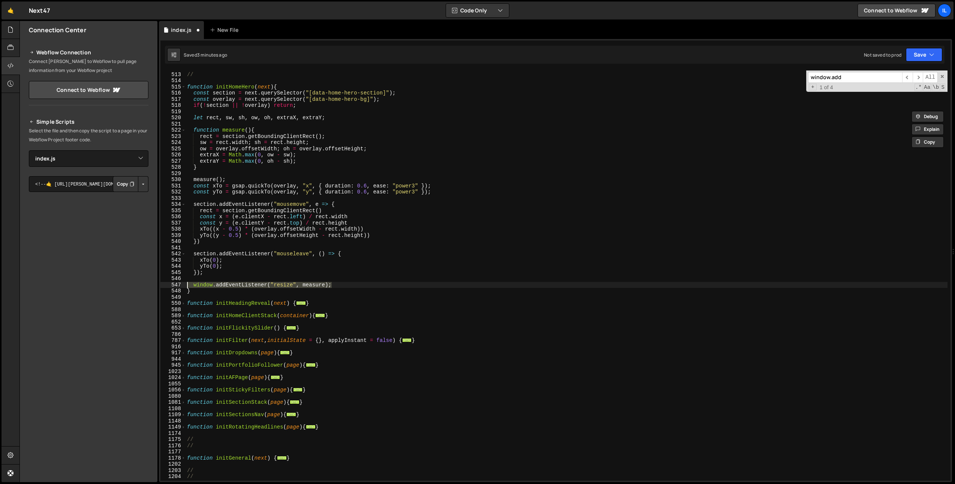
drag, startPoint x: 339, startPoint y: 285, endPoint x: 164, endPoint y: 286, distance: 174.4
click at [167, 283] on div "window.addEventListener("resize", measure); 512 513 514 515 516 517 518 519 520…" at bounding box center [555, 275] width 790 height 410
paste textarea "debouncedM"
type textarea "window.addEventListener("resize", debouncedMeasure);"
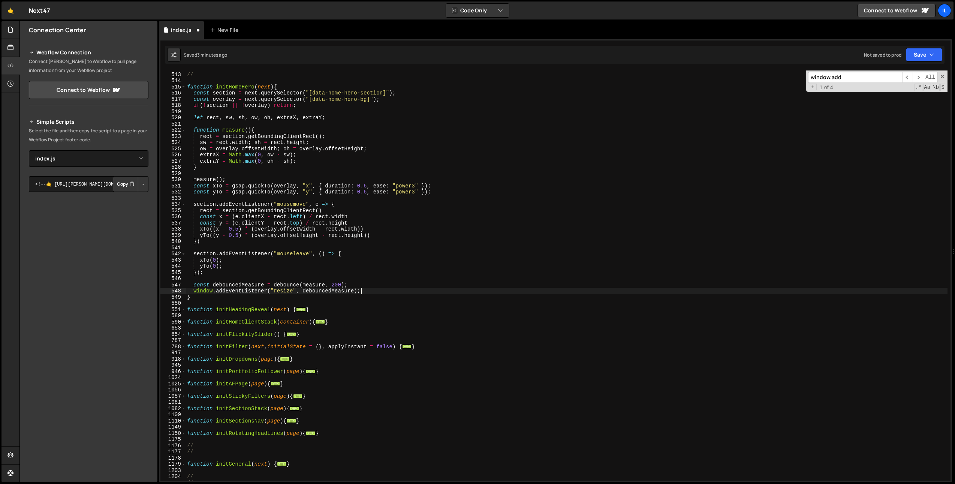
click at [384, 290] on div "// // function initHomeHero ( next ) { const section = next . querySelector ( "…" at bounding box center [567, 276] width 762 height 423
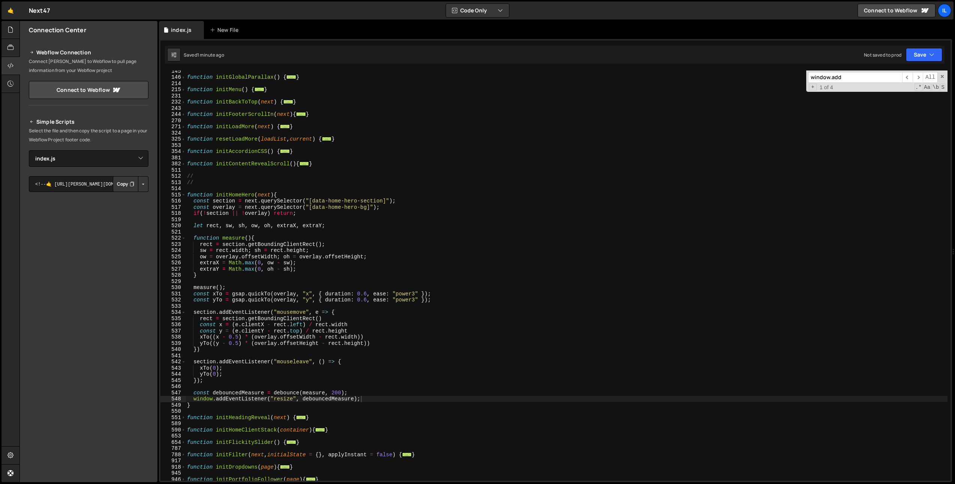
scroll to position [268, 0]
click at [184, 194] on span at bounding box center [183, 195] width 4 height 6
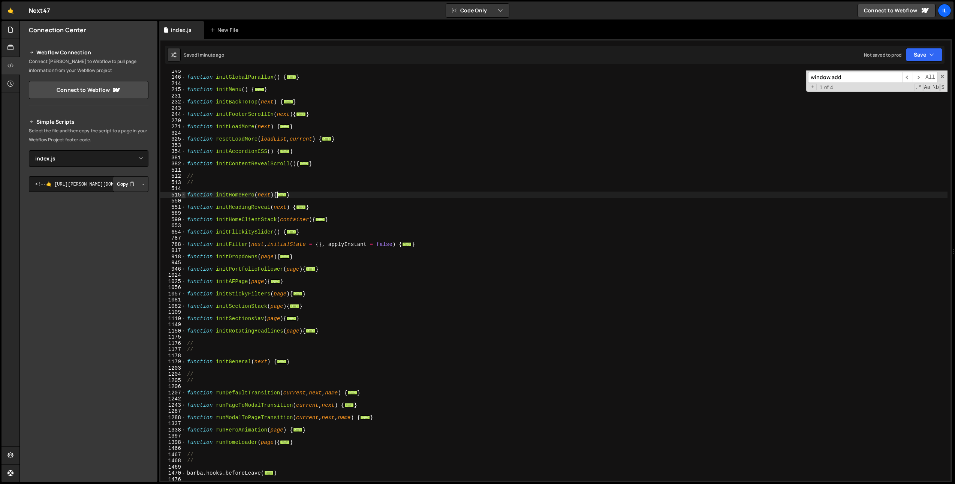
click at [184, 195] on span at bounding box center [183, 195] width 4 height 6
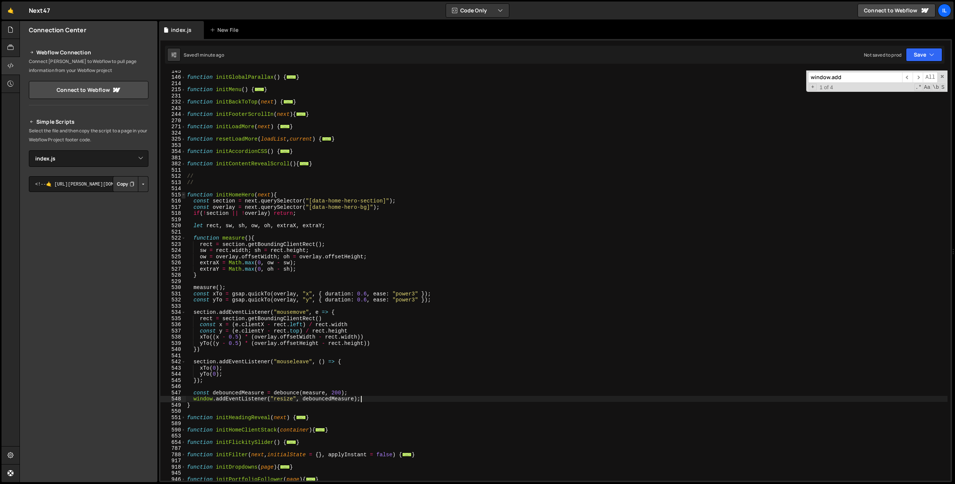
click at [184, 195] on span at bounding box center [183, 195] width 4 height 6
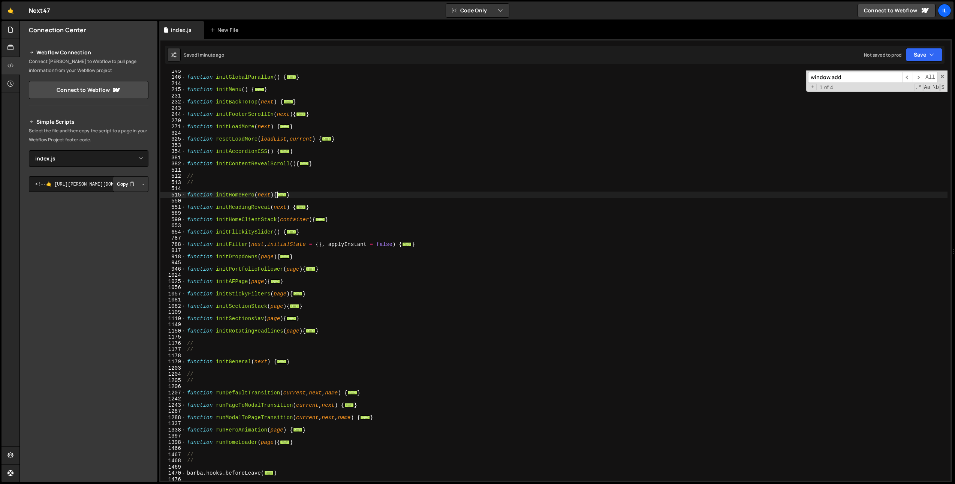
click at [290, 203] on div "function initGlobalParallax ( ) { ... } function initMenu ( ) { ... } function …" at bounding box center [567, 279] width 762 height 423
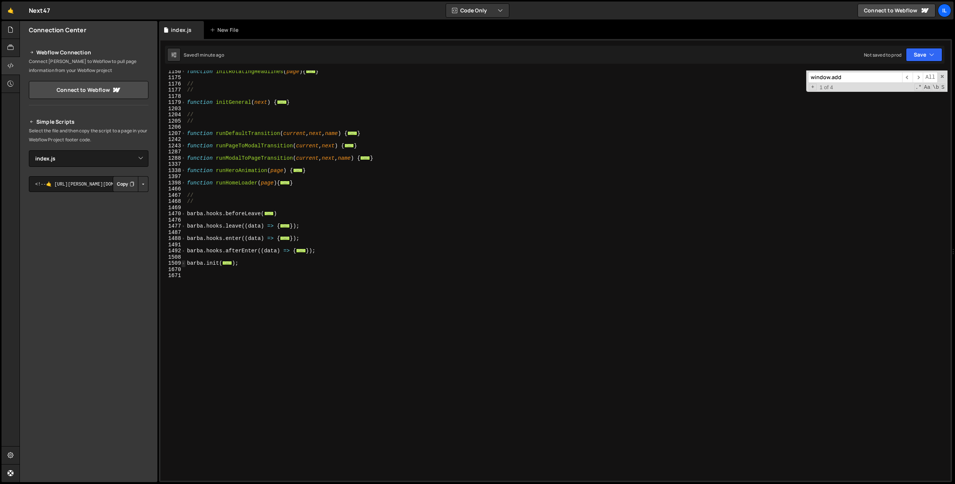
click at [184, 261] on span at bounding box center [183, 263] width 4 height 6
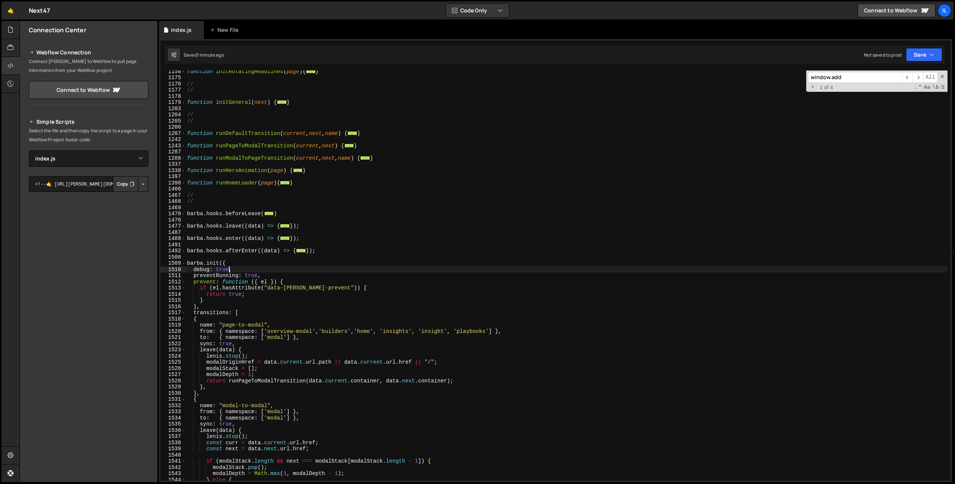
click at [229, 270] on div "function initRotatingHeadlines ( page ) { ... } // // function initGeneral ( ne…" at bounding box center [567, 279] width 762 height 423
click at [184, 263] on span at bounding box center [183, 263] width 4 height 6
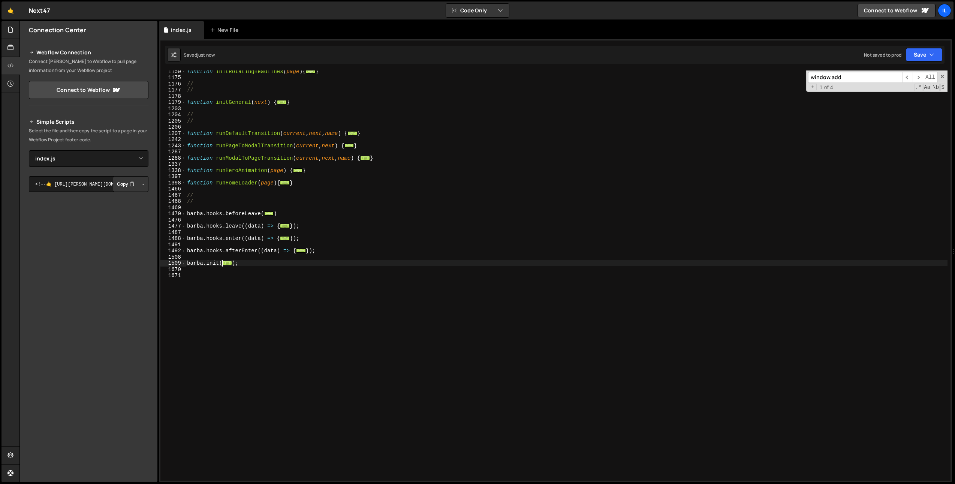
scroll to position [0, 0]
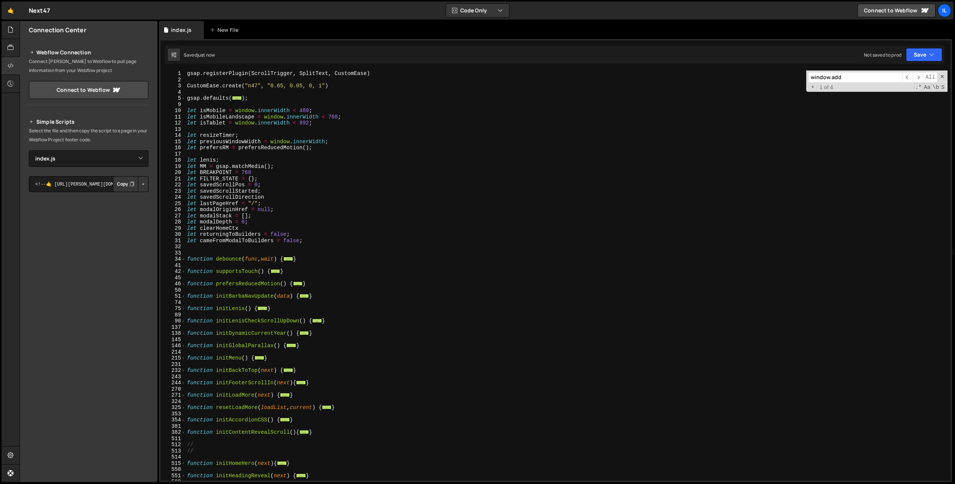
click at [187, 98] on div "gsap . registerPlugin ( ScrollTrigger , SplitText , CustomEase ) CustomEase . c…" at bounding box center [567, 281] width 762 height 423
click at [184, 100] on span at bounding box center [183, 98] width 4 height 6
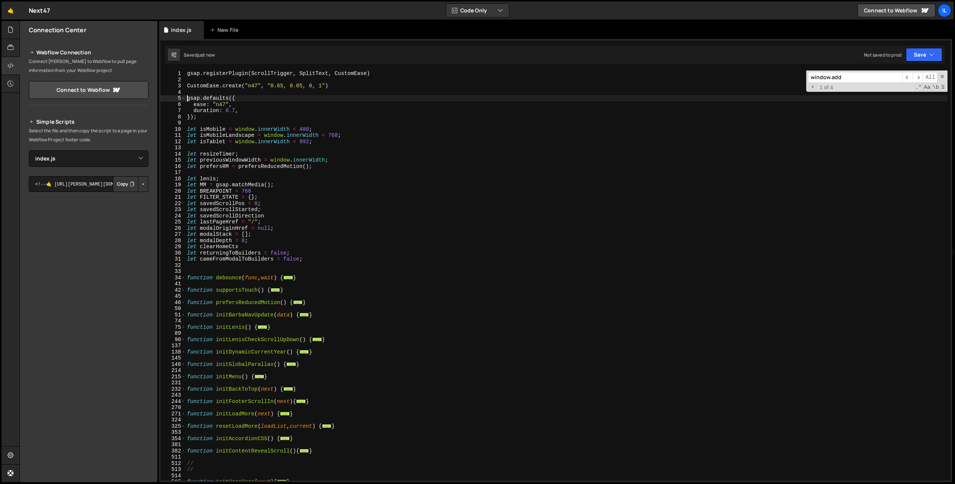
click at [201, 119] on div "gsap . registerPlugin ( ScrollTrigger , SplitText , CustomEase ) CustomEase . c…" at bounding box center [567, 281] width 762 height 423
type textarea "});"
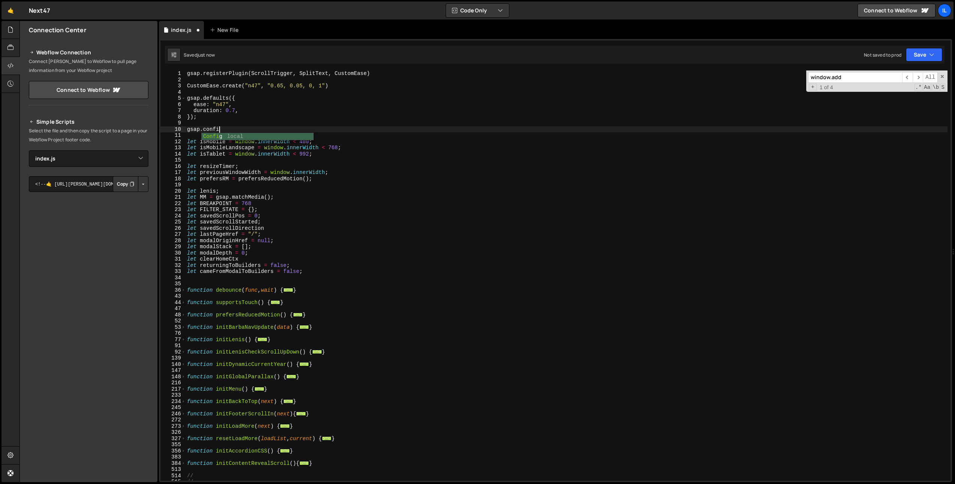
scroll to position [0, 2]
type textarea "gsap.config({"
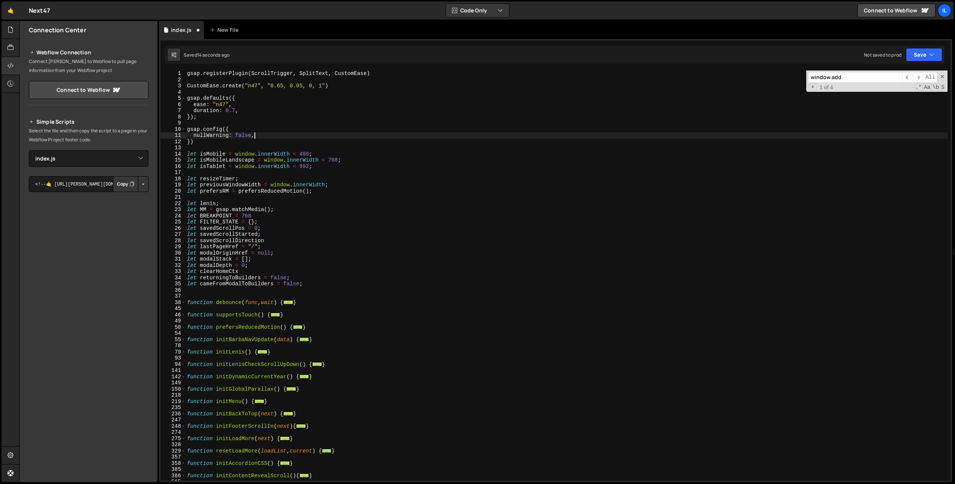
scroll to position [0, 4]
type textarea "nullWarning: false"
click at [480, 146] on div "gsap . registerPlugin ( ScrollTrigger , SplitText , CustomEase ) CustomEase . c…" at bounding box center [567, 281] width 762 height 423
click at [942, 75] on span at bounding box center [942, 76] width 5 height 5
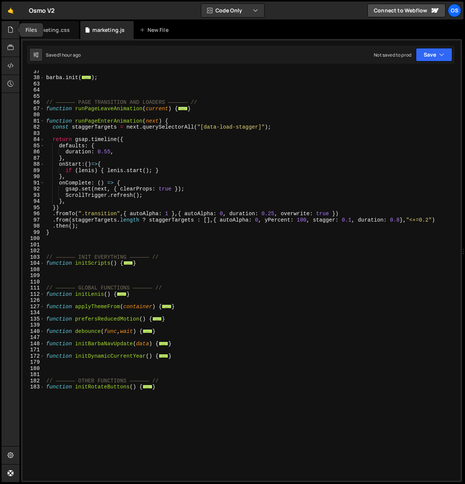
click at [9, 27] on icon at bounding box center [10, 29] width 6 height 8
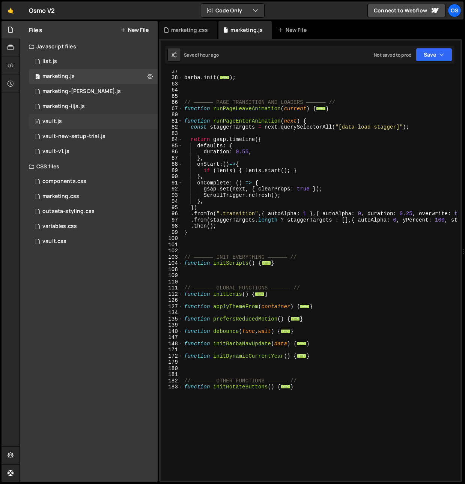
click at [78, 120] on div "0 vault.js 0" at bounding box center [93, 121] width 129 height 15
click at [40, 119] on icon at bounding box center [37, 121] width 5 height 6
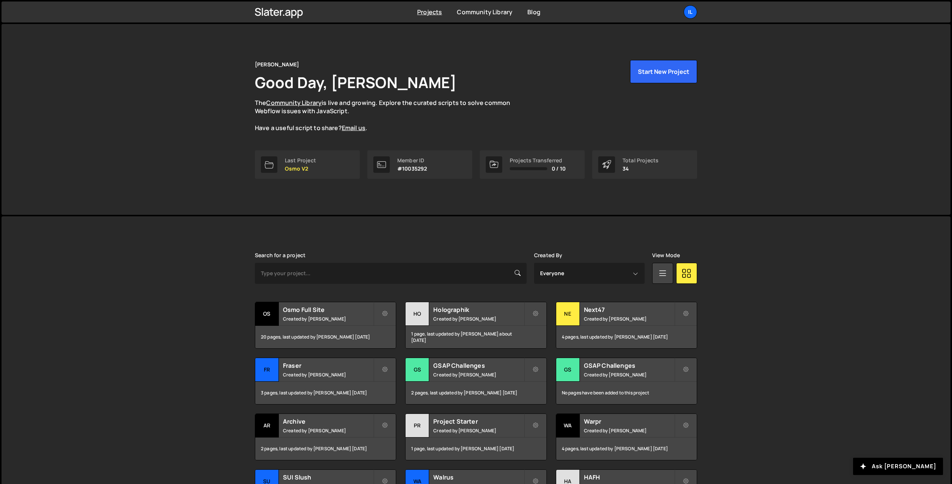
click at [250, 254] on div "[PERSON_NAME] is designed for desktop use. Please use a larger screen to access…" at bounding box center [476, 395] width 465 height 358
click at [297, 314] on div "Osmo Full Site Created by [PERSON_NAME]" at bounding box center [325, 313] width 141 height 23
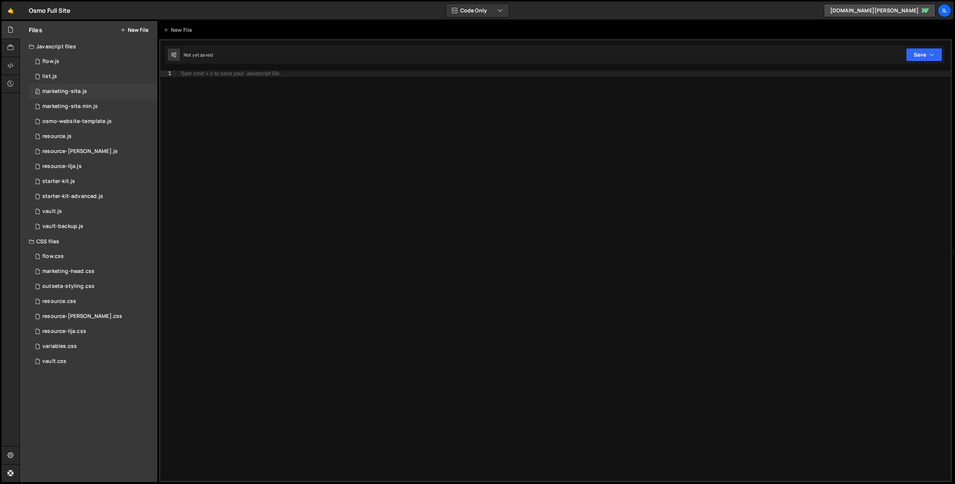
click at [100, 90] on div "0 marketing-site.js 0" at bounding box center [93, 91] width 129 height 15
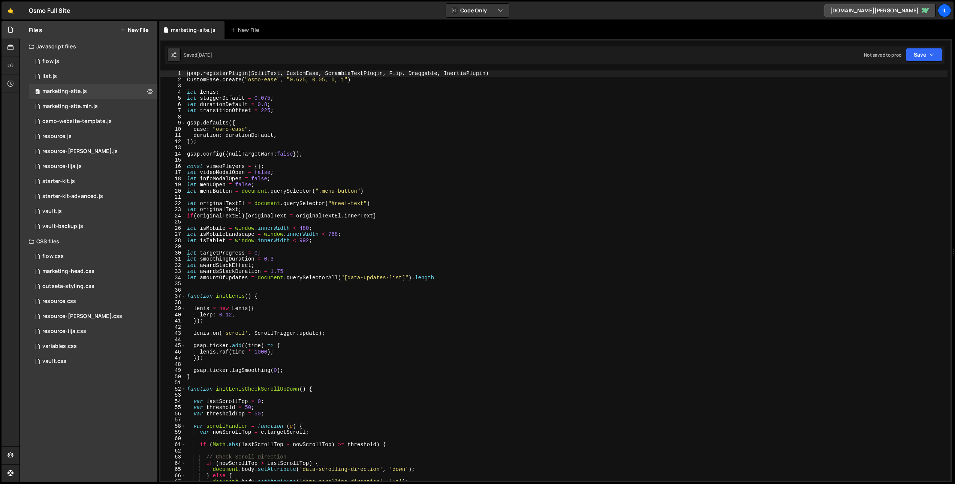
click at [233, 294] on div "gsap . registerPlugin ( SplitText , CustomEase , ScrambleTextPlugin , Flip , Dr…" at bounding box center [567, 281] width 762 height 423
click at [231, 297] on div "gsap . registerPlugin ( SplitText , CustomEase , ScrambleTextPlugin , Flip , Dr…" at bounding box center [567, 281] width 762 height 423
click at [204, 310] on div "gsap . registerPlugin ( SplitText , CustomEase , ScrambleTextPlugin , Flip , Dr…" at bounding box center [567, 281] width 762 height 423
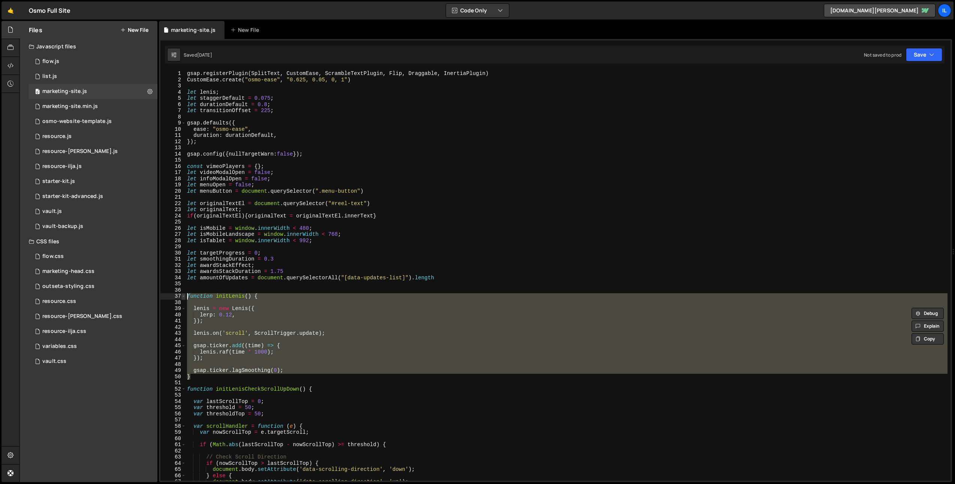
drag, startPoint x: 198, startPoint y: 377, endPoint x: 181, endPoint y: 295, distance: 84.1
click at [181, 295] on div "lenis = new Lenis({ 1 2 3 4 5 6 7 8 9 10 11 12 13 14 15 16 17 18 19 20 21 22 23…" at bounding box center [555, 275] width 790 height 410
click at [213, 309] on div "gsap . registerPlugin ( SplitText , CustomEase , ScrambleTextPlugin , Flip , Dr…" at bounding box center [567, 275] width 762 height 410
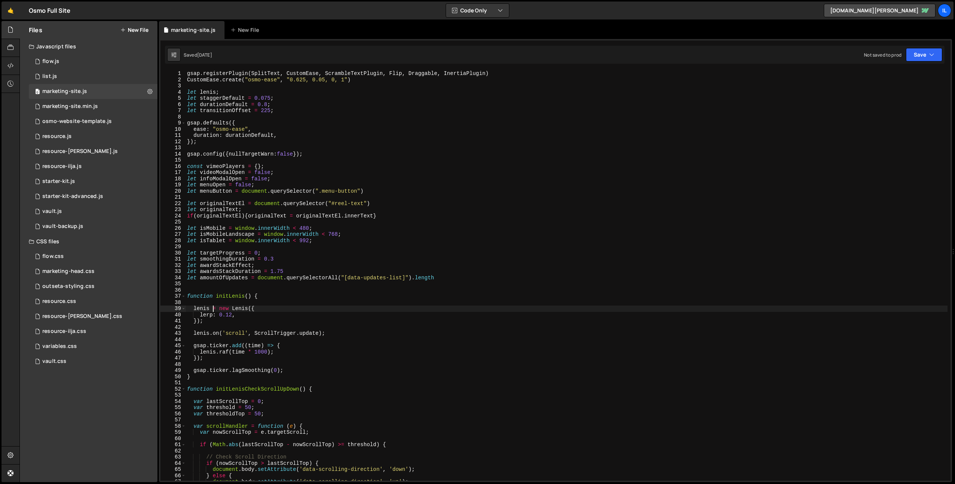
click at [208, 307] on div "gsap . registerPlugin ( SplitText , CustomEase , ScrambleTextPlugin , Flip , Dr…" at bounding box center [567, 281] width 762 height 423
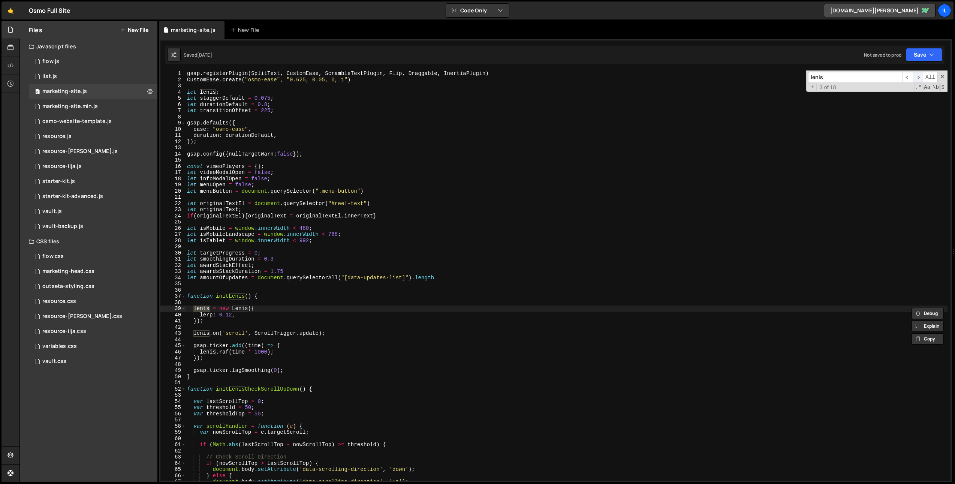
click at [917, 77] on span "​" at bounding box center [918, 77] width 10 height 11
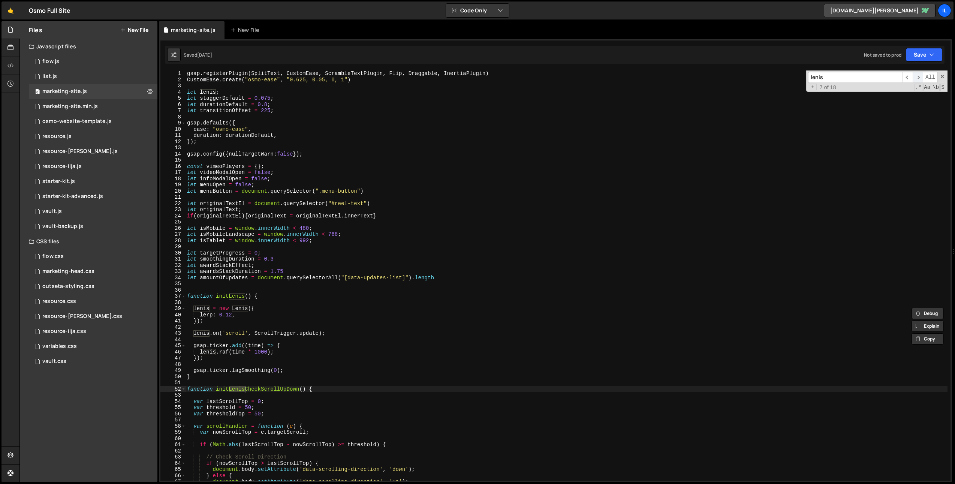
scroll to position [258, 0]
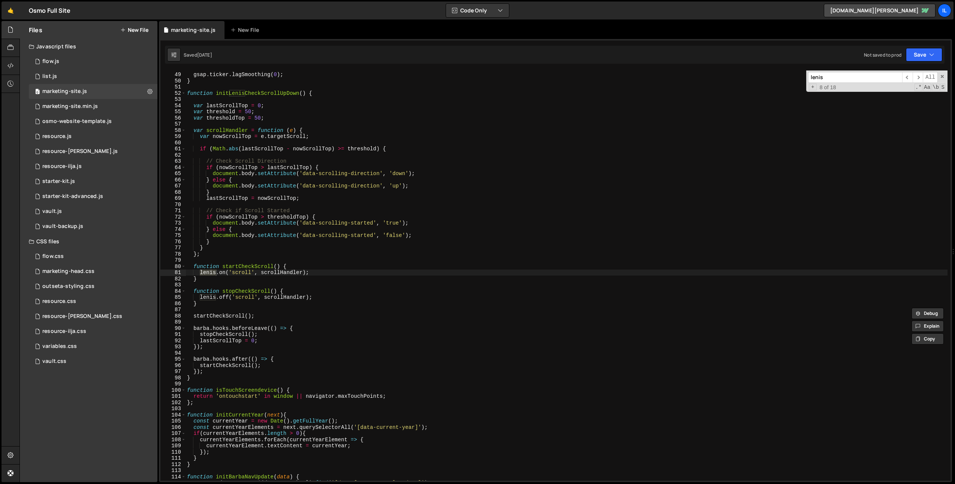
click at [241, 266] on div "gsap . ticker . lagSmoothing ( 0 ) ; } function initLenisCheckScrollUpDown ( ) …" at bounding box center [567, 276] width 762 height 423
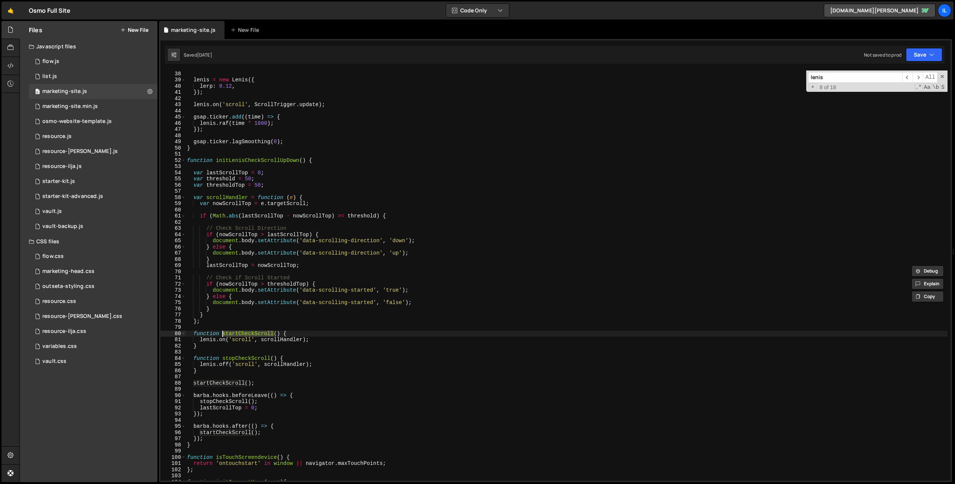
scroll to position [199, 0]
click at [268, 163] on div "function initLenis ( ) { lenis = new Lenis ({ lerp : 0.12 , }) ; lenis . on ( '…" at bounding box center [567, 275] width 762 height 423
click at [235, 278] on div "function initLenis ( ) { lenis = new Lenis ({ lerp : 0.12 , }) ; lenis . on ( '…" at bounding box center [567, 275] width 762 height 423
type textarea "// Check if Scroll Started"
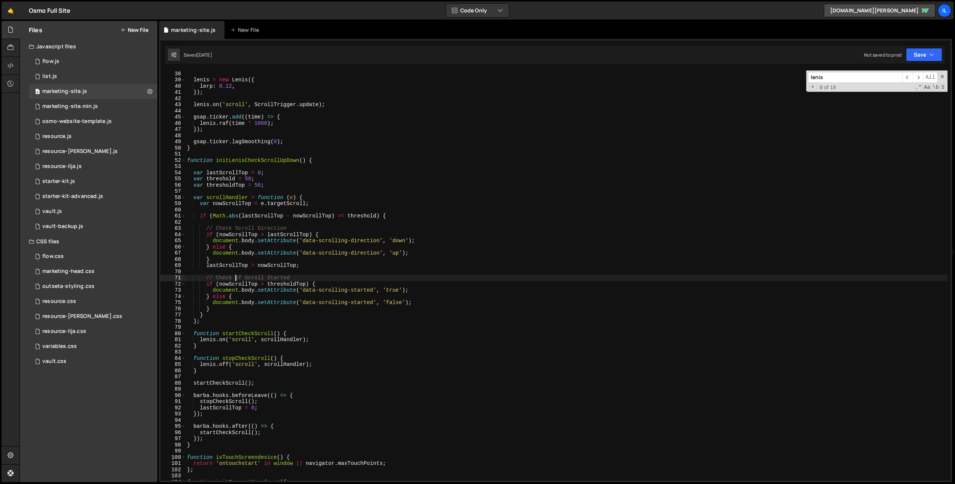
click at [256, 163] on div "function initLenis ( ) { lenis = new Lenis ({ lerp : 0.12 , }) ; lenis . on ( '…" at bounding box center [567, 275] width 762 height 423
click at [255, 183] on div "function initLenis ( ) { lenis = new Lenis ({ lerp : 0.12 , }) ; lenis . on ( '…" at bounding box center [567, 275] width 762 height 423
click at [226, 172] on div "function initLenis ( ) { lenis = new Lenis ({ lerp : 0.12 , }) ; lenis . on ( '…" at bounding box center [567, 275] width 762 height 423
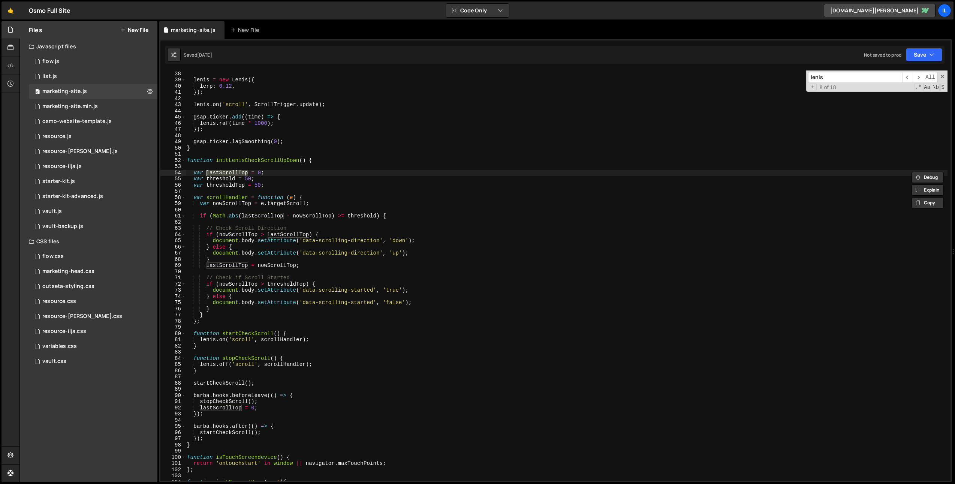
click at [208, 322] on div "function initLenis ( ) { lenis = new Lenis ({ lerp : 0.12 , }) ; lenis . on ( '…" at bounding box center [567, 275] width 762 height 423
click at [266, 386] on div "function initLenis ( ) { lenis = new Lenis ({ lerp : 0.12 , }) ; lenis . on ( '…" at bounding box center [567, 275] width 762 height 423
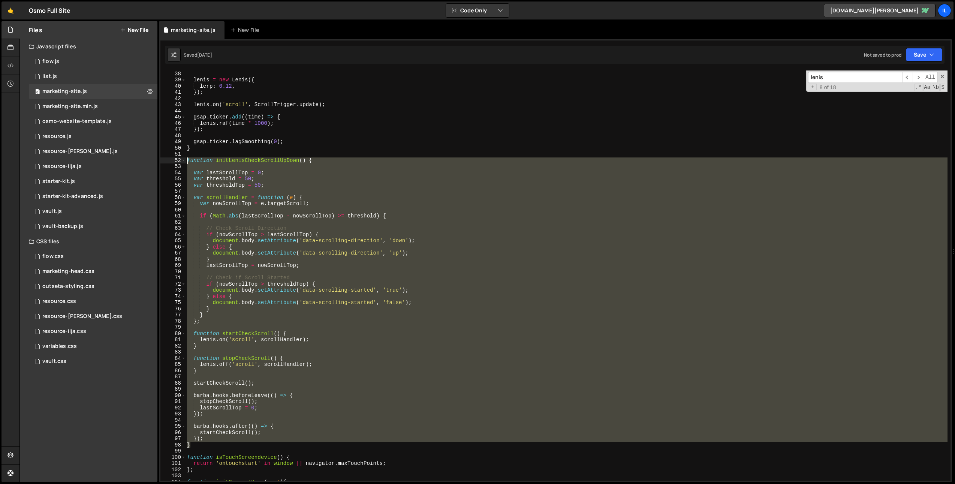
drag, startPoint x: 196, startPoint y: 447, endPoint x: 167, endPoint y: 159, distance: 289.0
click at [167, 159] on div "startCheckScroll(); 37 38 39 40 41 42 43 44 45 46 47 48 49 50 51 52 53 54 55 56…" at bounding box center [555, 275] width 790 height 410
click at [253, 161] on div "function initLenis ( ) { lenis = new Lenis ({ lerp : 0.12 , }) ; lenis . on ( '…" at bounding box center [567, 275] width 762 height 410
type textarea "function initLenisCheckScrollUpDown() {"
click at [253, 161] on div "function initLenis ( ) { lenis = new Lenis ({ lerp : 0.12 , }) ; lenis . on ( '…" at bounding box center [567, 275] width 762 height 423
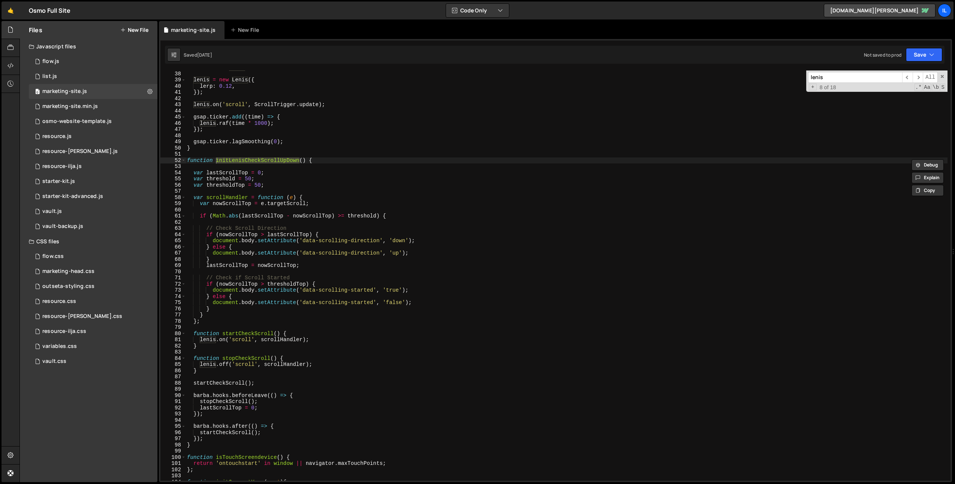
click at [857, 77] on input "lenis" at bounding box center [855, 77] width 94 height 11
paste input "initLenisCheckScrollUpDown"
type input "initLenisCheckScrollUpDown"
click at [919, 77] on span "​" at bounding box center [918, 77] width 10 height 11
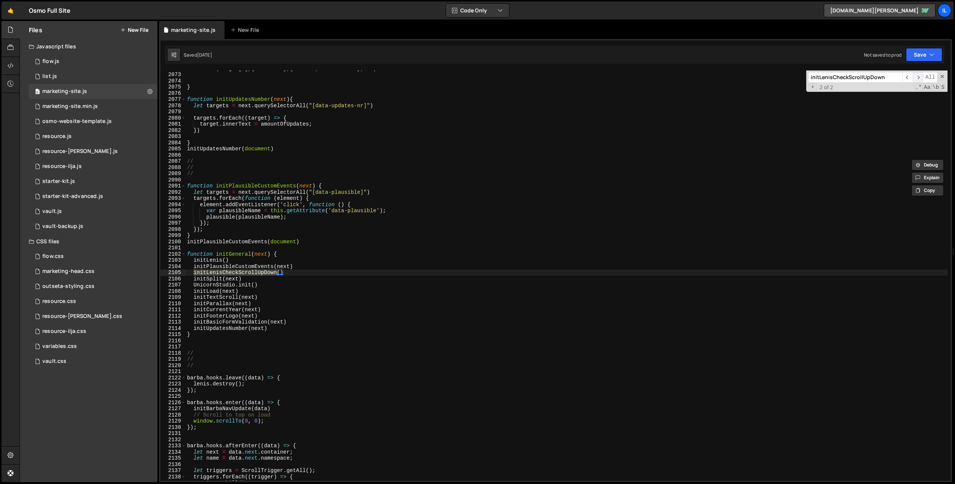
scroll to position [11165, 0]
